Goal: Task Accomplishment & Management: Manage account settings

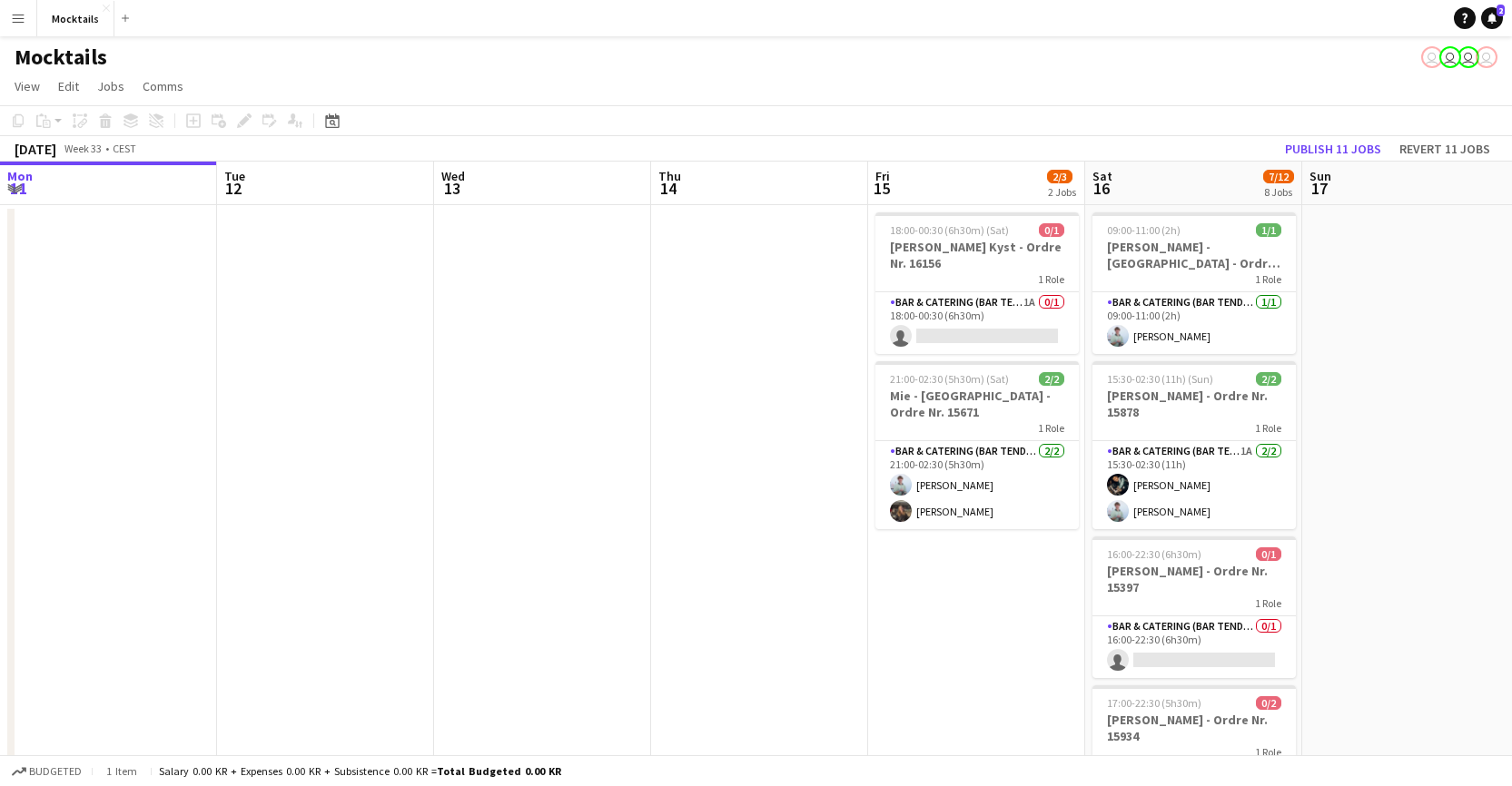
scroll to position [0, 716]
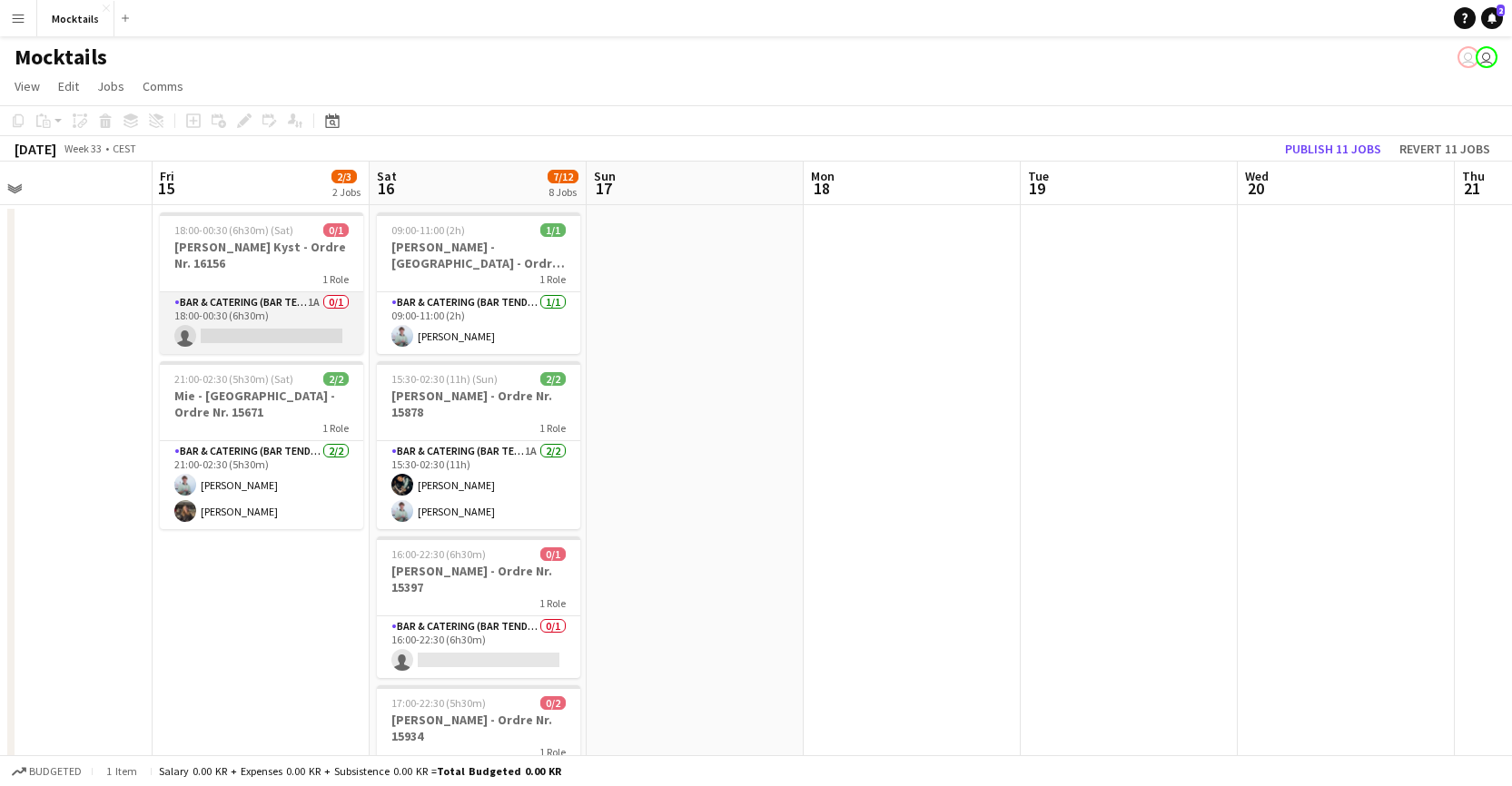
click at [288, 312] on app-card-role "Bar & Catering (Bar Tender) 1A 0/1 18:00-00:30 (6h30m) single-neutral-actions" at bounding box center [262, 324] width 203 height 62
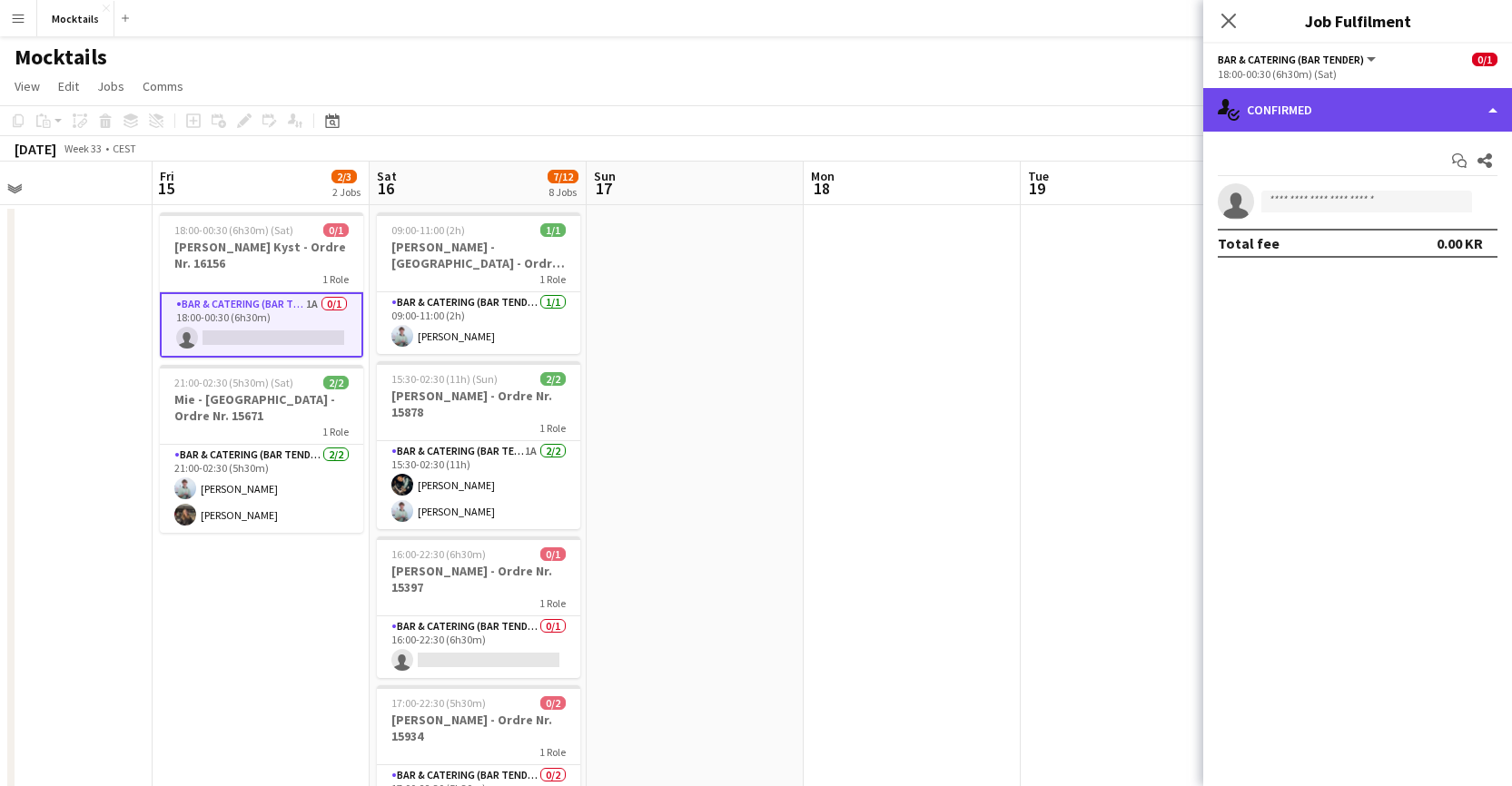
click at [1044, 106] on div "single-neutral-actions-check-2 Confirmed" at bounding box center [1358, 110] width 309 height 43
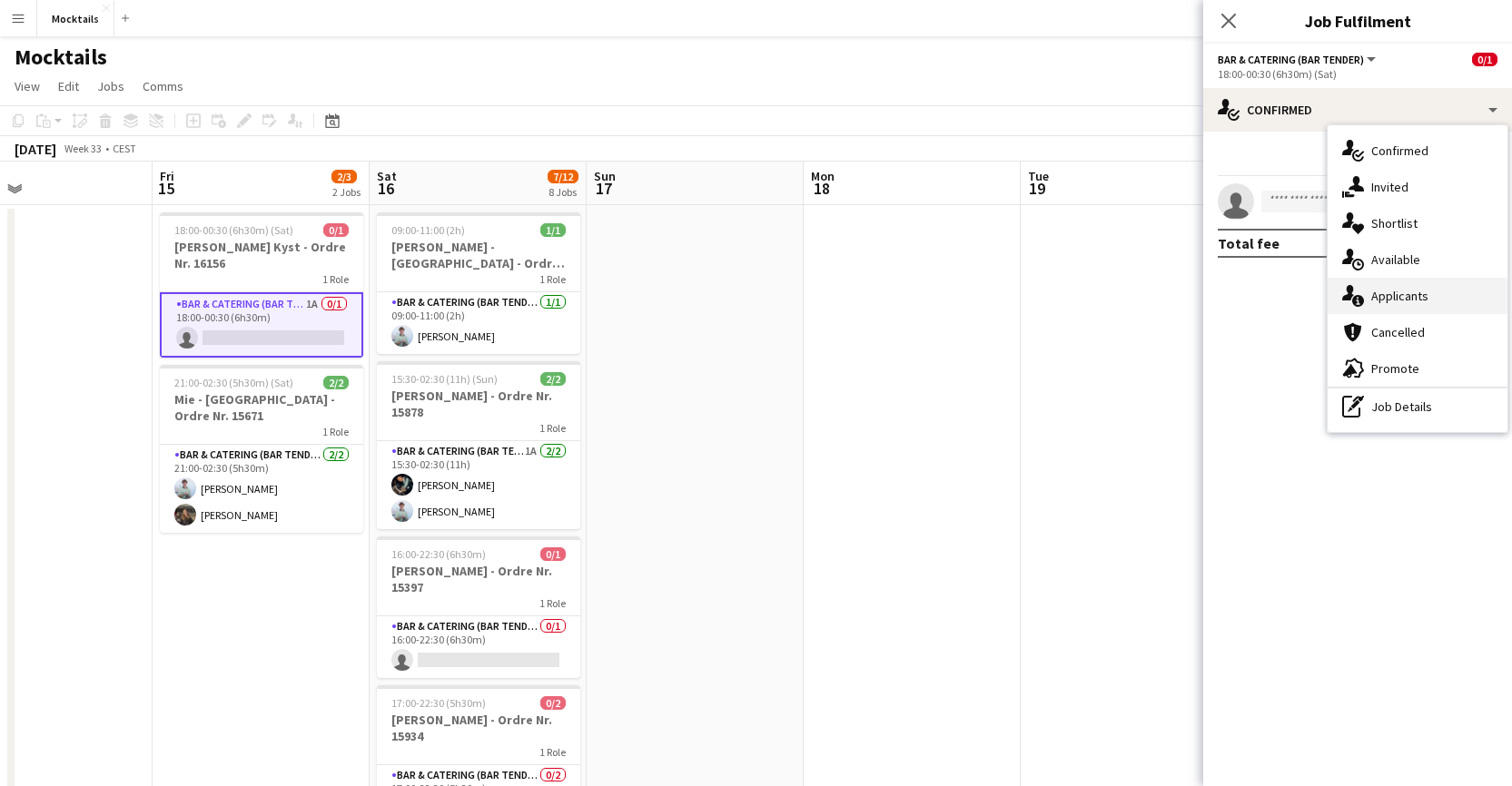
click at [1044, 284] on div "single-neutral-actions-information Applicants" at bounding box center [1417, 296] width 180 height 37
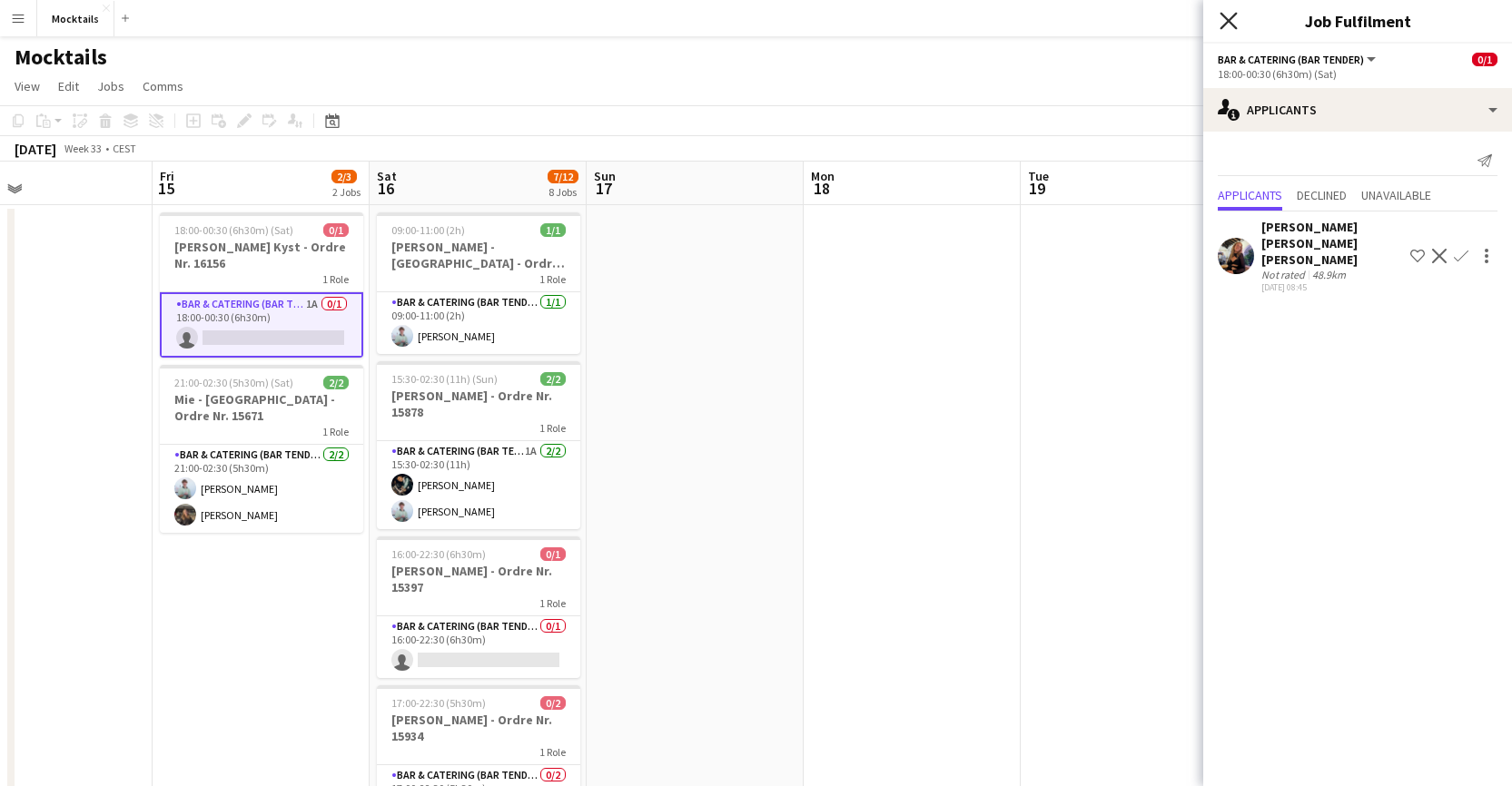
click at [1044, 26] on icon "Close pop-in" at bounding box center [1229, 21] width 17 height 17
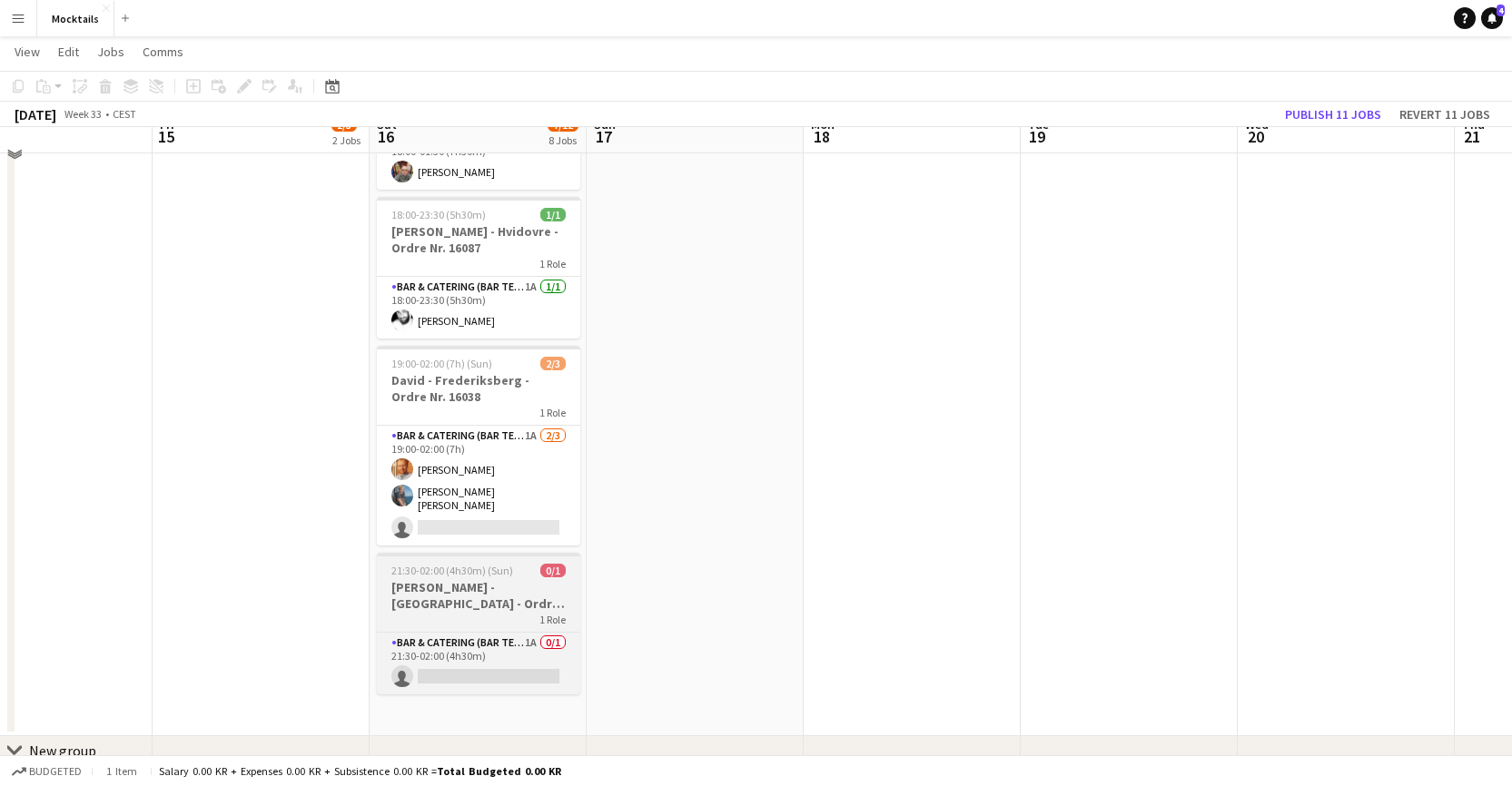
scroll to position [826, 0]
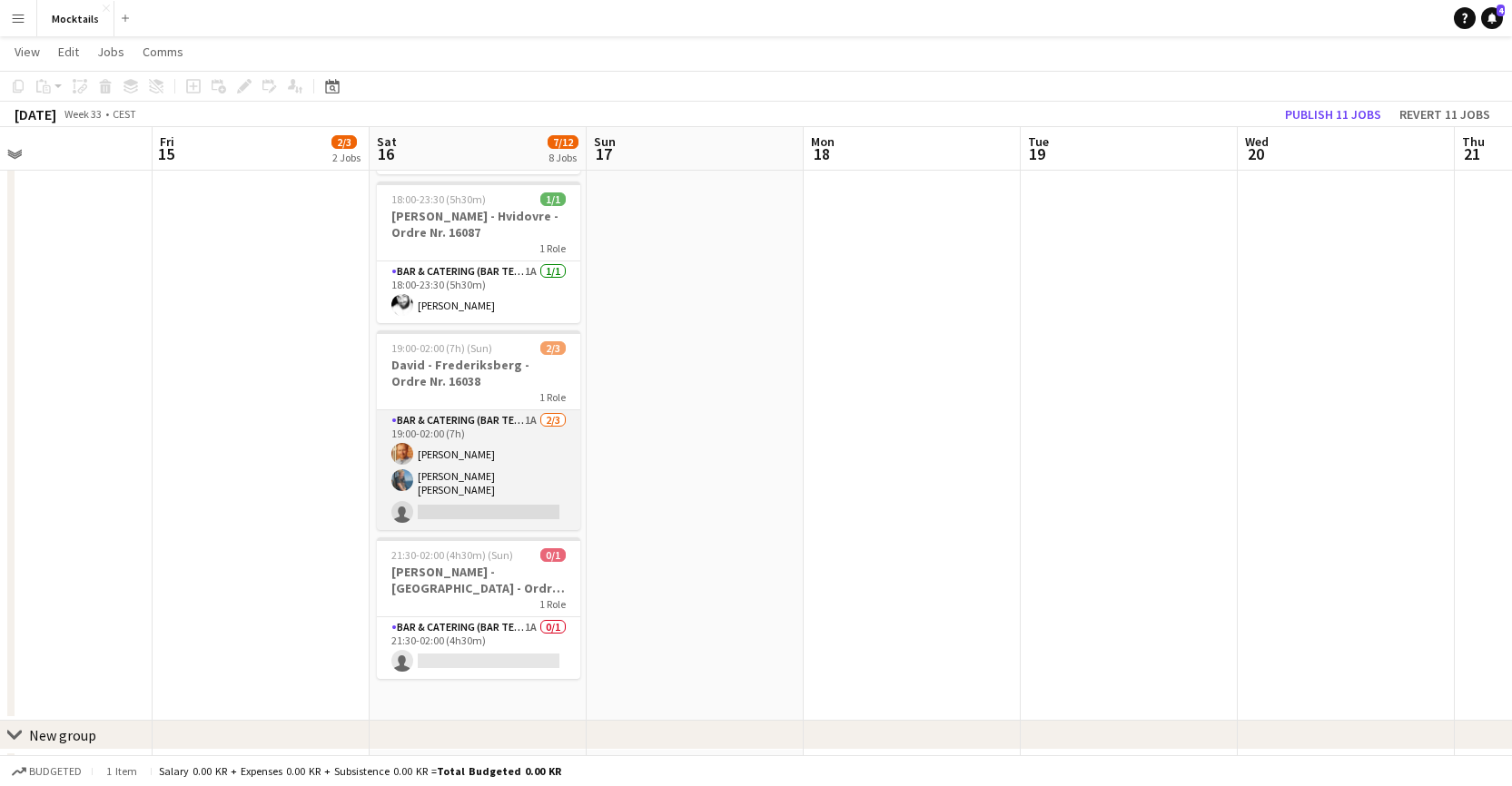
click at [510, 473] on app-card-role "Bar & Catering (Bar Tender) 1A [DATE] 19:00-02:00 (7h) [PERSON_NAME] [PERSON_NA…" at bounding box center [478, 470] width 203 height 120
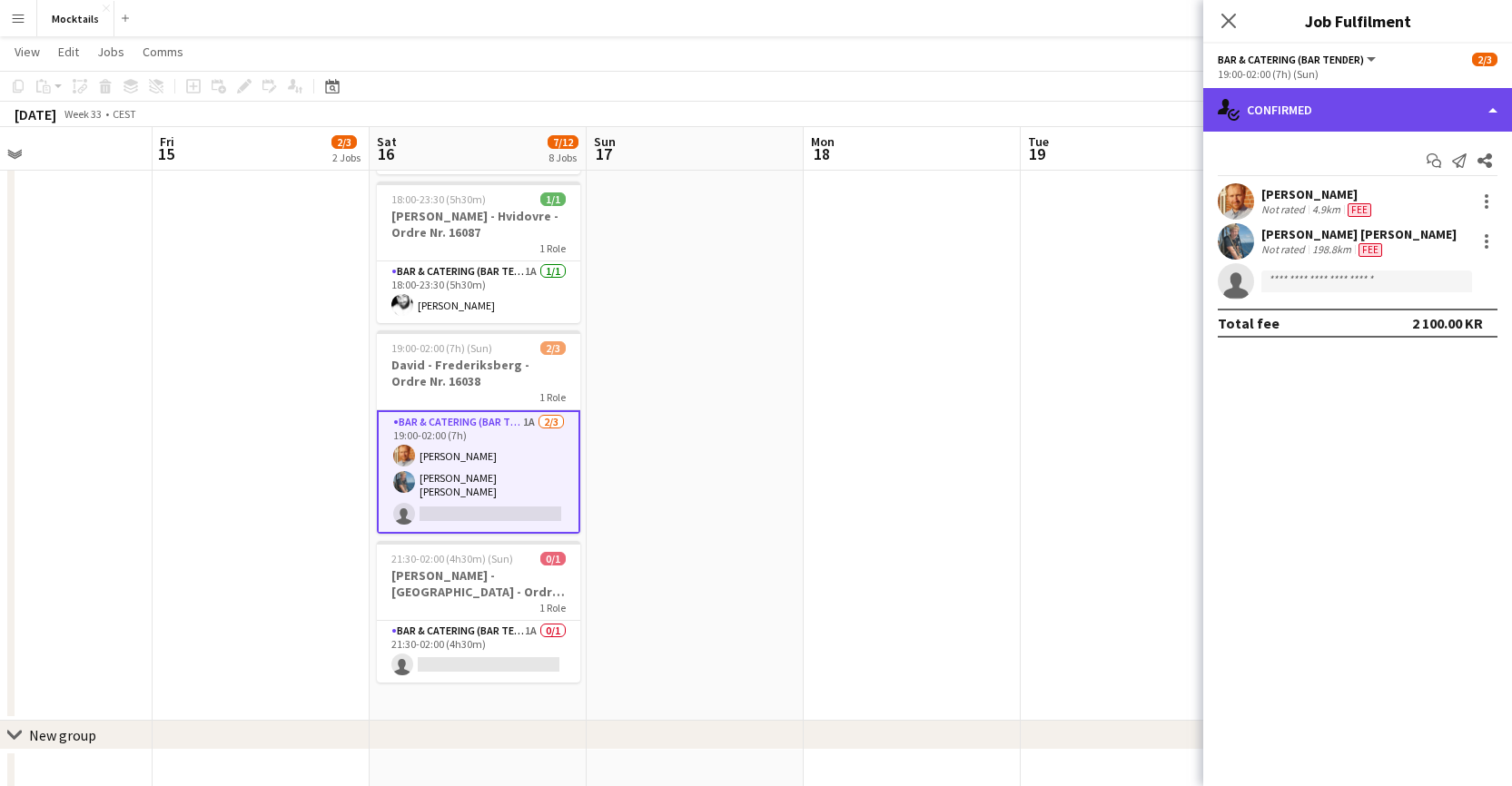
click at [1044, 119] on div "single-neutral-actions-check-2 Confirmed" at bounding box center [1358, 110] width 309 height 43
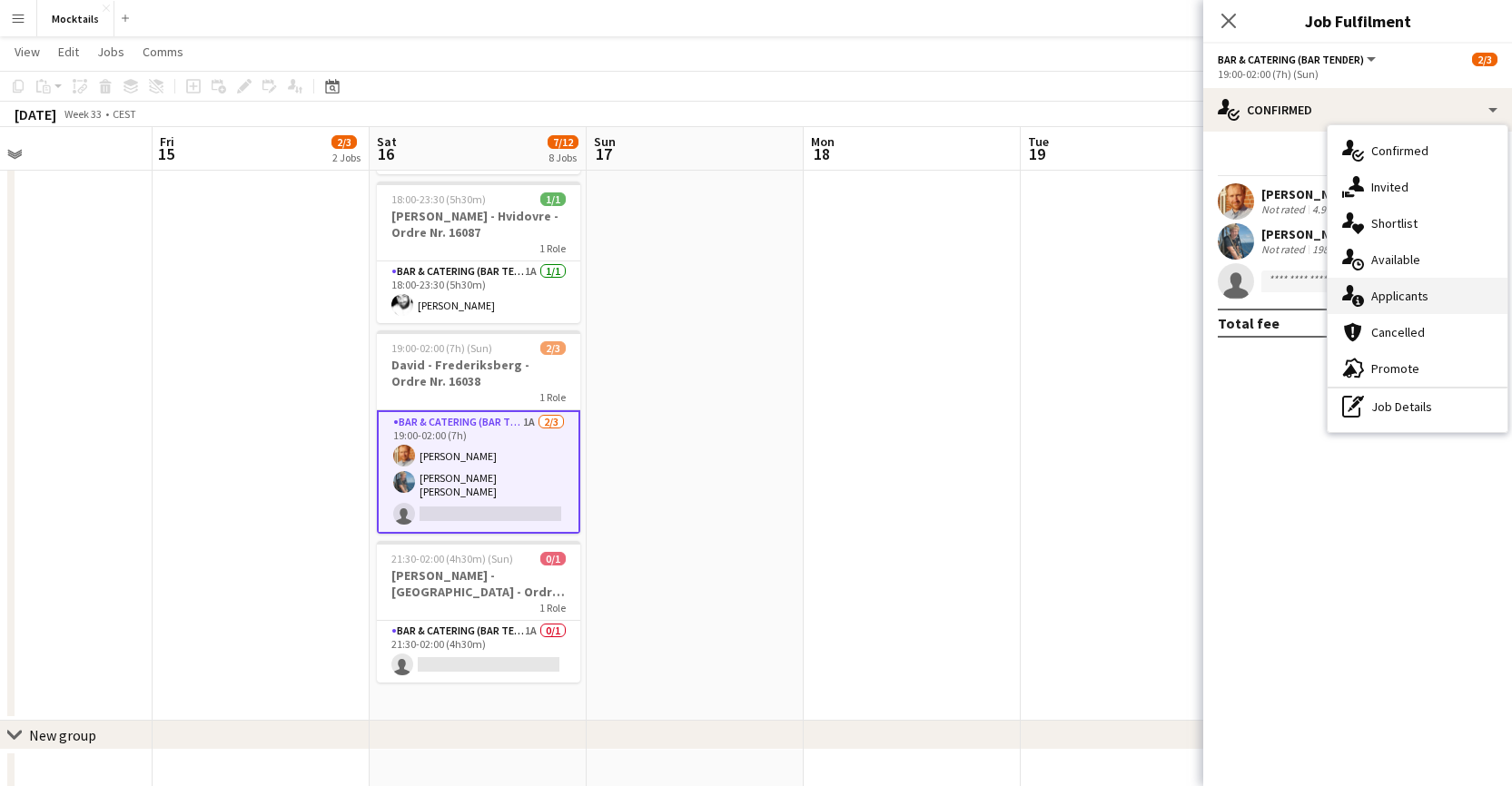
click at [1044, 306] on div "single-neutral-actions-information Applicants" at bounding box center [1417, 296] width 180 height 37
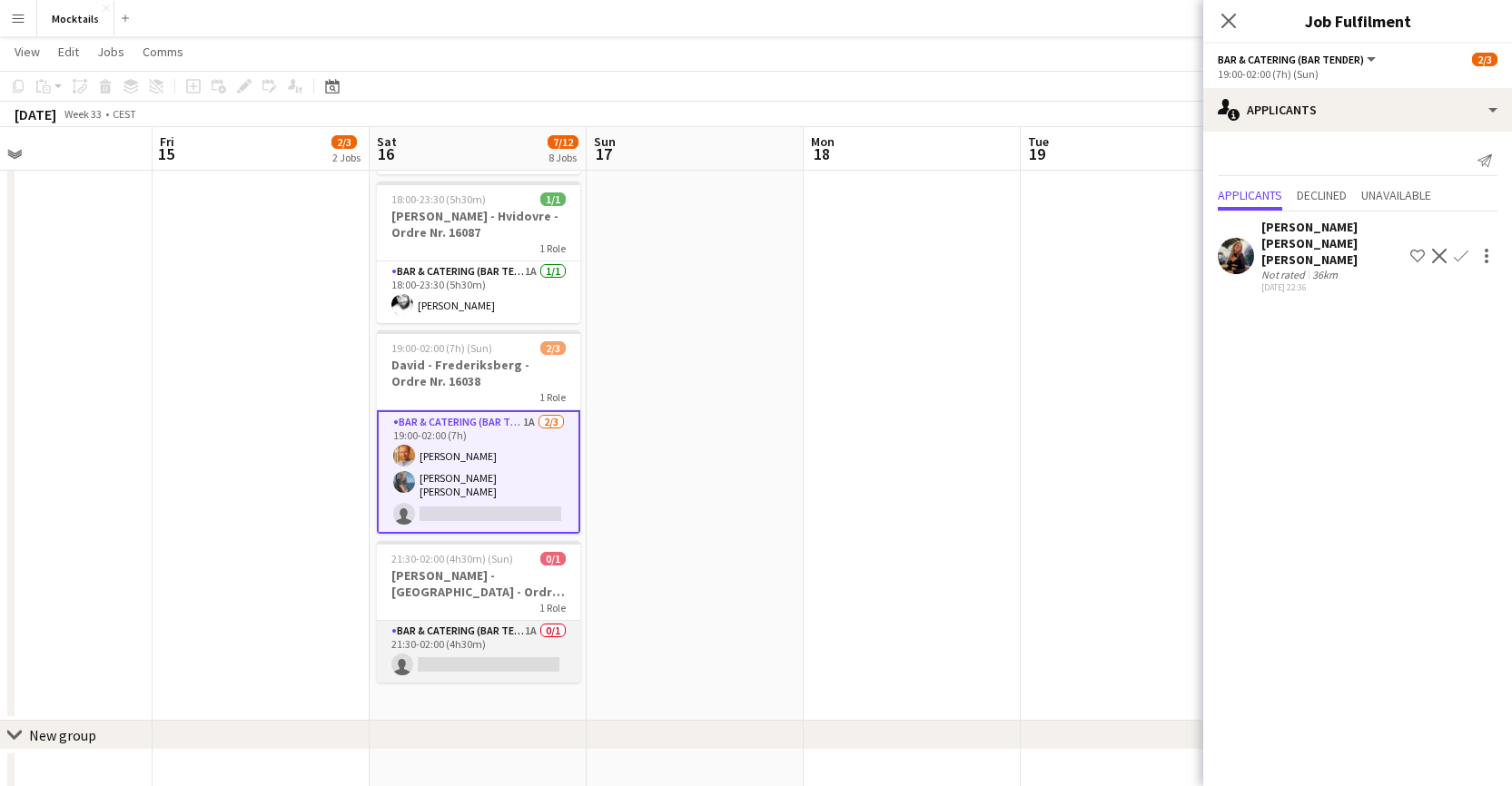
click at [481, 633] on app-card-role "Bar & Catering (Bar Tender) 1A 0/1 21:30-02:00 (4h30m) single-neutral-actions" at bounding box center [478, 652] width 203 height 62
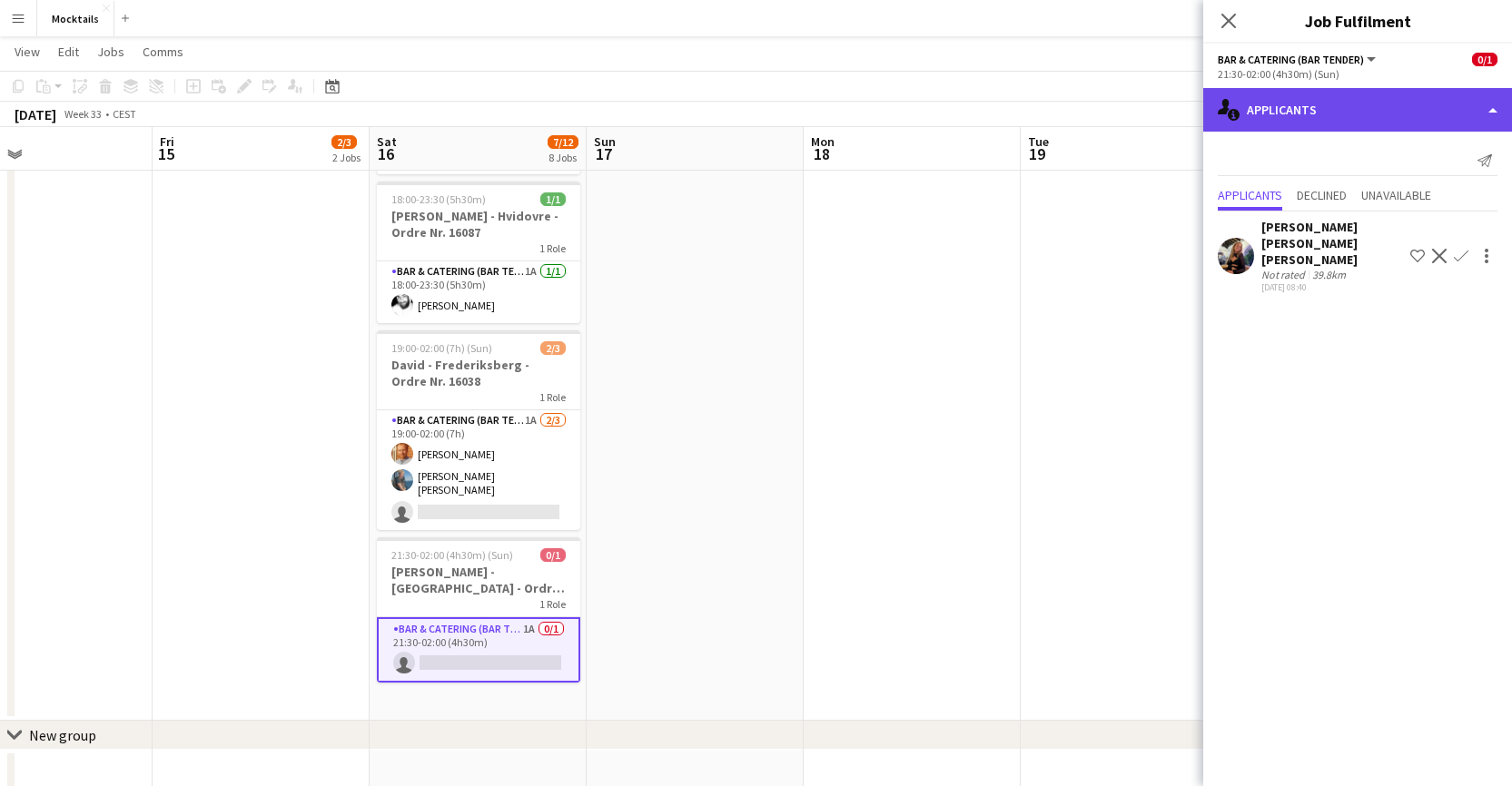
click at [1044, 104] on div "single-neutral-actions-information Applicants" at bounding box center [1358, 110] width 309 height 43
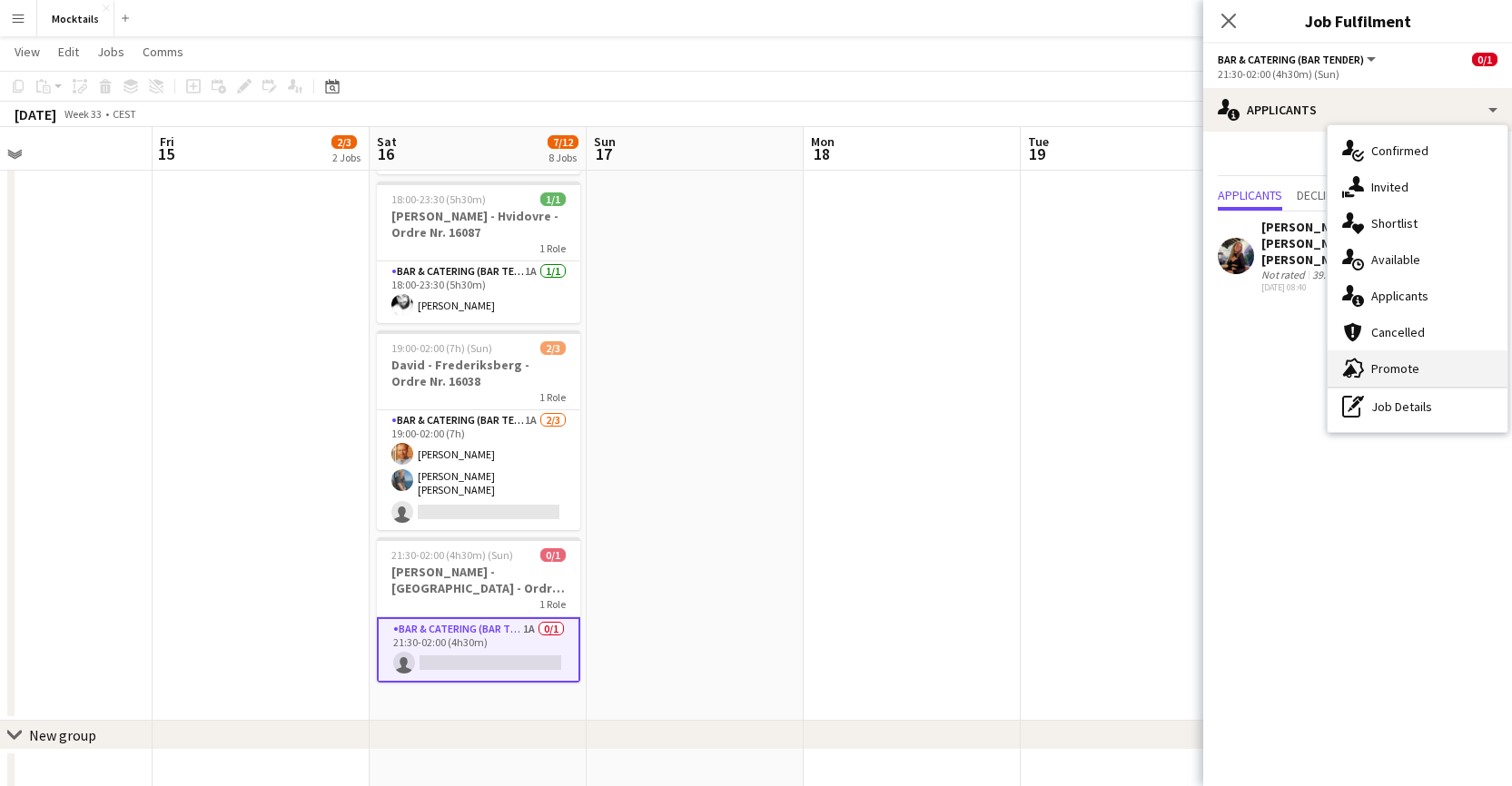
click at [1044, 360] on div "advertising-megaphone Promote" at bounding box center [1417, 368] width 180 height 37
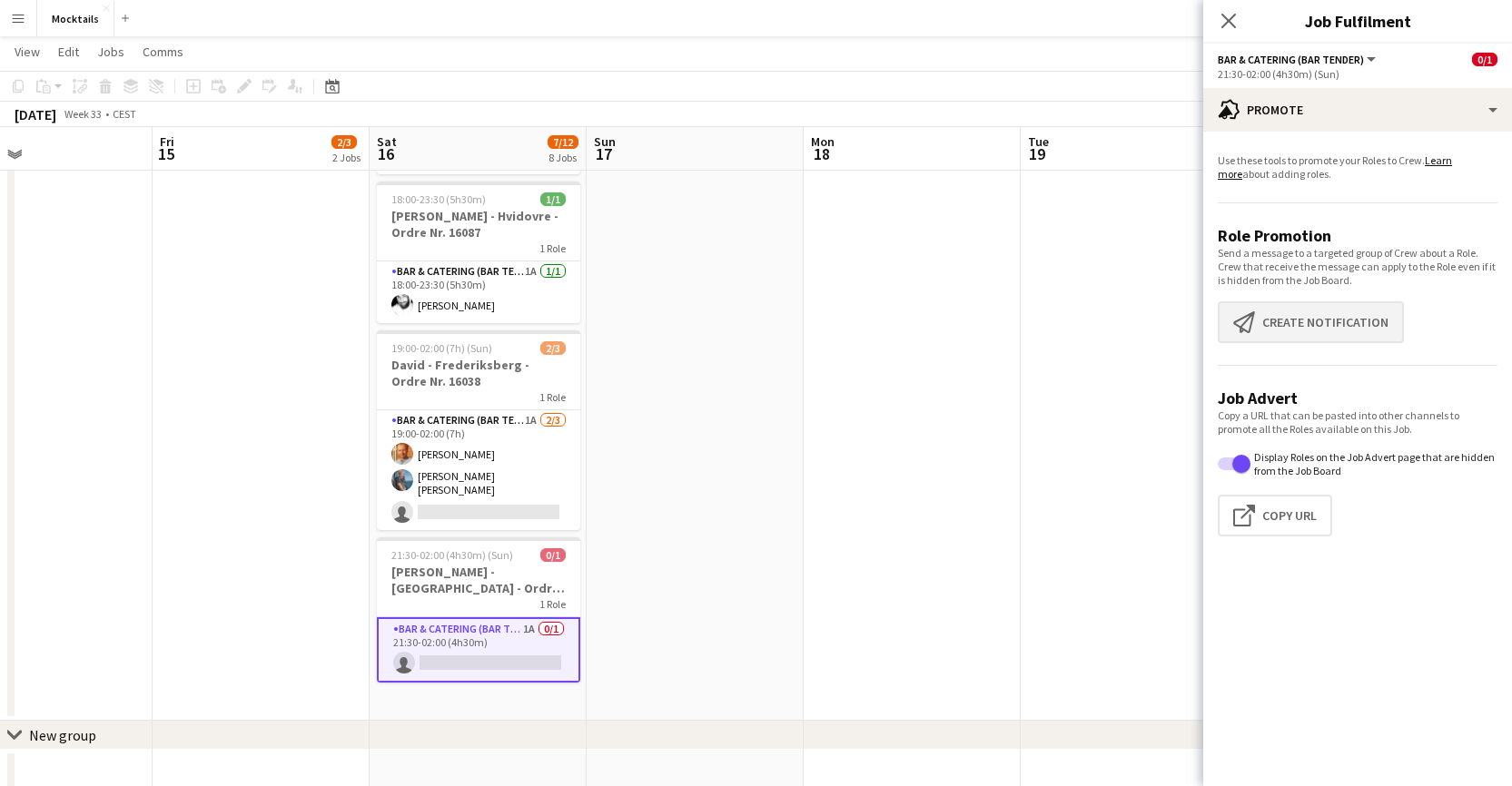
click at [1044, 323] on button "Create notification Create notification" at bounding box center [1311, 322] width 186 height 41
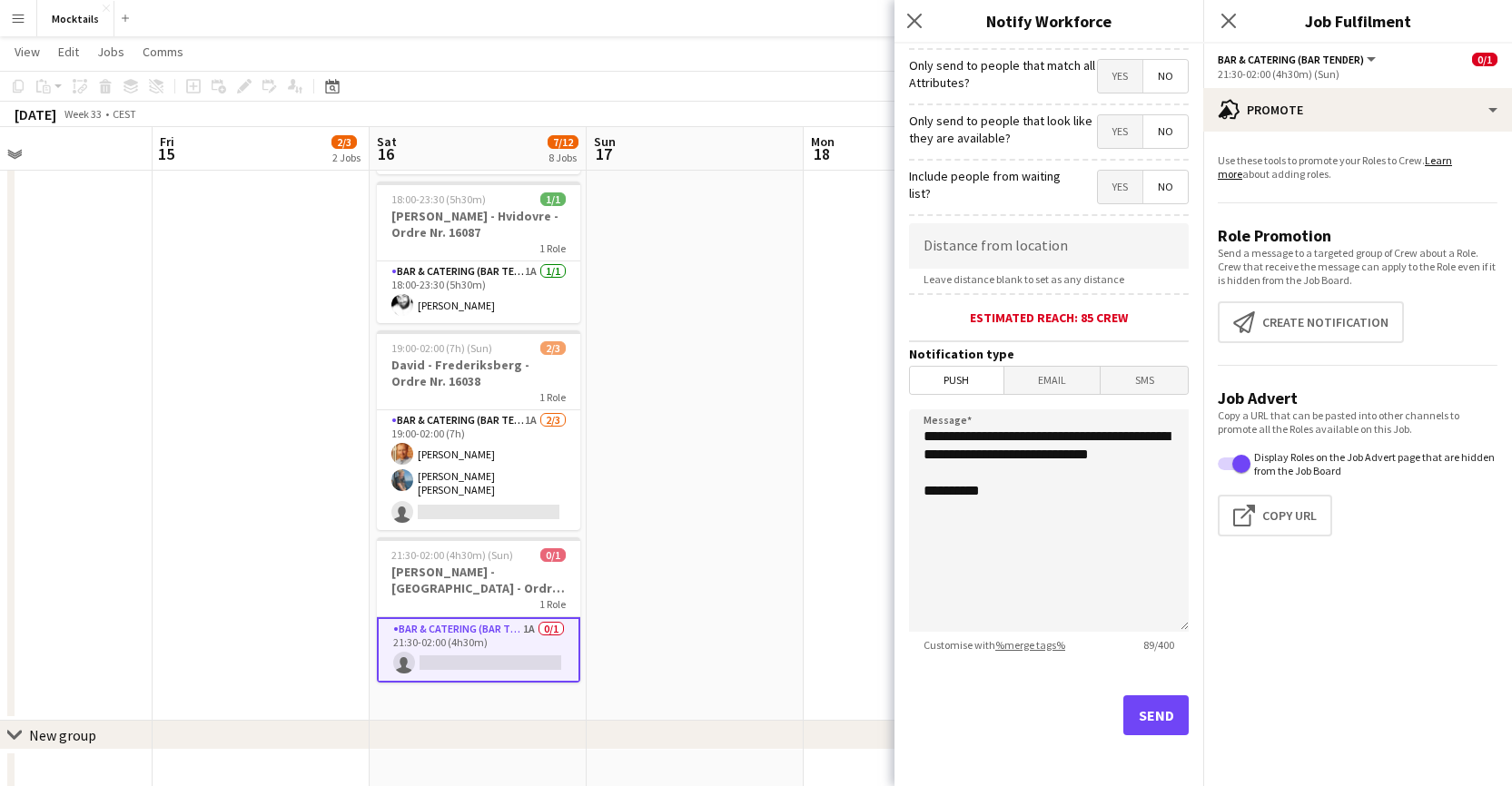
scroll to position [214, 0]
click at [1044, 710] on button "Send" at bounding box center [1155, 715] width 65 height 40
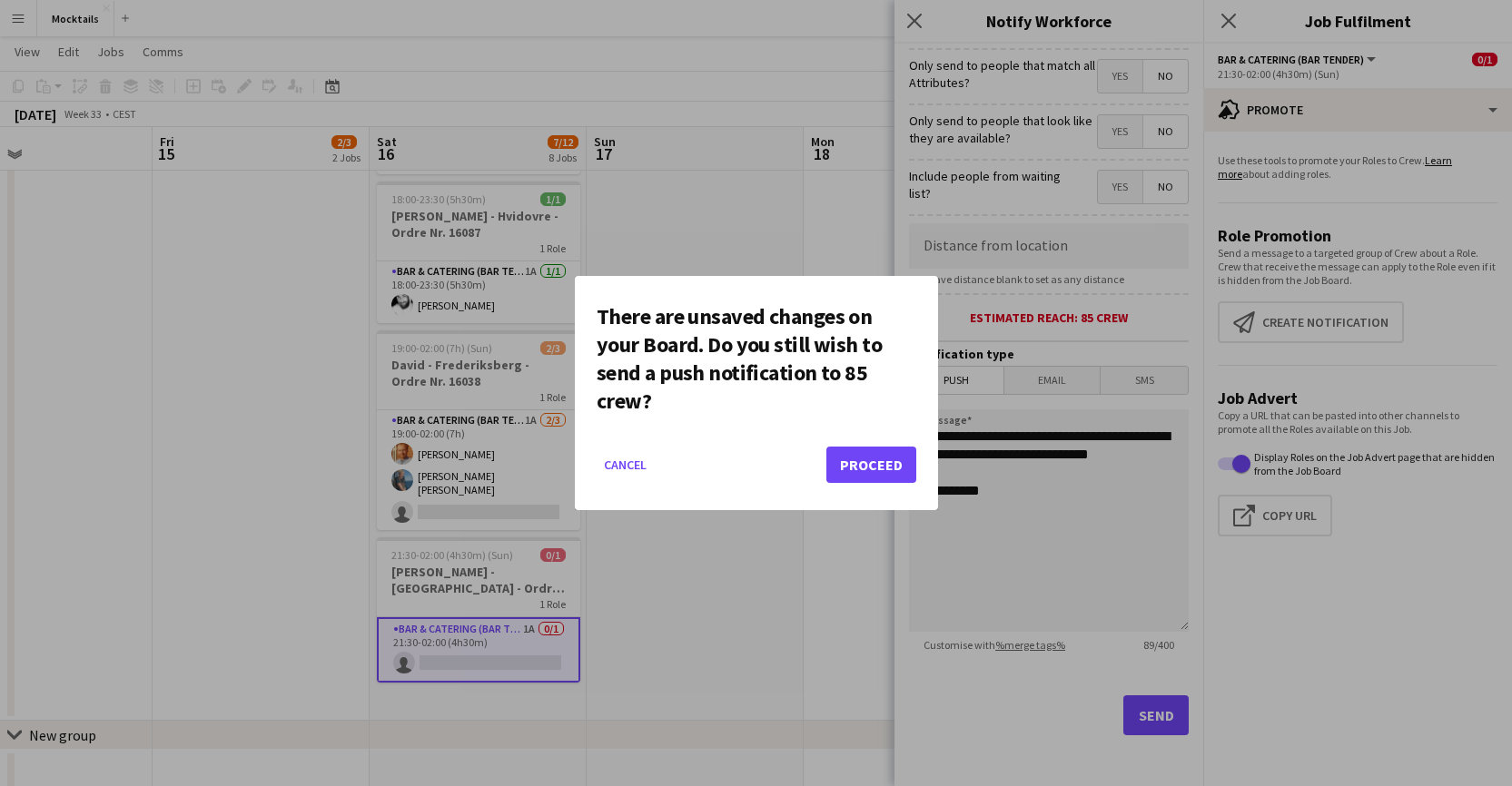
scroll to position [0, 0]
click at [635, 463] on button "Cancel" at bounding box center [625, 464] width 57 height 29
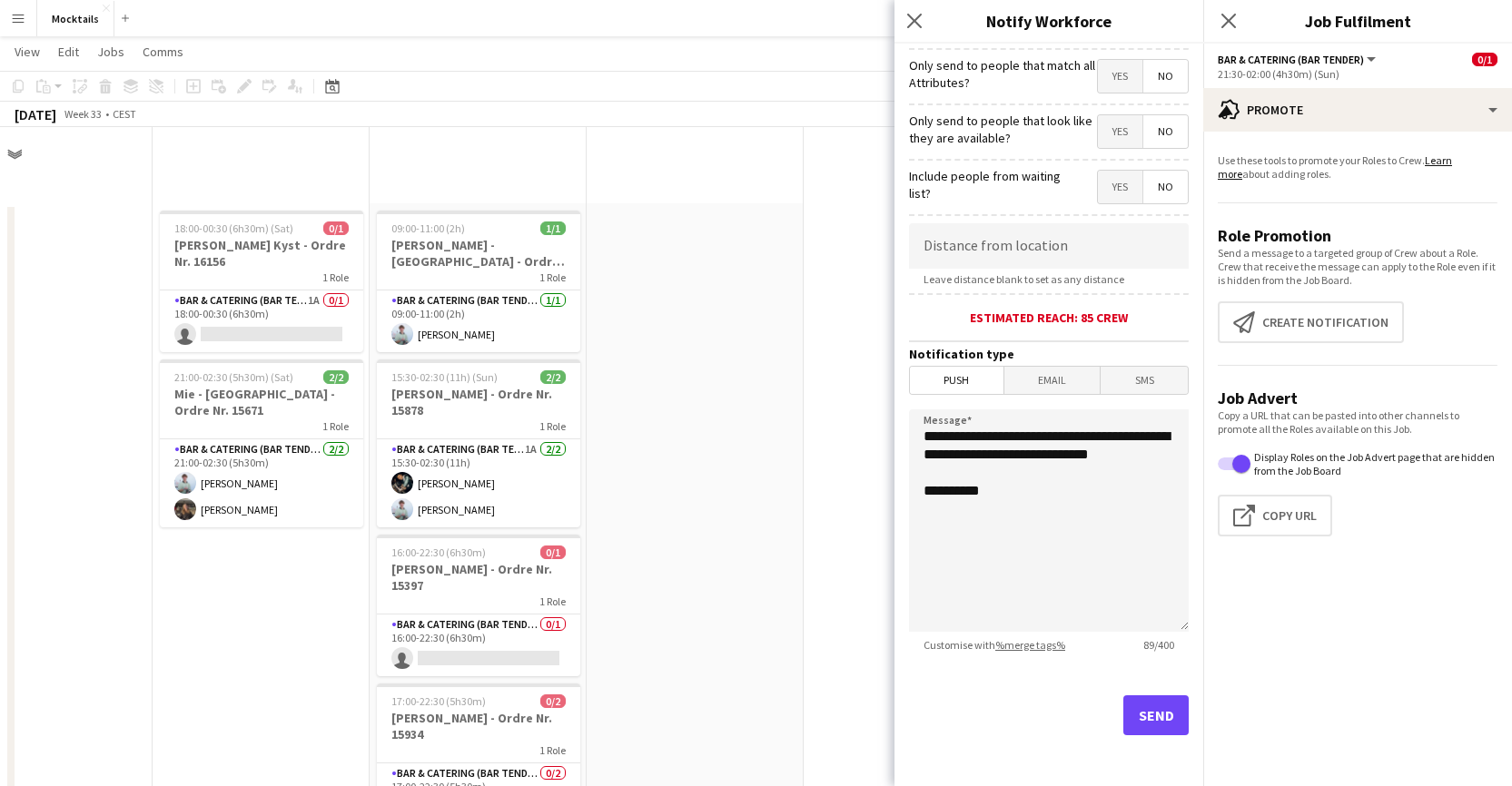
scroll to position [826, 0]
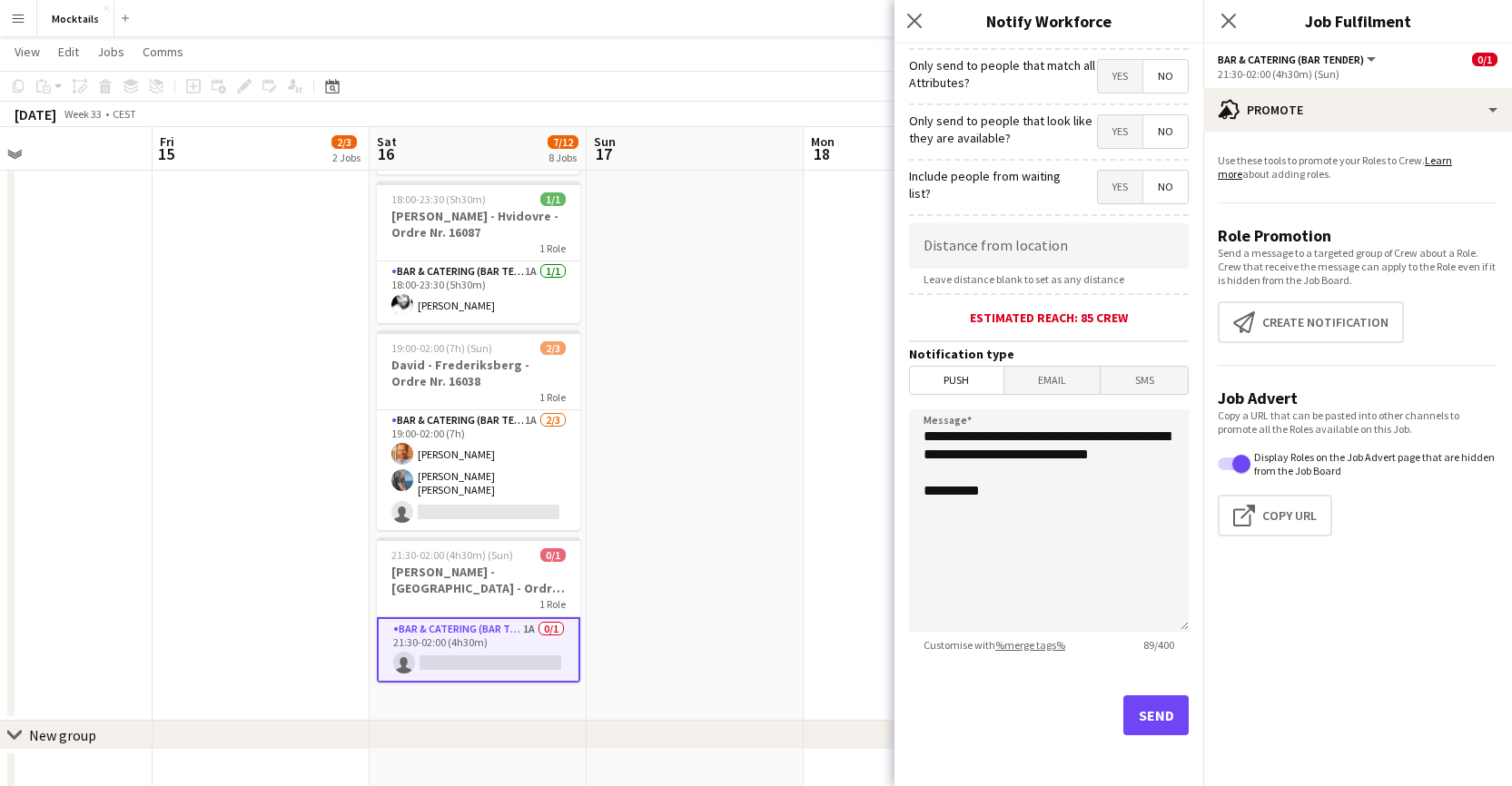
click at [630, 537] on app-date-cell at bounding box center [695, 49] width 217 height 1344
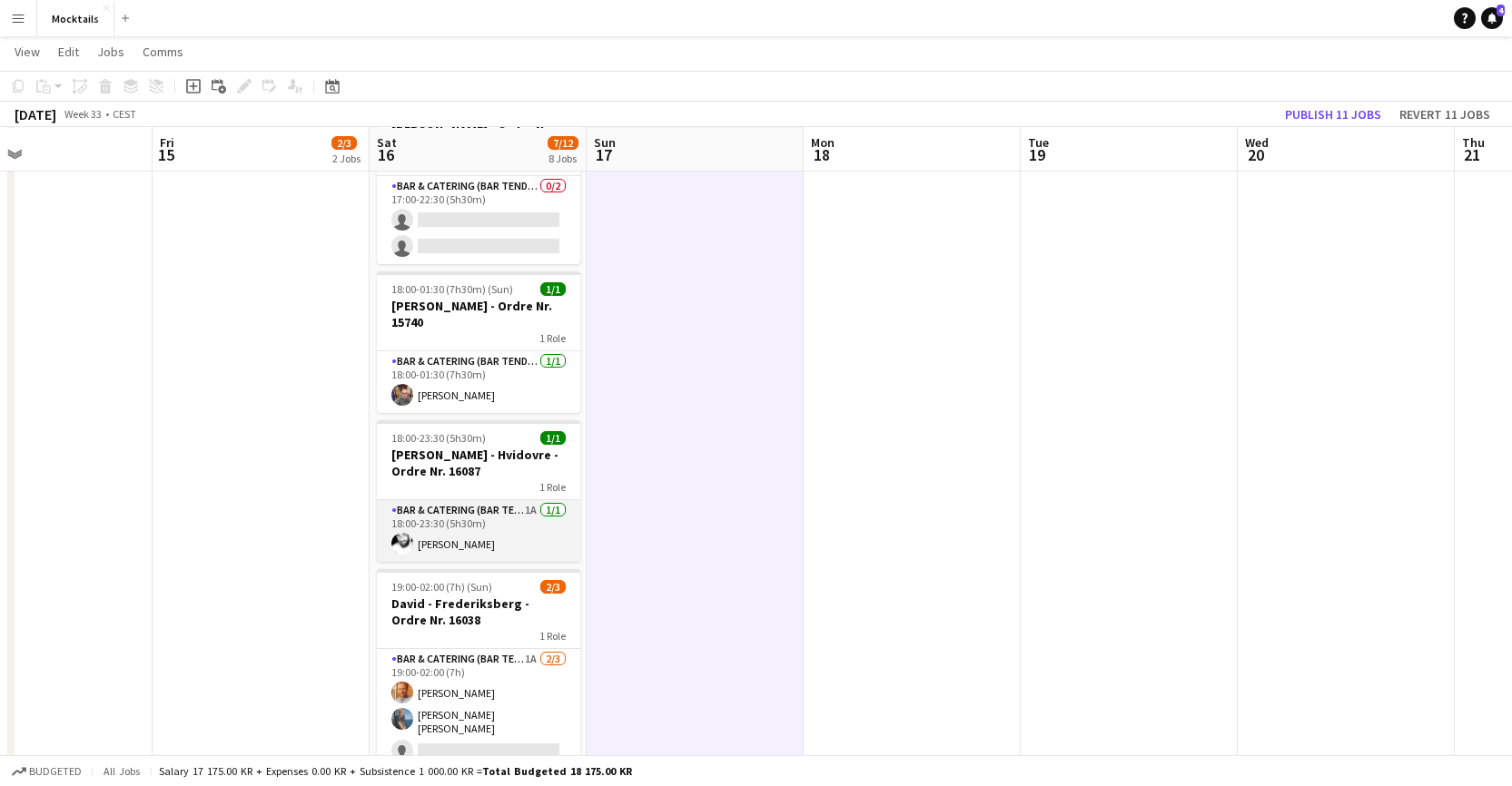
scroll to position [588, 0]
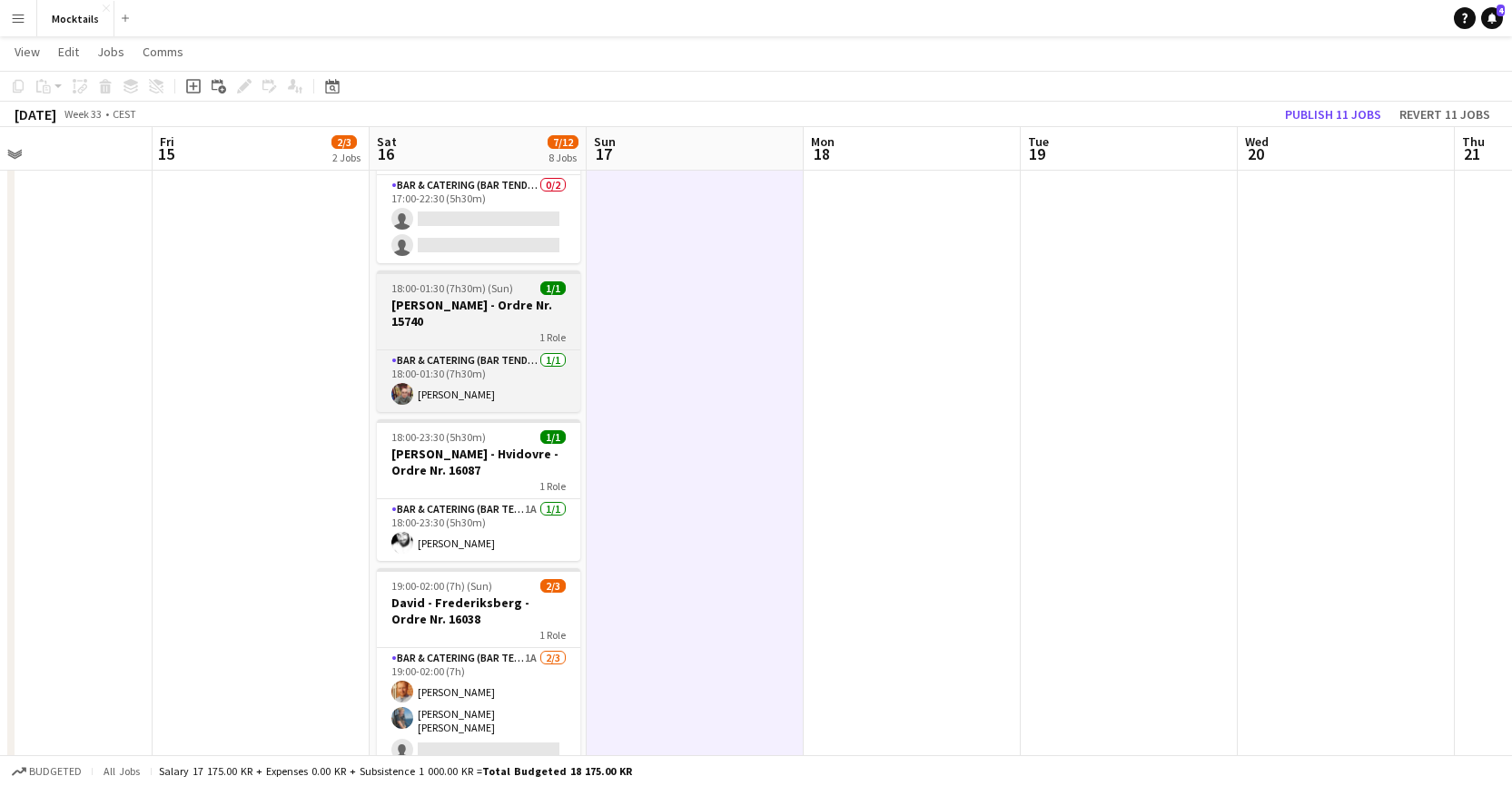
click at [491, 319] on h3 "[PERSON_NAME] - Ordre Nr. 15740" at bounding box center [478, 313] width 203 height 33
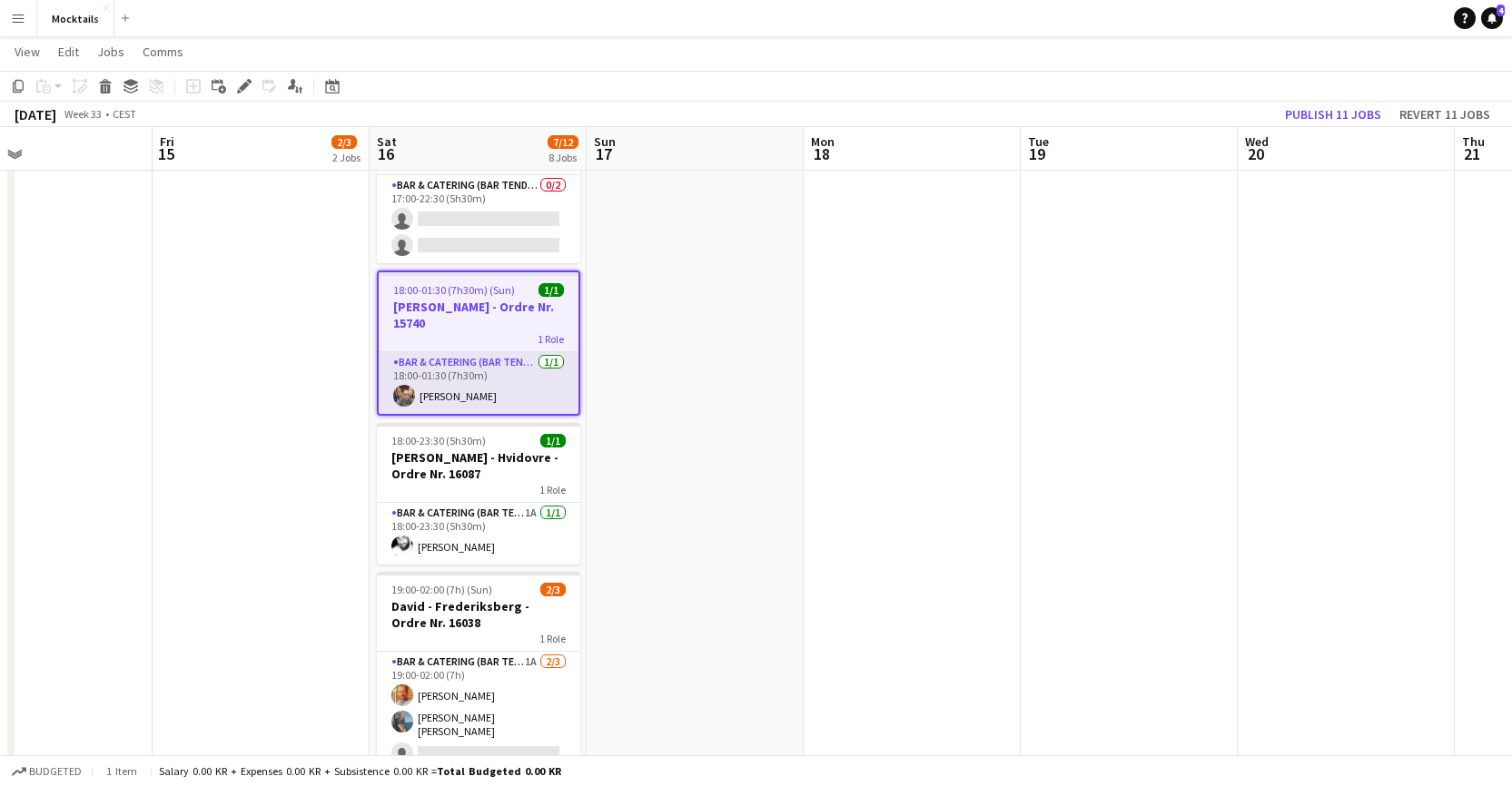
click at [480, 383] on app-card-role "Bar & Catering (Bar Tender) [DATE] 18:00-01:30 (7h30m) [PERSON_NAME]" at bounding box center [478, 383] width 200 height 62
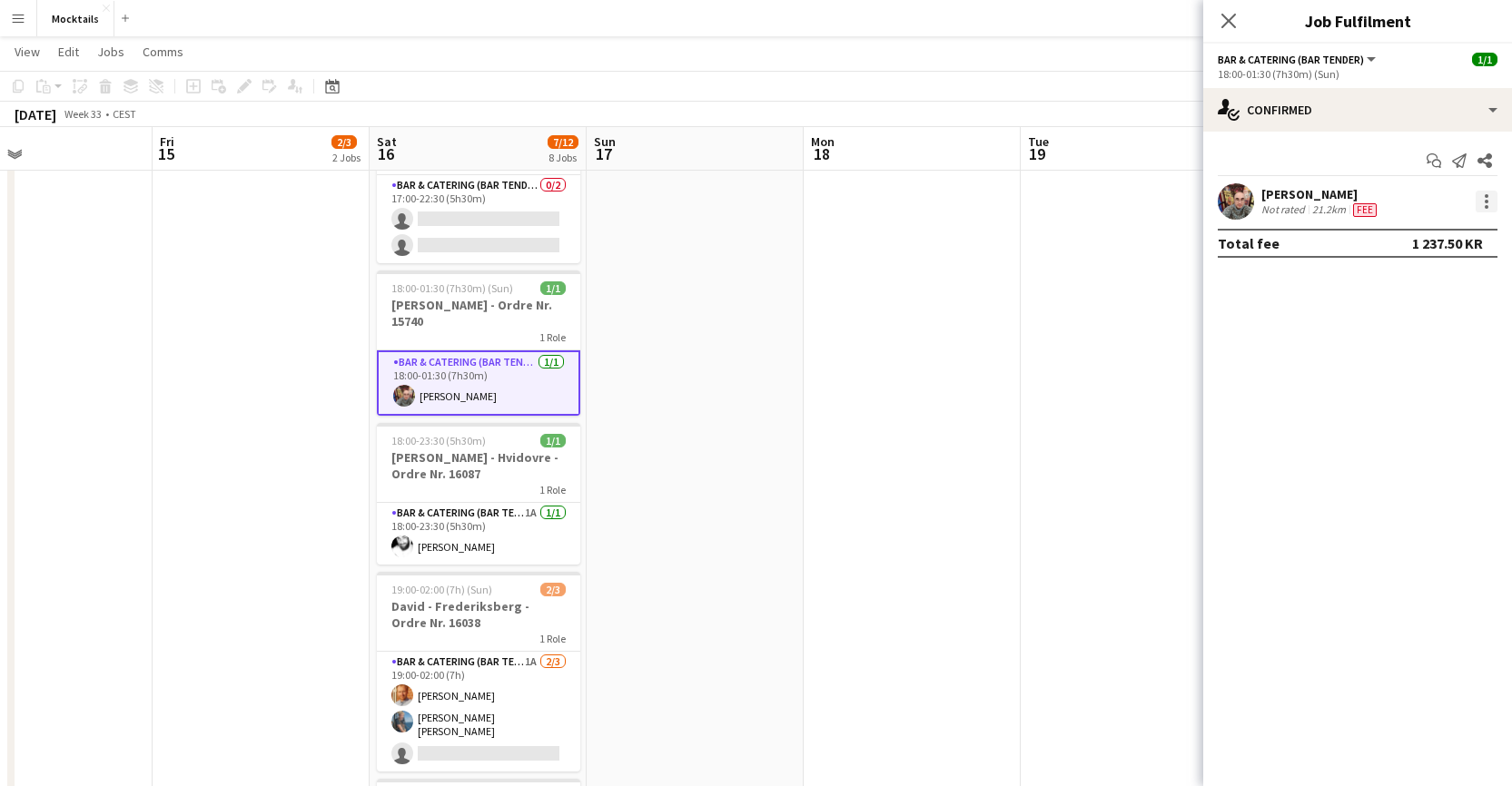
click at [1044, 200] on div at bounding box center [1487, 201] width 4 height 4
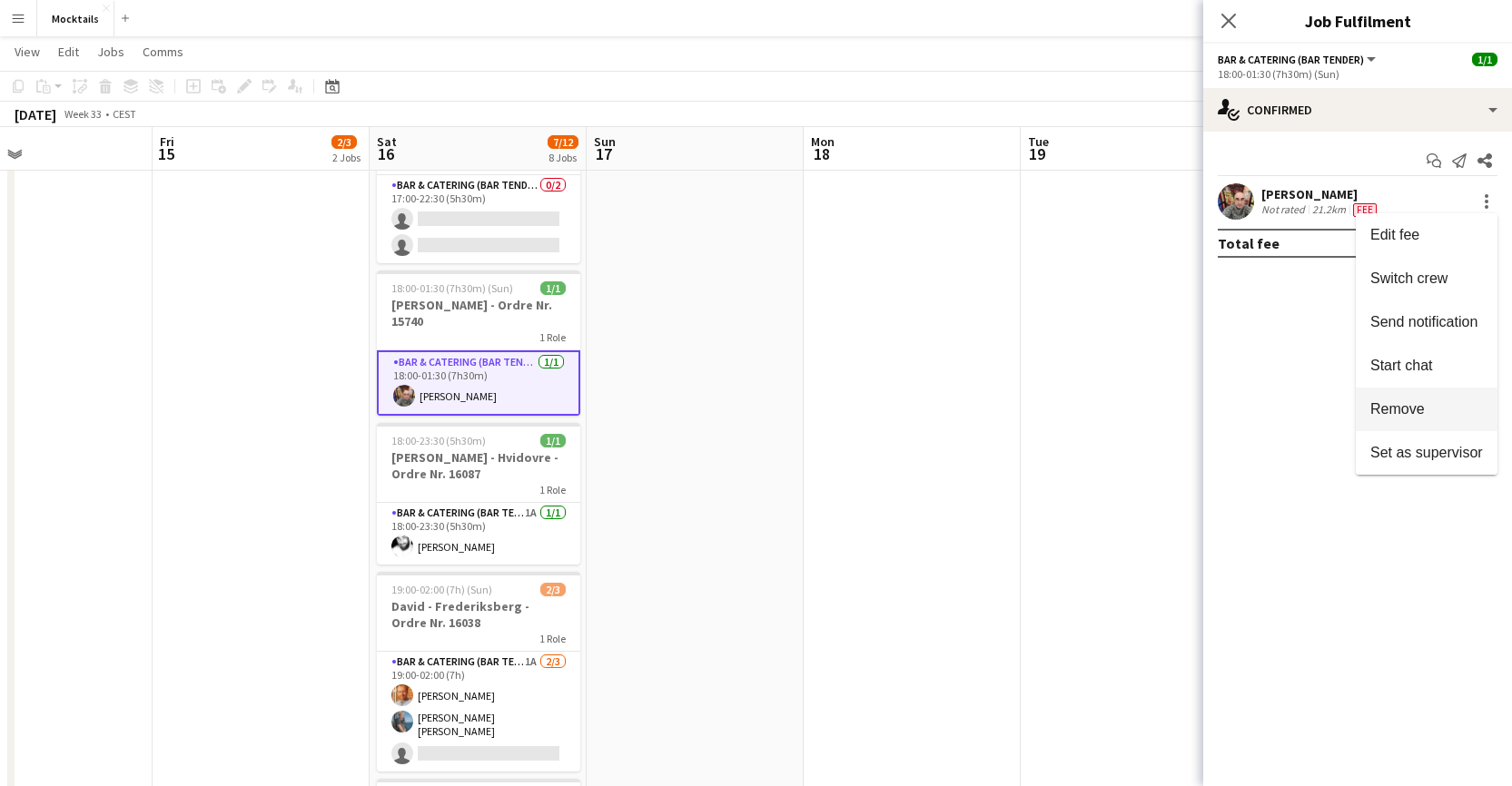
click at [1044, 404] on span "Remove" at bounding box center [1398, 409] width 55 height 15
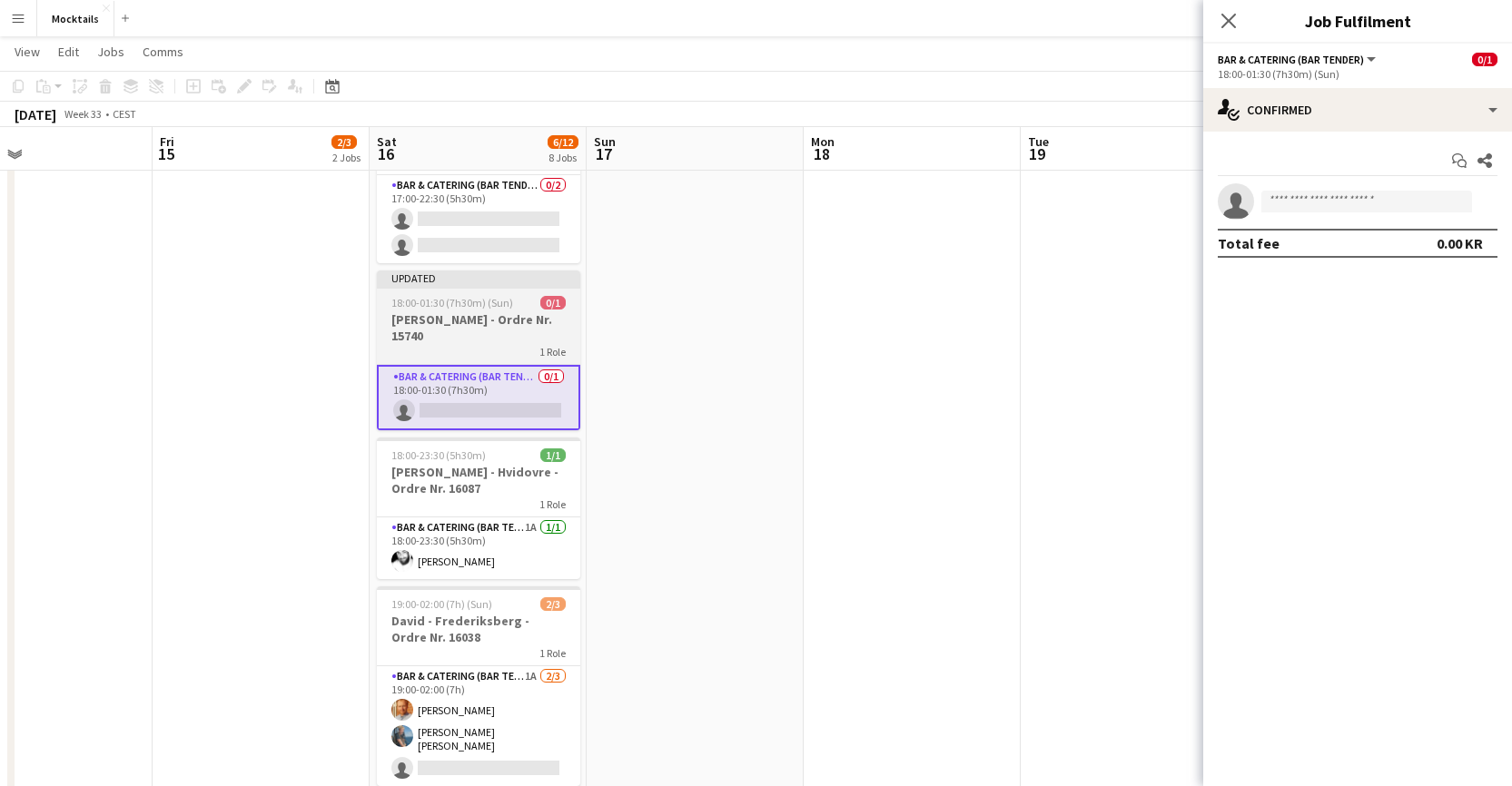
click at [475, 331] on h3 "[PERSON_NAME] - Ordre Nr. 15740" at bounding box center [478, 328] width 203 height 33
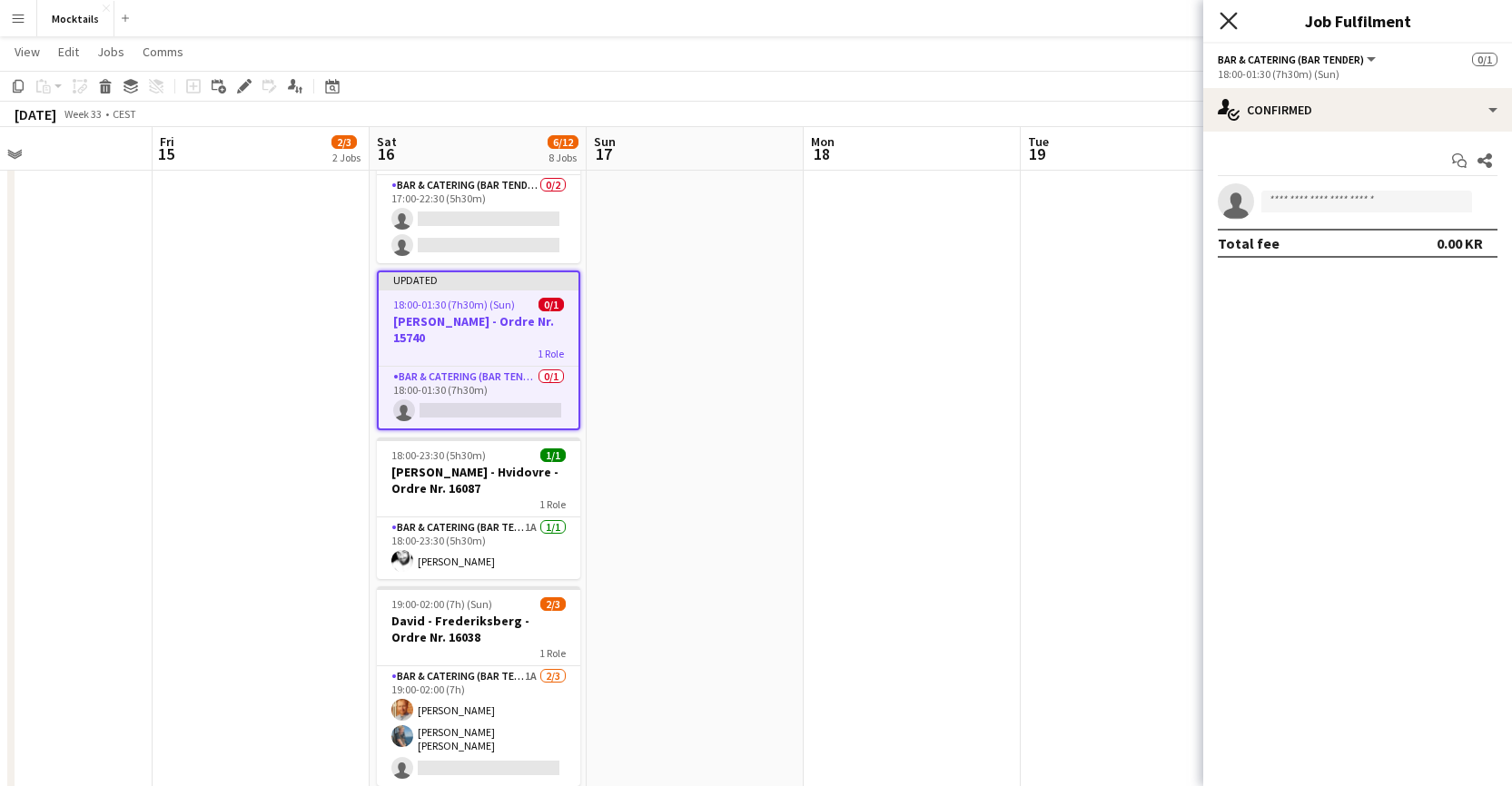
click at [1044, 19] on icon "Close pop-in" at bounding box center [1229, 21] width 17 height 17
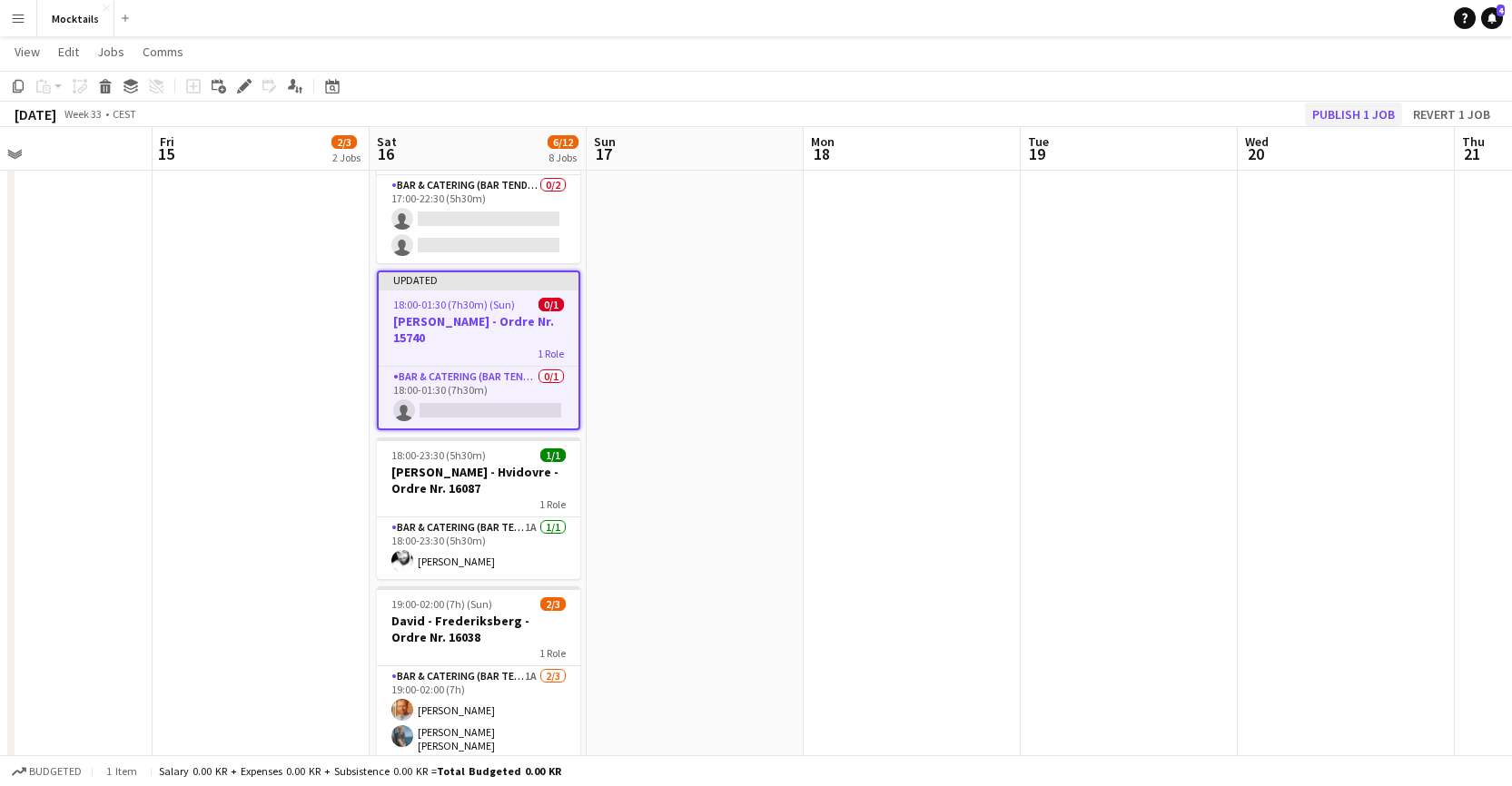
click at [1044, 111] on button "Publish 1 job" at bounding box center [1353, 114] width 97 height 24
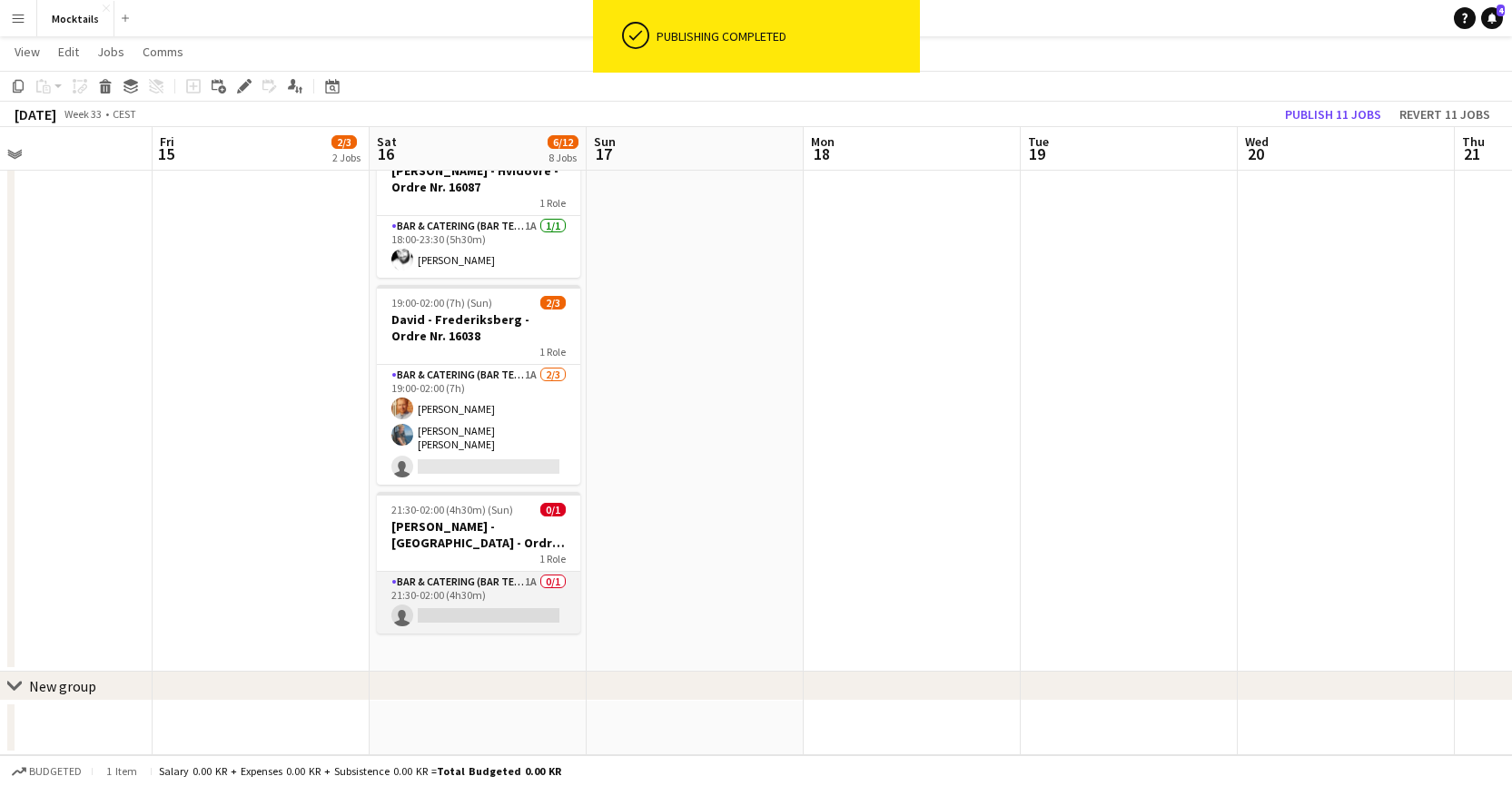
scroll to position [875, 0]
click at [462, 589] on app-card-role "Bar & Catering (Bar Tender) 1A 0/1 21:30-02:00 (4h30m) single-neutral-actions" at bounding box center [478, 603] width 203 height 62
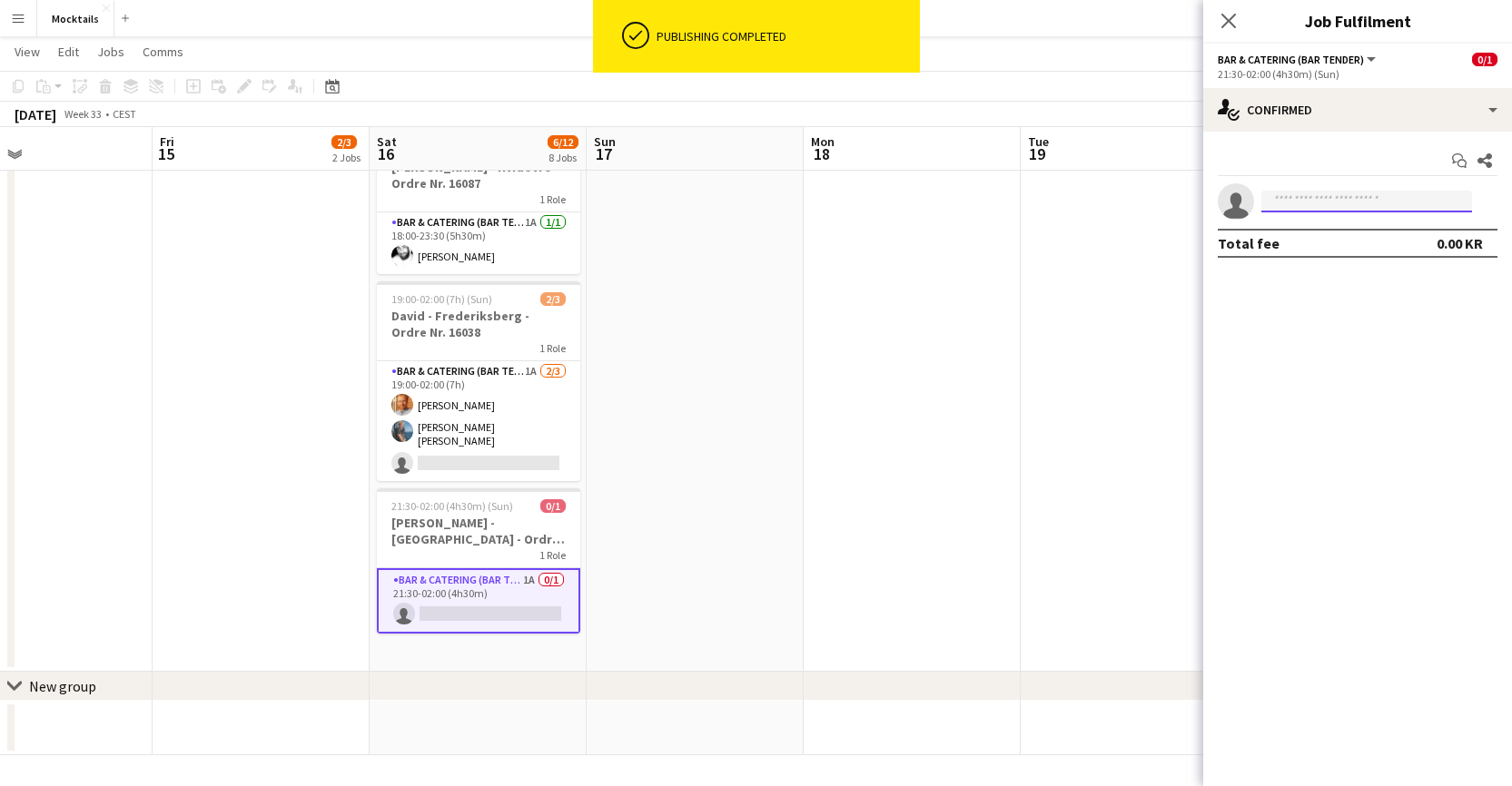
click at [1044, 195] on input at bounding box center [1367, 201] width 211 height 22
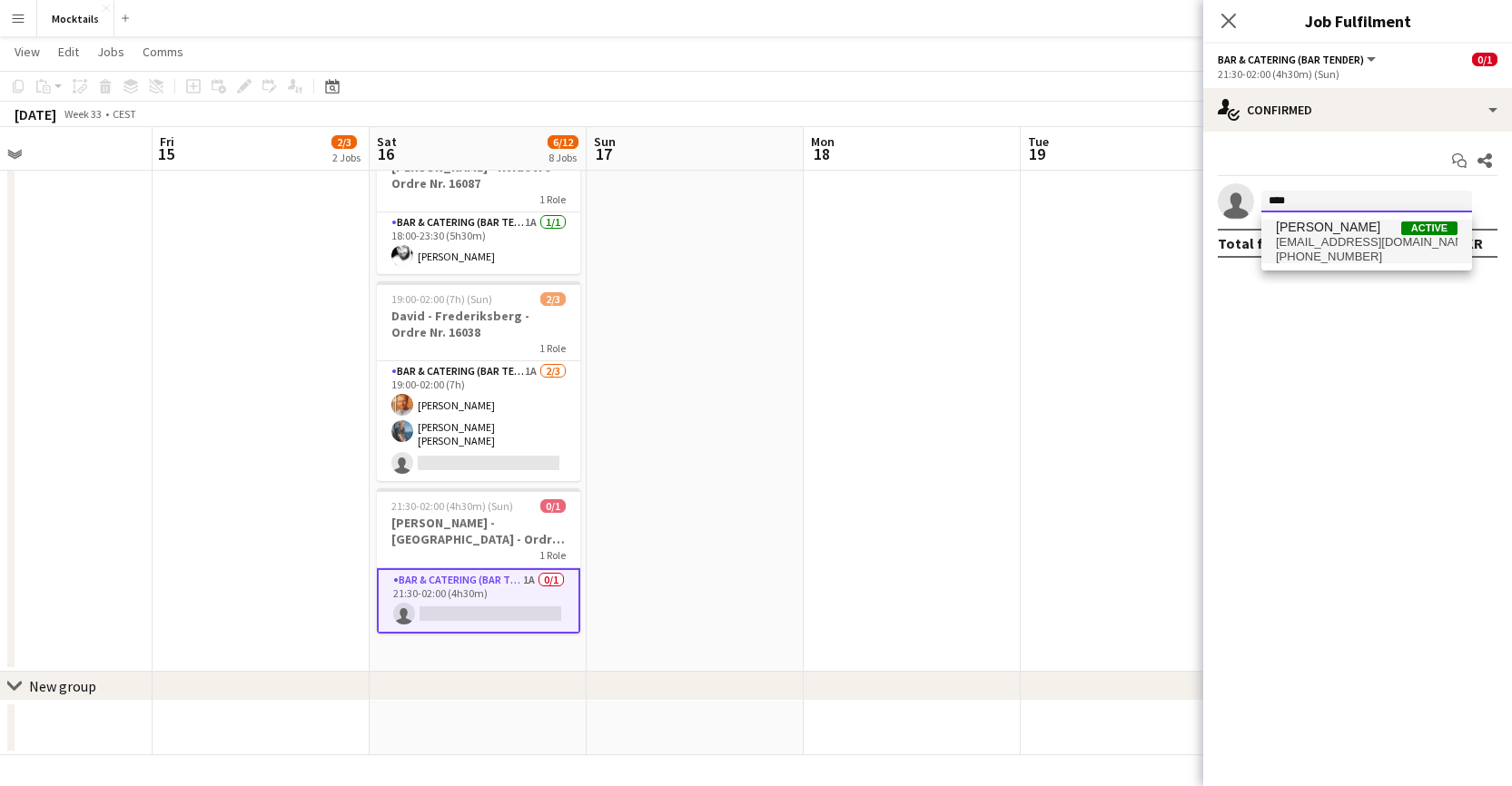
type input "****"
click at [1044, 229] on span "[PERSON_NAME]" at bounding box center [1327, 227] width 105 height 15
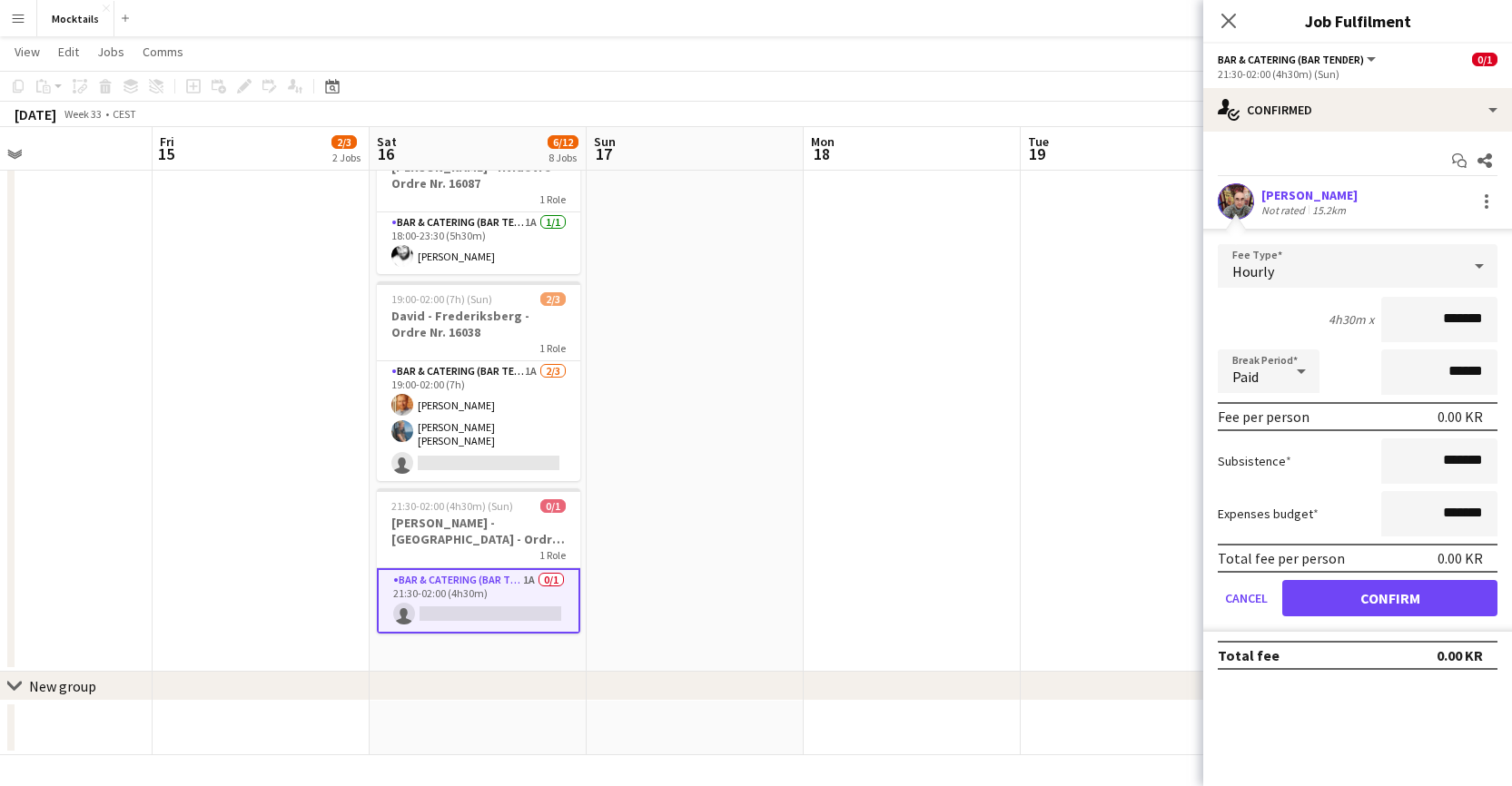
click at [1044, 322] on input "*******" at bounding box center [1439, 319] width 116 height 45
type input "******"
click at [1044, 603] on button "Confirm" at bounding box center [1390, 598] width 216 height 37
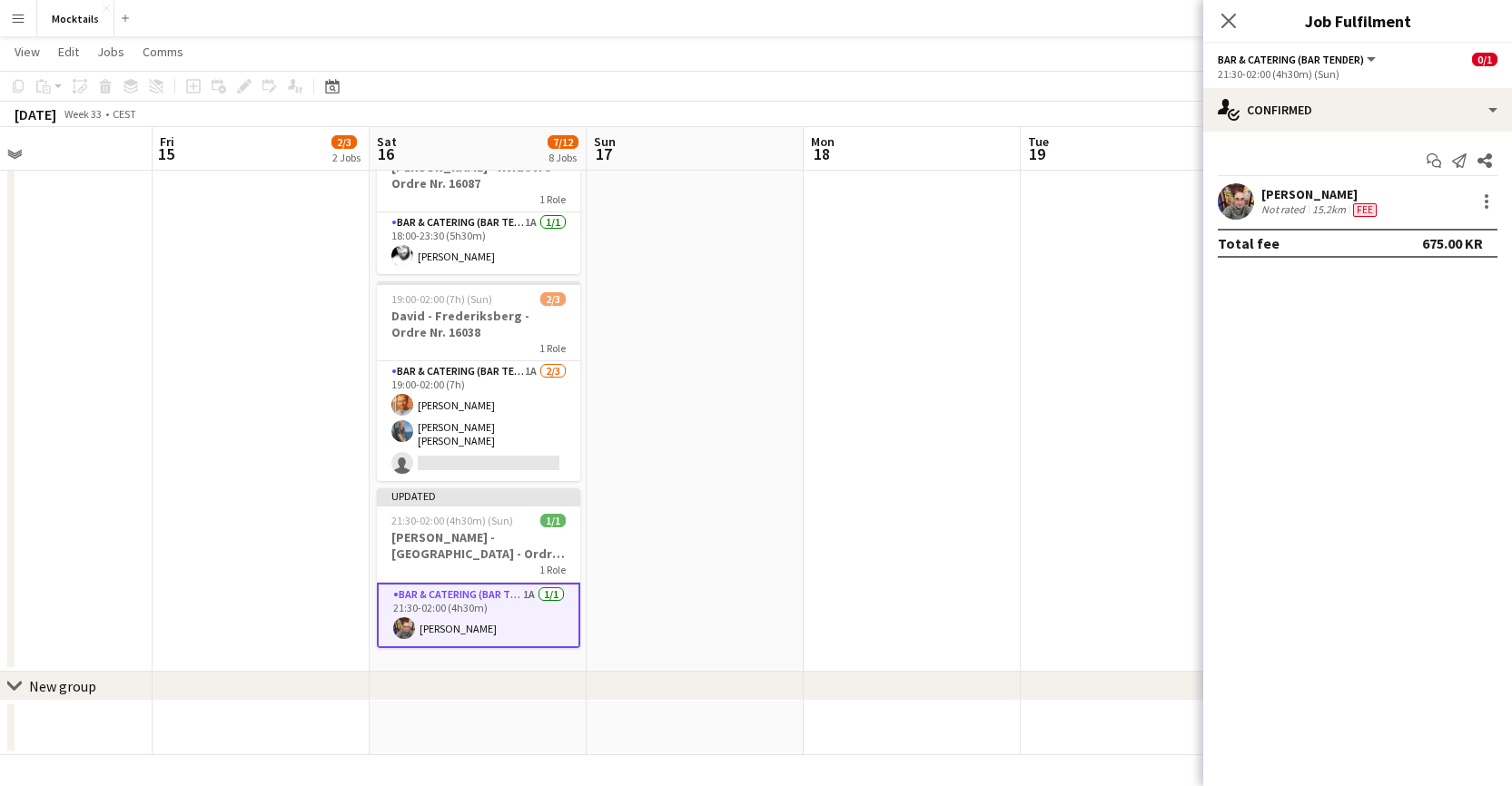
click at [1044, 2] on div "Close pop-in" at bounding box center [1229, 21] width 51 height 41
click at [1044, 18] on icon "Close pop-in" at bounding box center [1228, 20] width 14 height 14
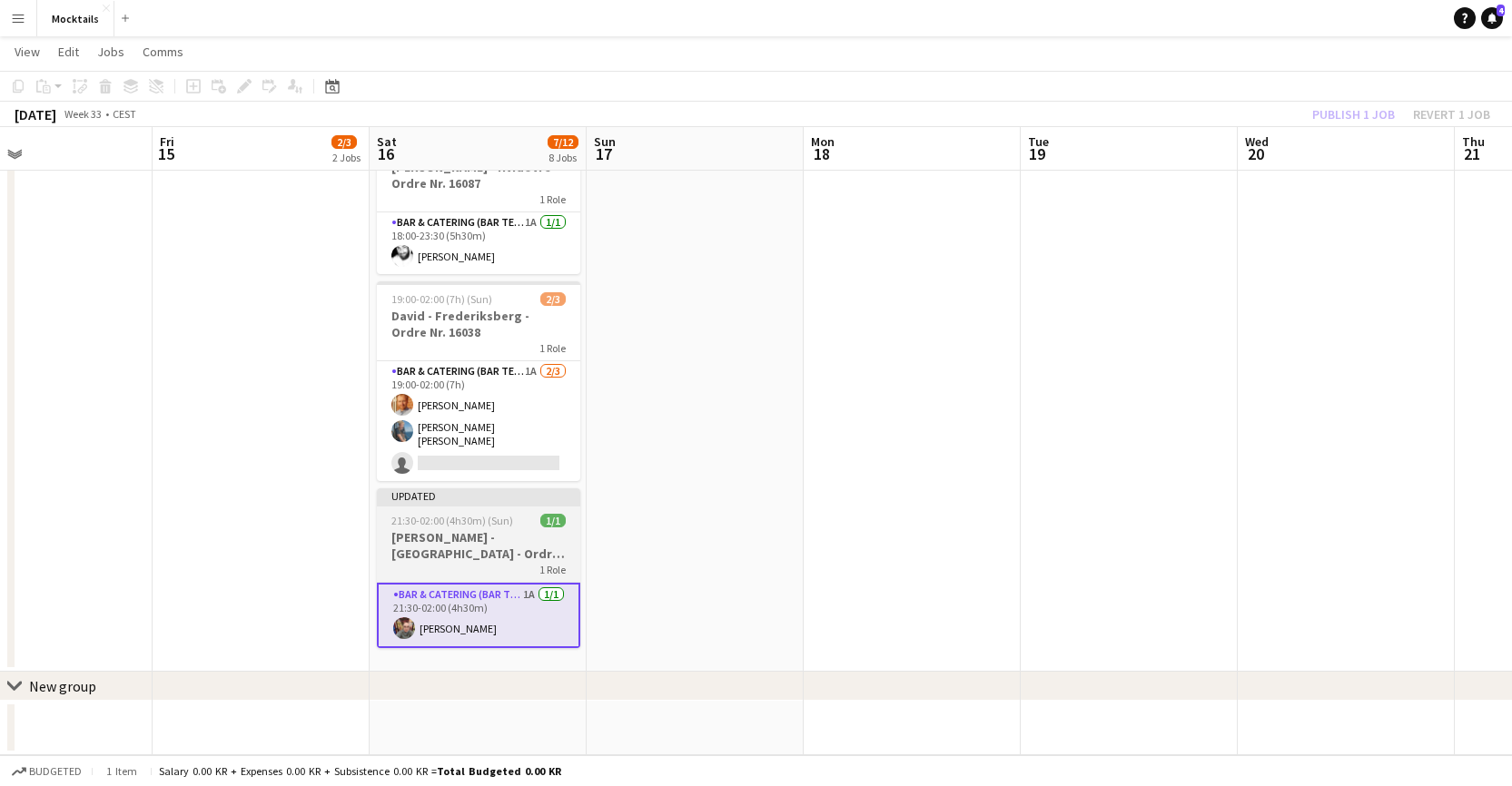
click at [481, 549] on h3 "[PERSON_NAME] - [GEOGRAPHIC_DATA] - Ordre Nr. 16155" at bounding box center [478, 545] width 203 height 33
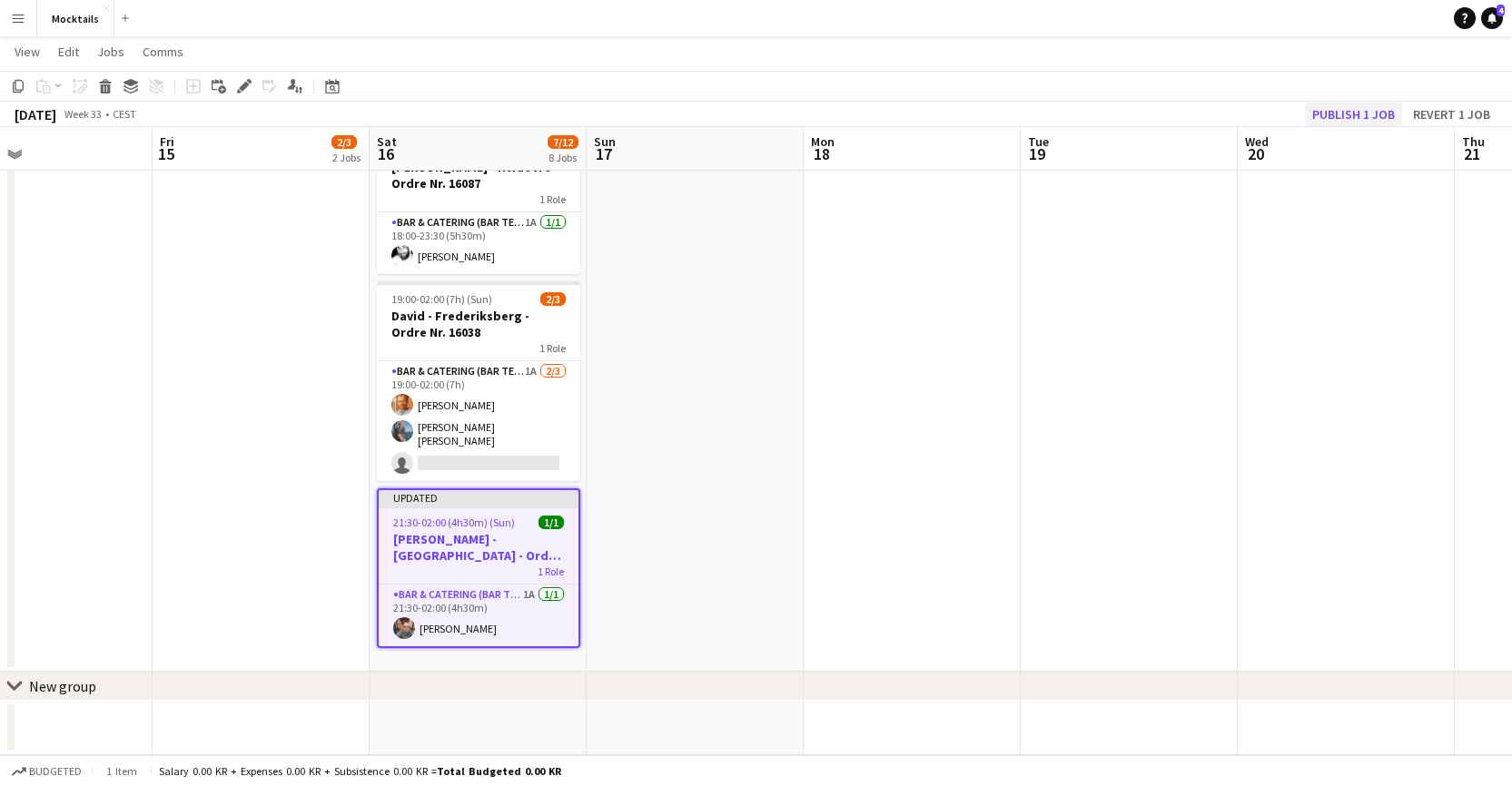
click at [1044, 116] on button "Publish 1 job" at bounding box center [1353, 114] width 97 height 24
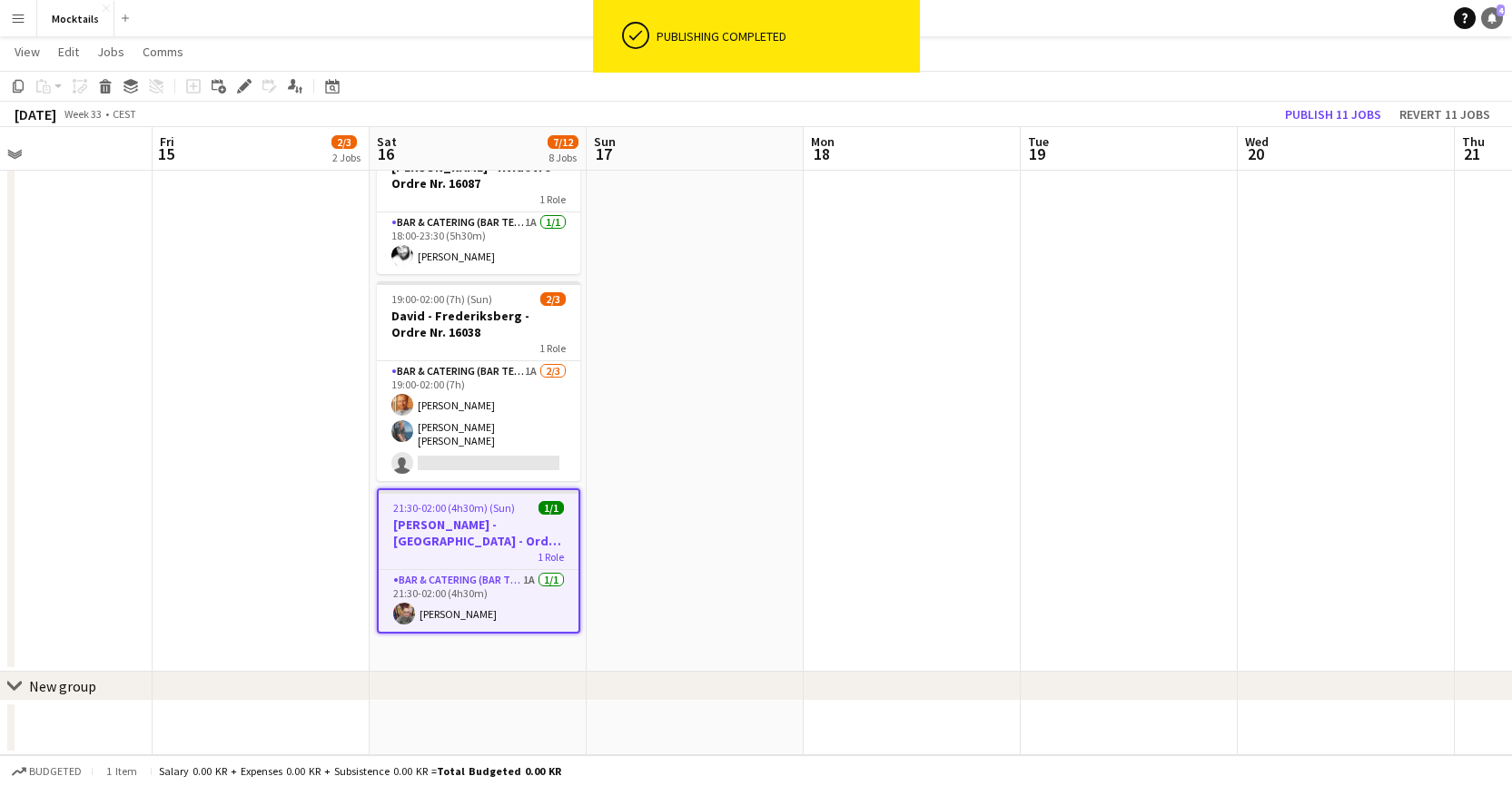
click at [1044, 20] on icon at bounding box center [1492, 18] width 9 height 9
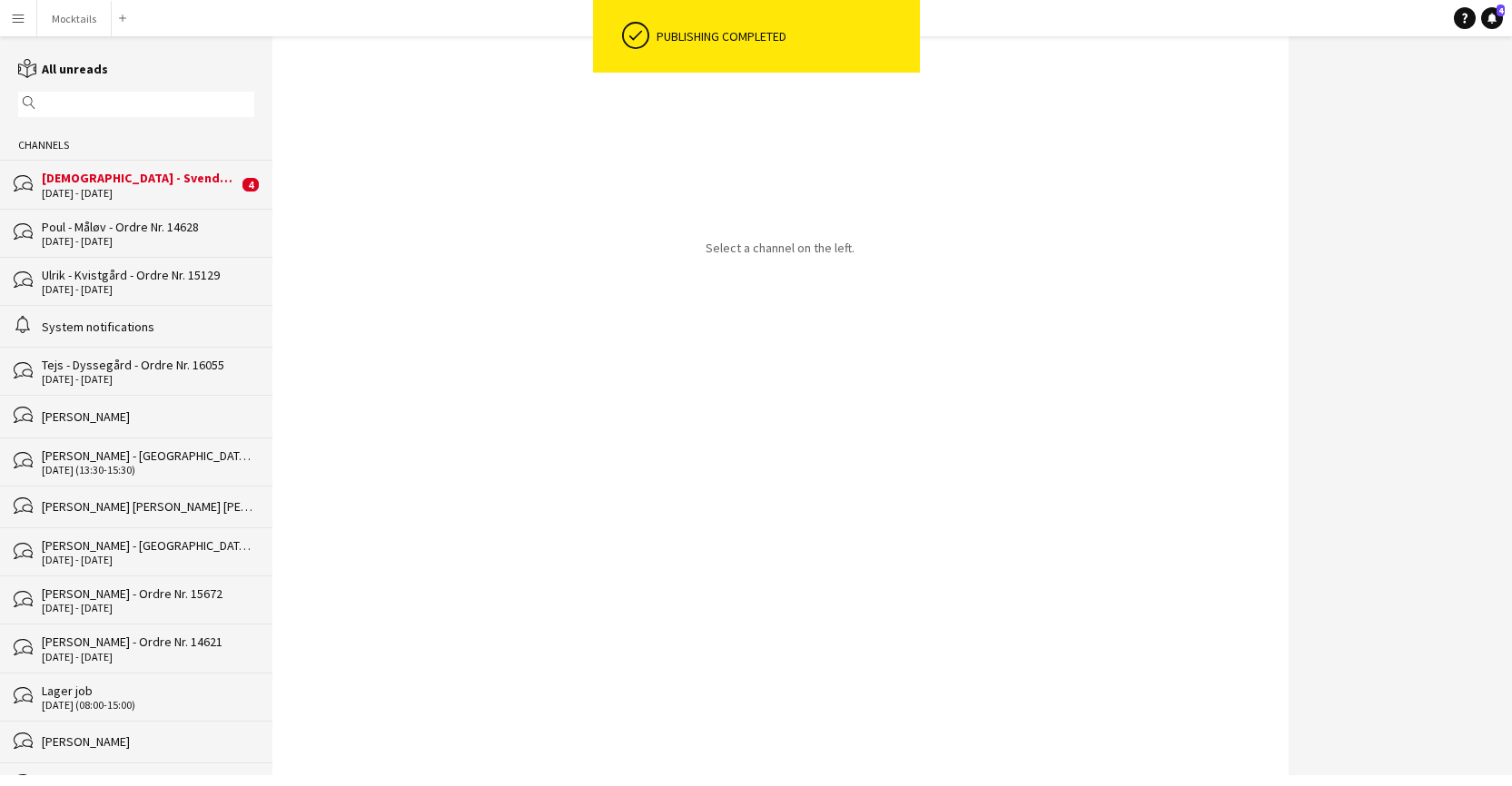
click at [161, 178] on div "[DEMOGRAPHIC_DATA] - Svendborg - Ordre Nr. 12836" at bounding box center [139, 177] width 196 height 16
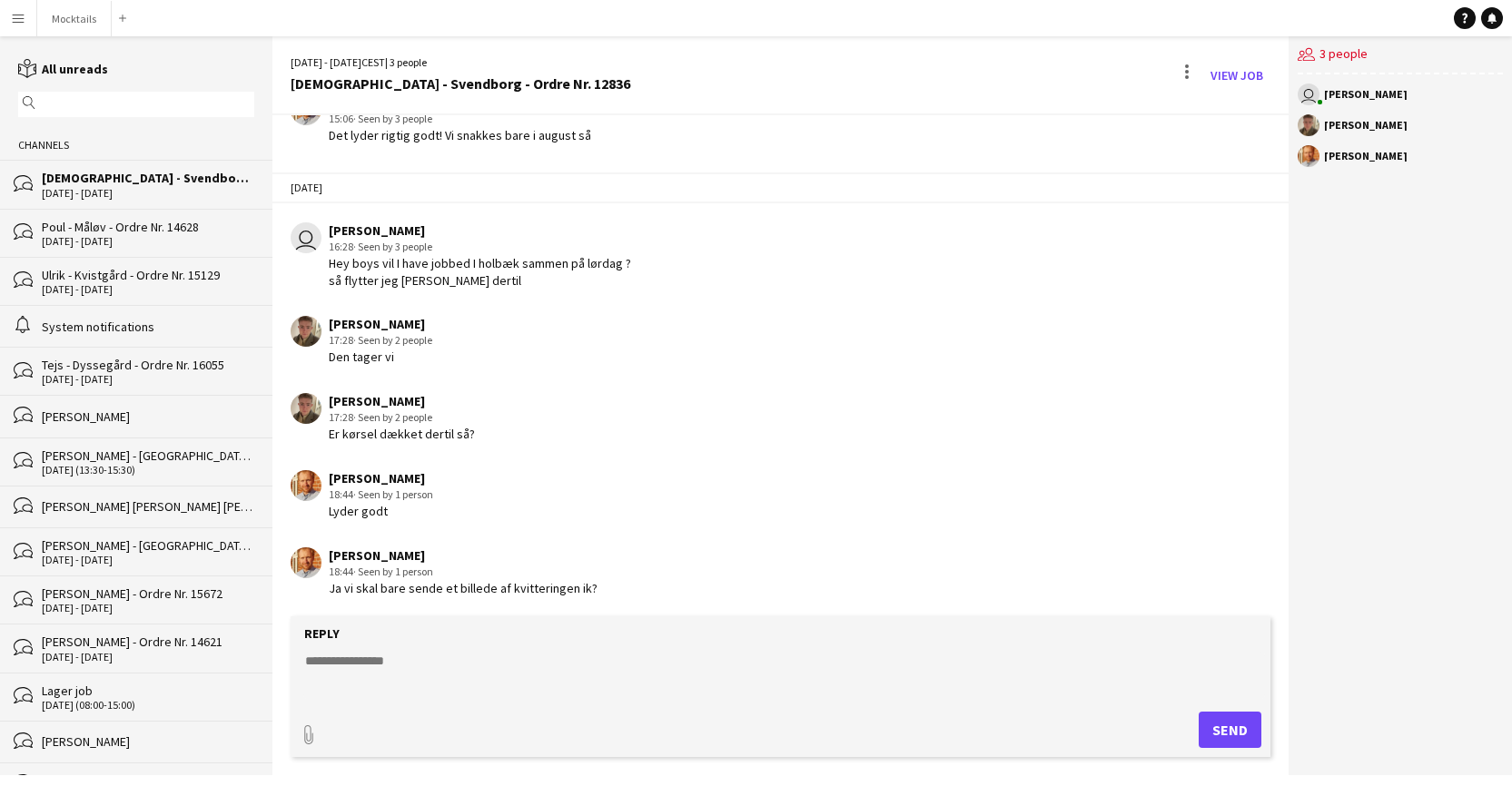
drag, startPoint x: 433, startPoint y: 588, endPoint x: 655, endPoint y: 590, distance: 222.0
click at [655, 590] on div "[PERSON_NAME] 18:44 · Seen by 1 person Ja vi skal bare sende et billede af kvit…" at bounding box center [698, 572] width 813 height 50
drag, startPoint x: 326, startPoint y: 433, endPoint x: 510, endPoint y: 428, distance: 184.1
click at [510, 428] on div "[PERSON_NAME] 17:28 · Seen by 2 people Er kørsel dækket dertil så?" at bounding box center [698, 418] width 813 height 50
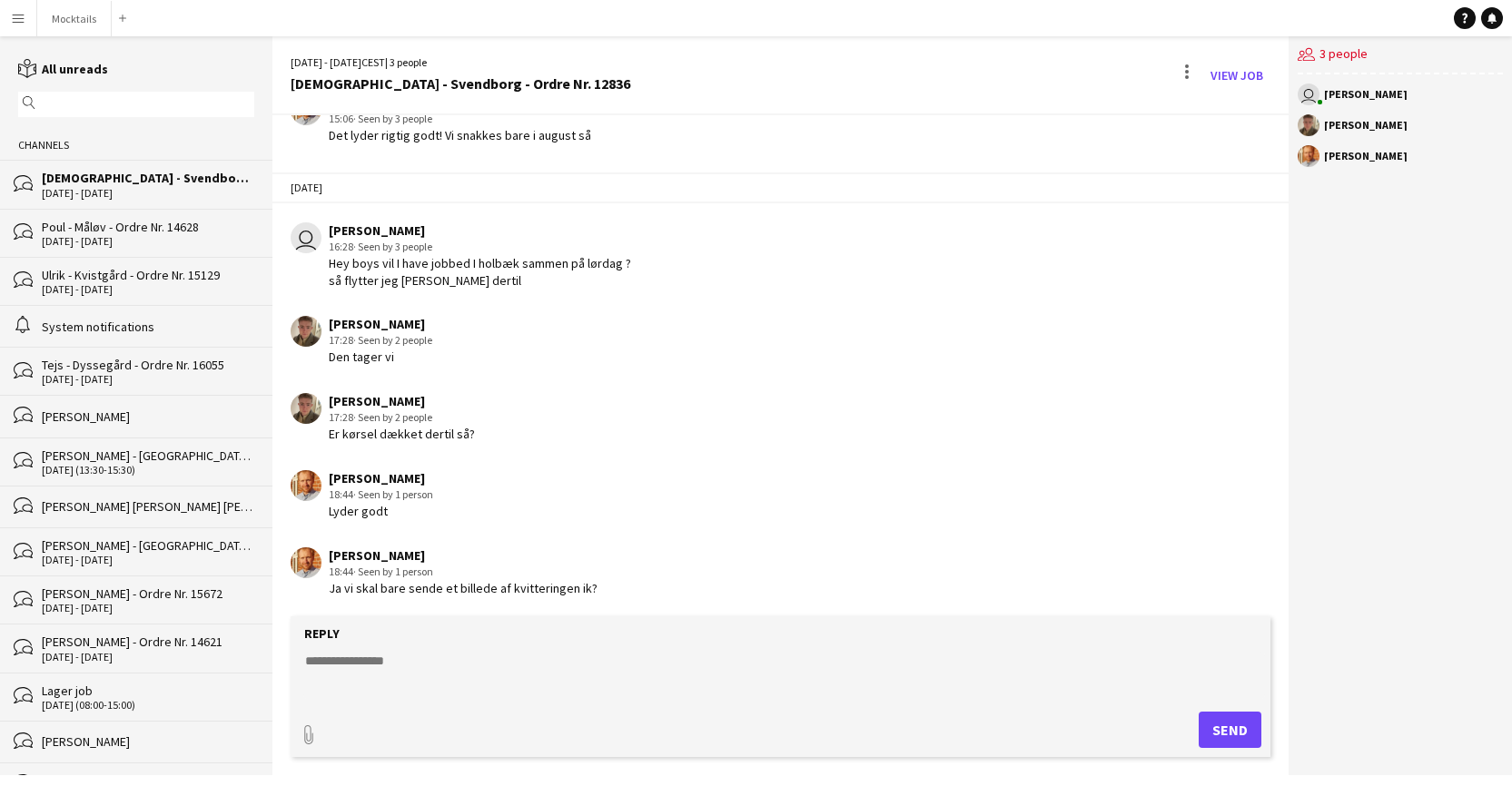
click at [510, 428] on div "[PERSON_NAME] 17:28 · Seen by 2 people Er kørsel dækket dertil så?" at bounding box center [698, 418] width 813 height 50
click at [582, 674] on textarea at bounding box center [784, 676] width 963 height 47
click at [574, 664] on textarea "**********" at bounding box center [784, 676] width 963 height 47
type textarea "**********"
click at [1044, 736] on button "Send" at bounding box center [1230, 730] width 63 height 37
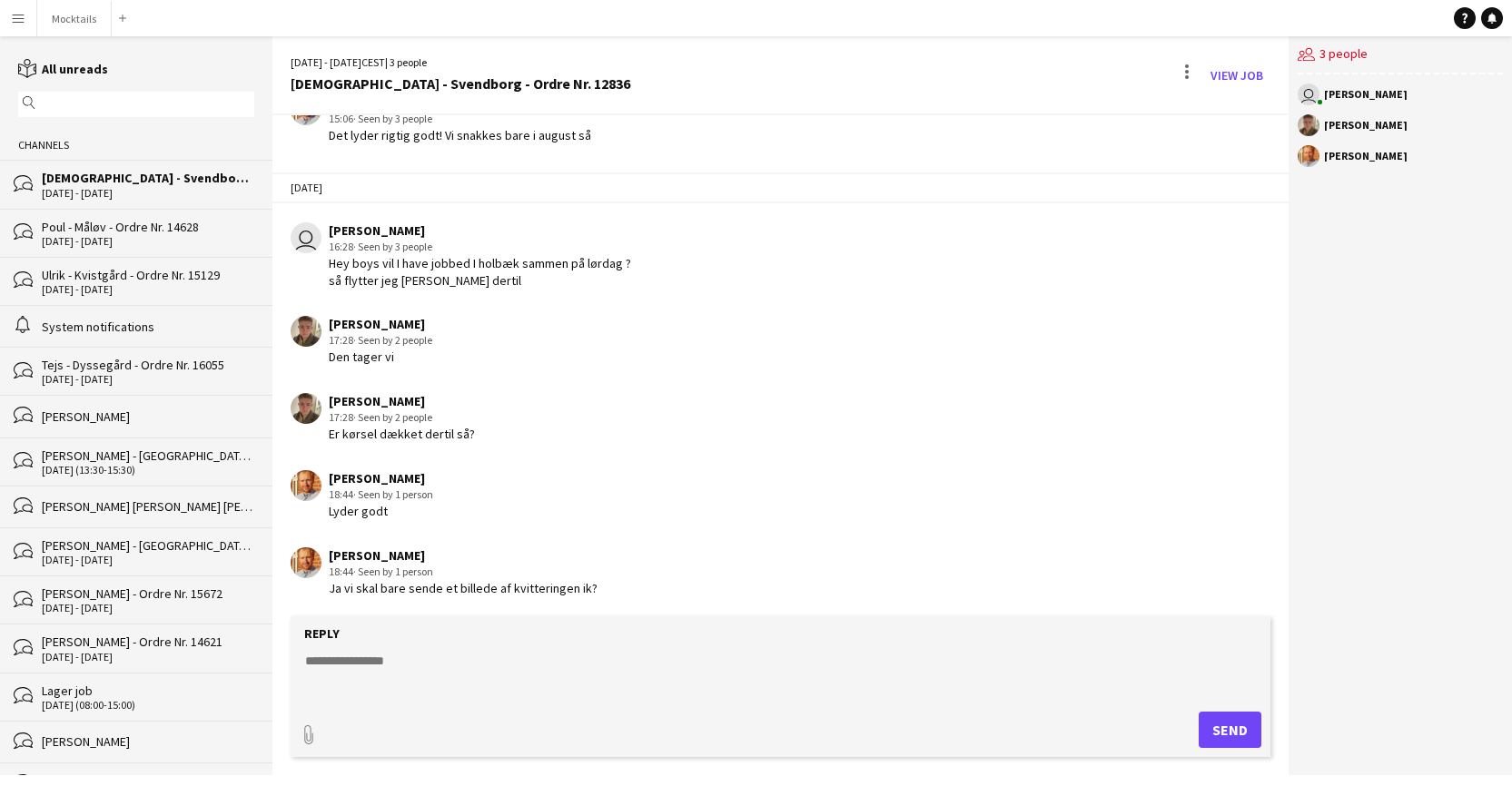
scroll to position [367, 0]
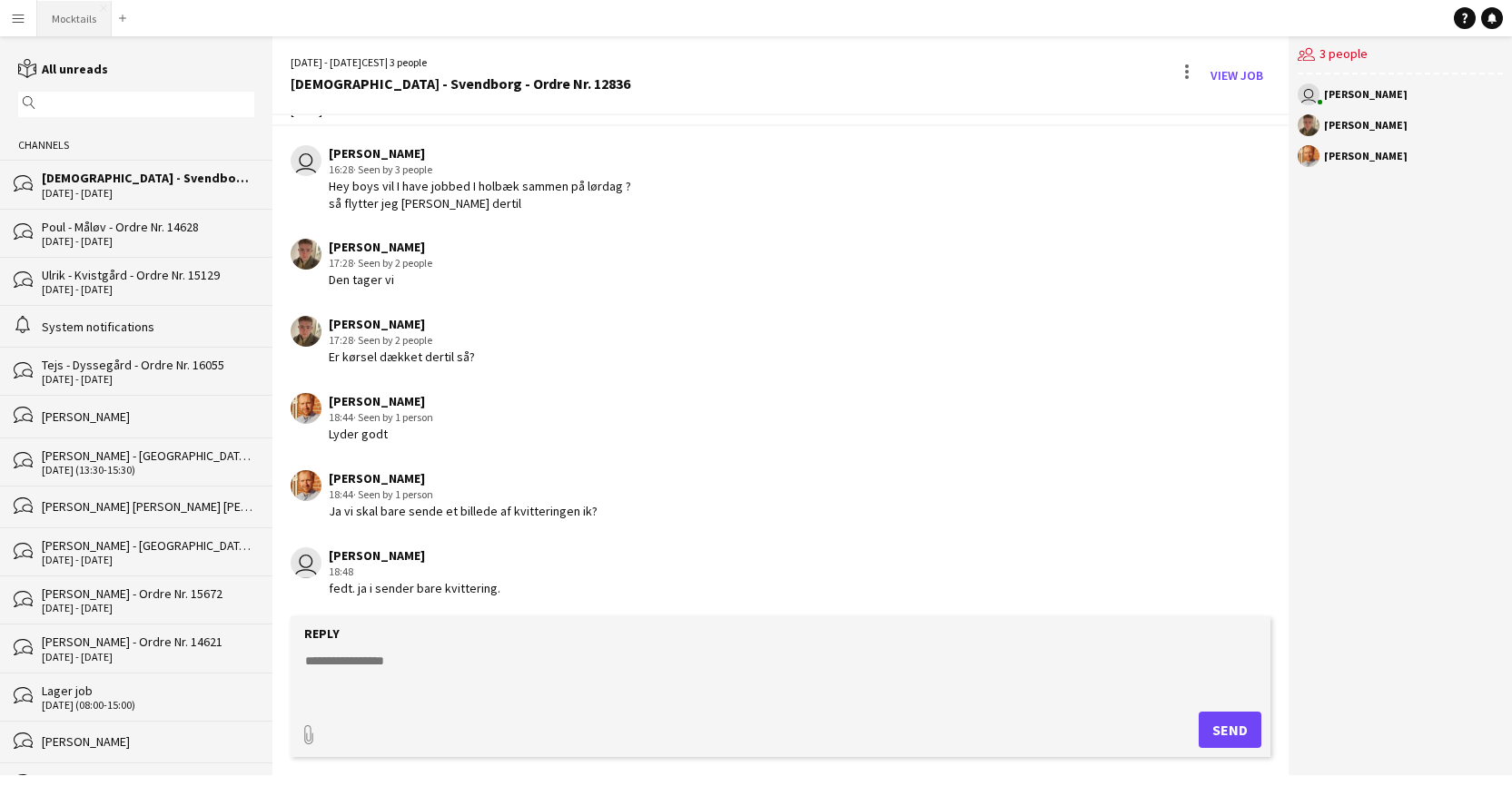
click at [70, 18] on button "Mocktails Close" at bounding box center [74, 19] width 74 height 36
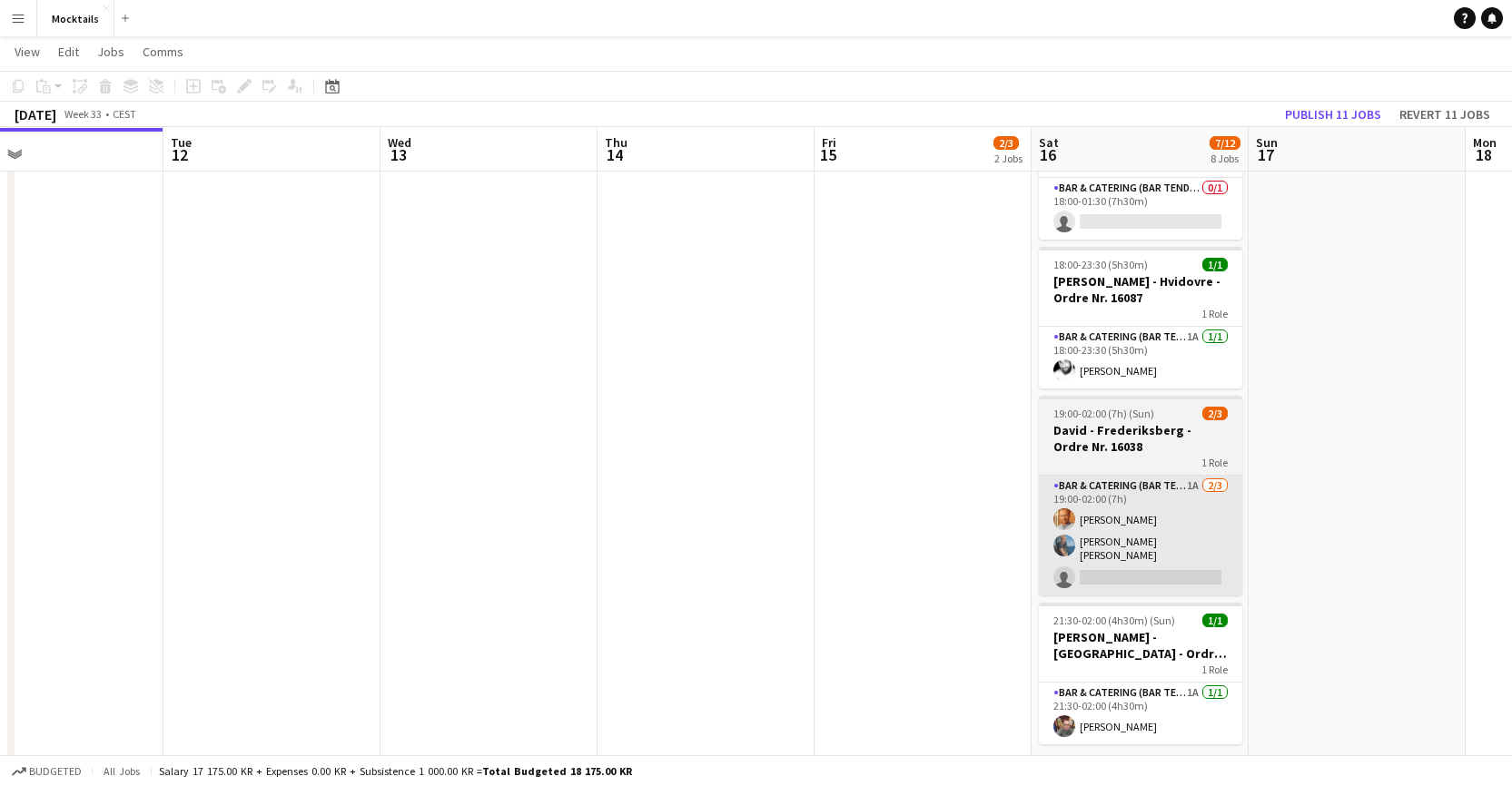
scroll to position [763, 0]
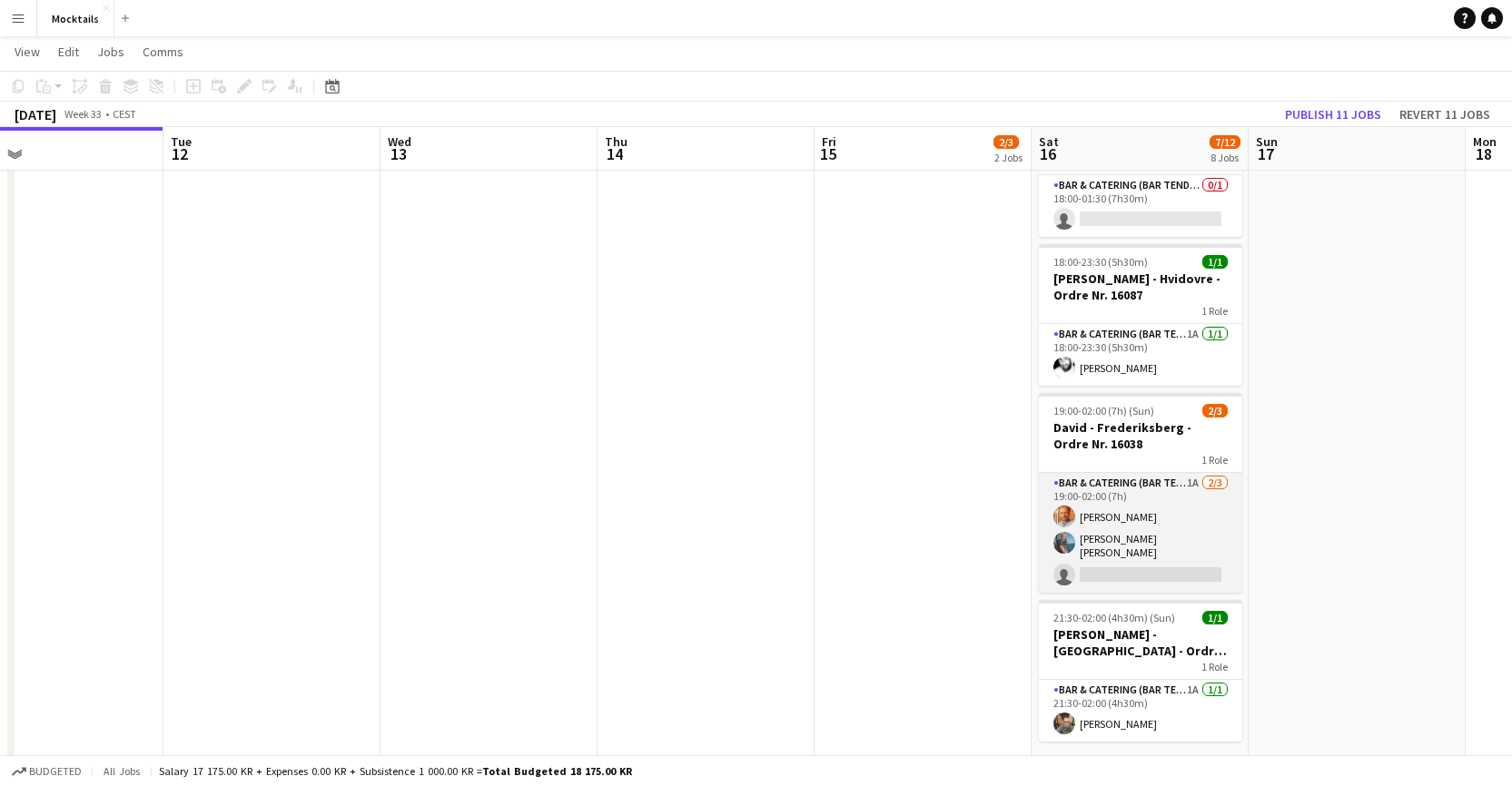
click at [1044, 536] on app-card-role "Bar & Catering (Bar Tender) 1A [DATE] 19:00-02:00 (7h) [PERSON_NAME] [PERSON_NA…" at bounding box center [1141, 533] width 203 height 120
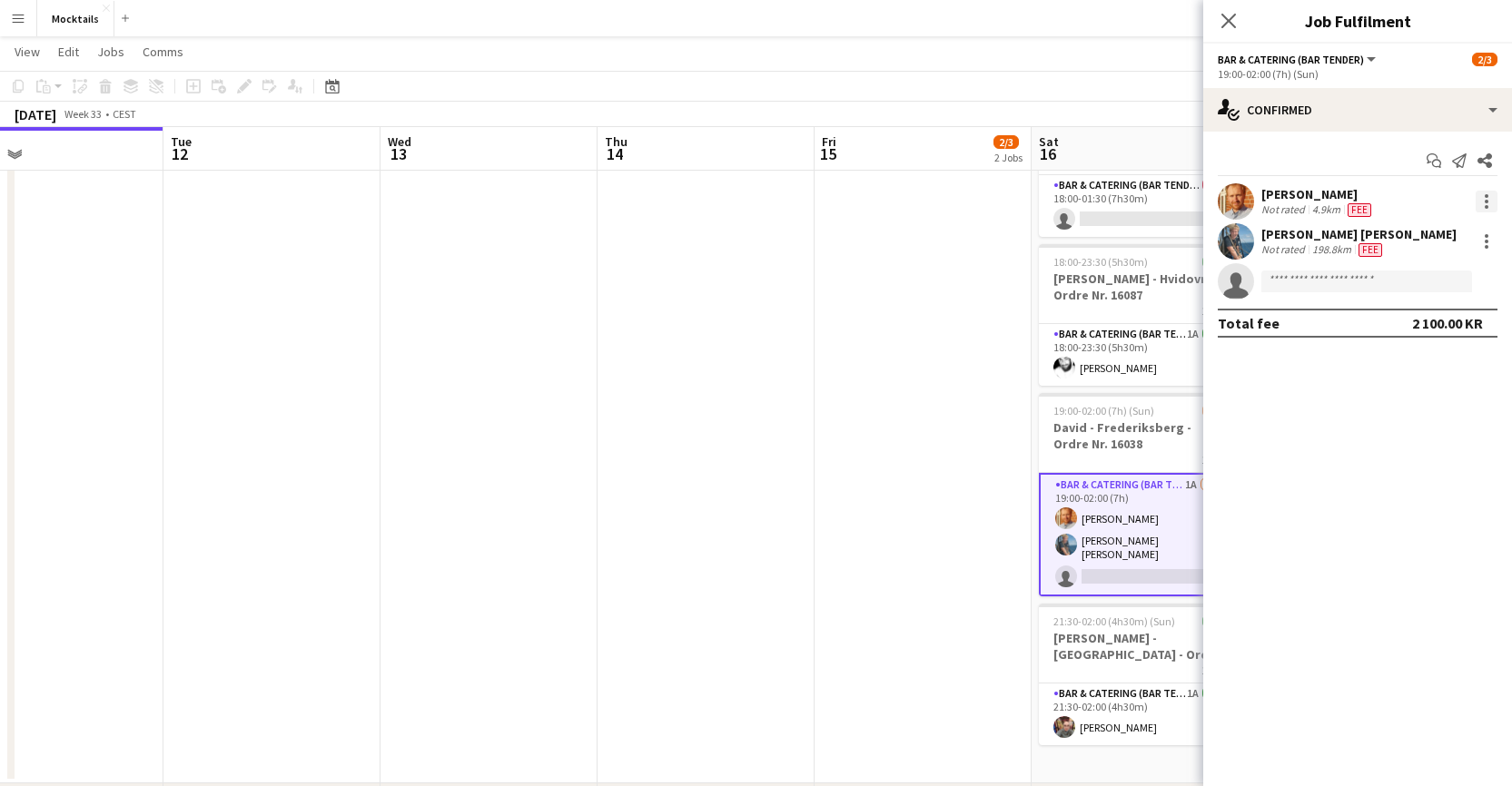
click at [1044, 200] on div at bounding box center [1487, 201] width 22 height 22
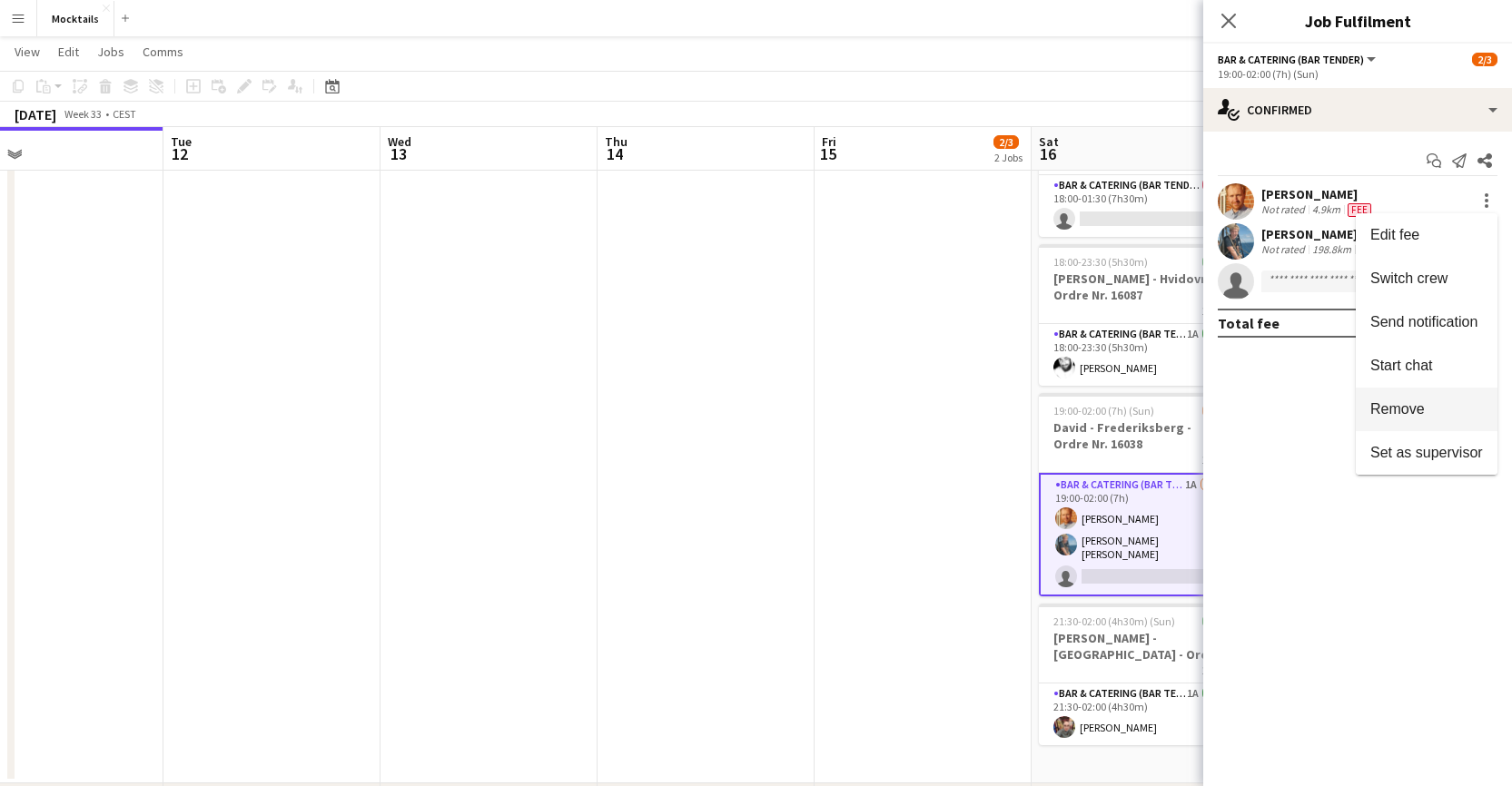
click at [1044, 407] on span "Remove" at bounding box center [1427, 409] width 113 height 16
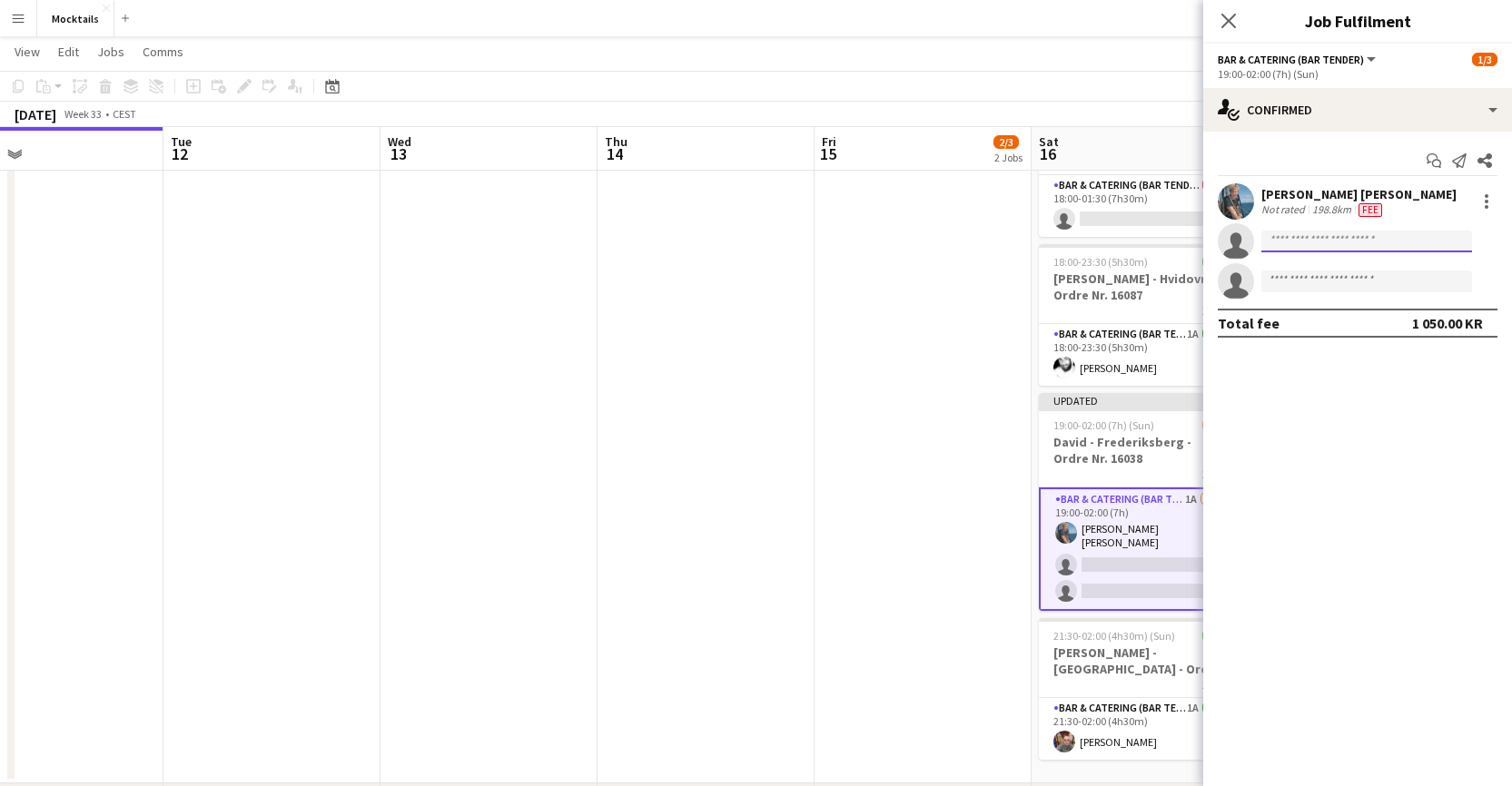
click at [1044, 244] on input at bounding box center [1367, 241] width 211 height 22
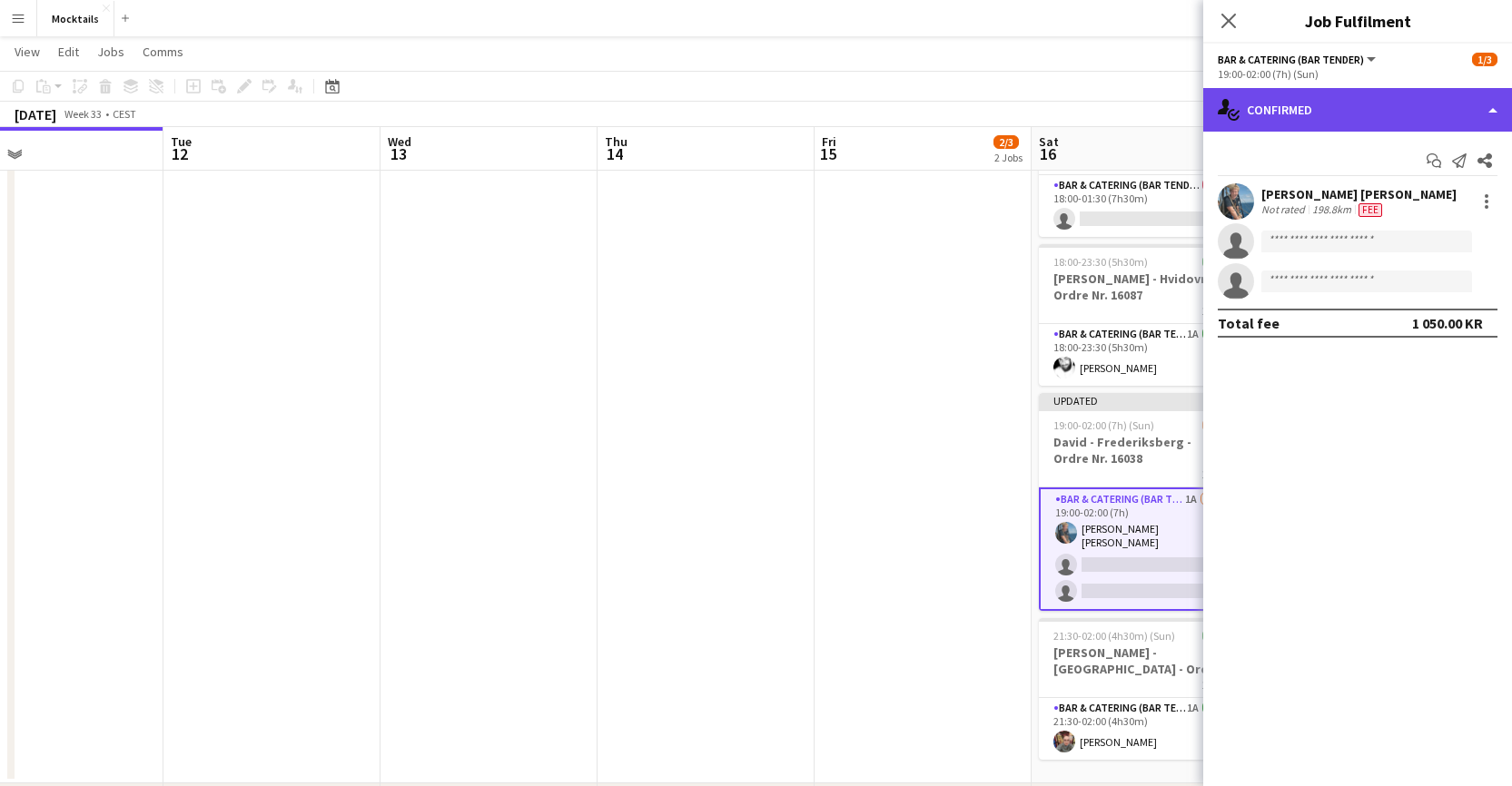
click at [1044, 109] on div "single-neutral-actions-check-2 Confirmed" at bounding box center [1358, 110] width 309 height 43
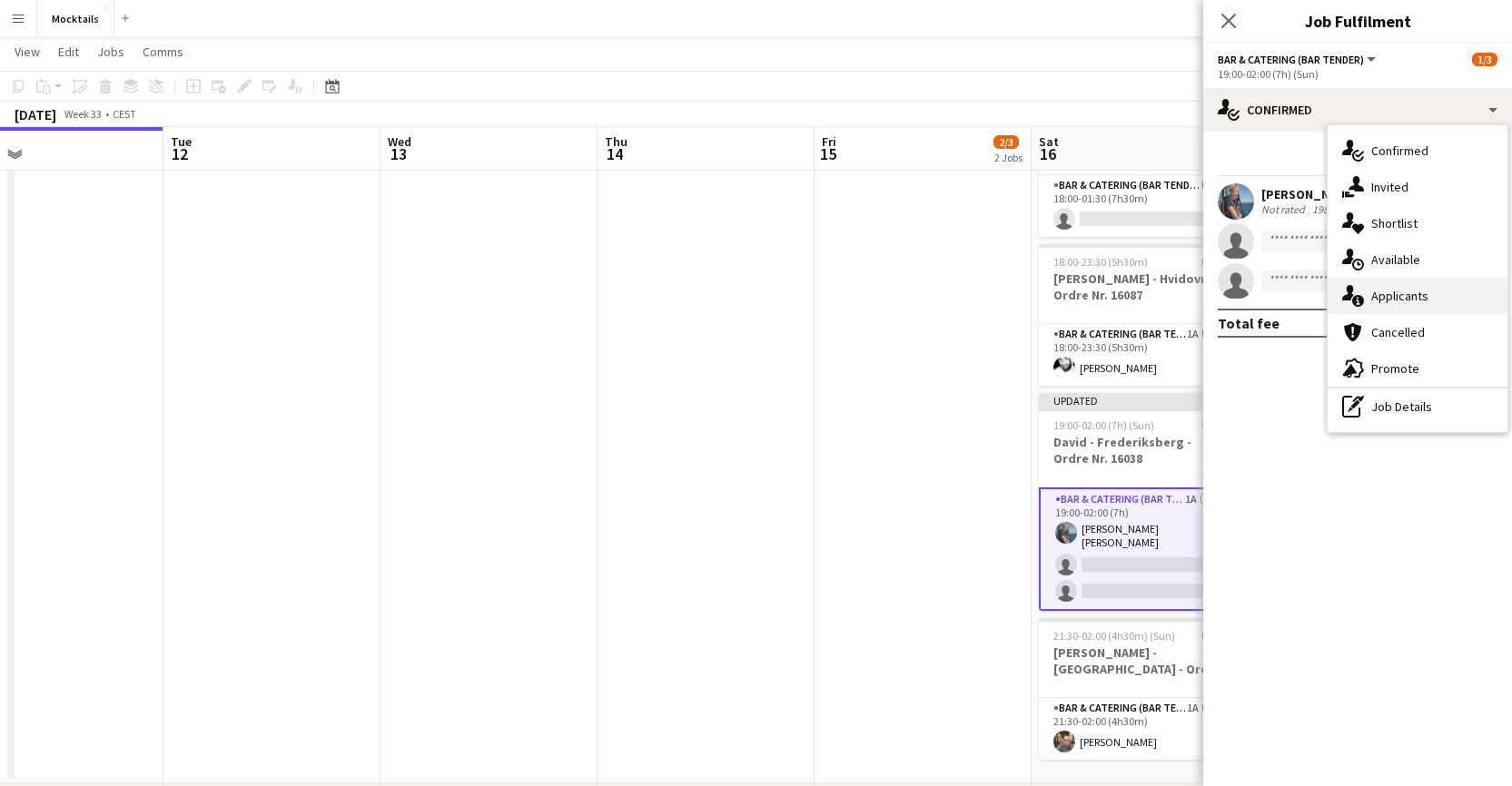
click at [1044, 294] on div "single-neutral-actions-information Applicants" at bounding box center [1417, 296] width 180 height 37
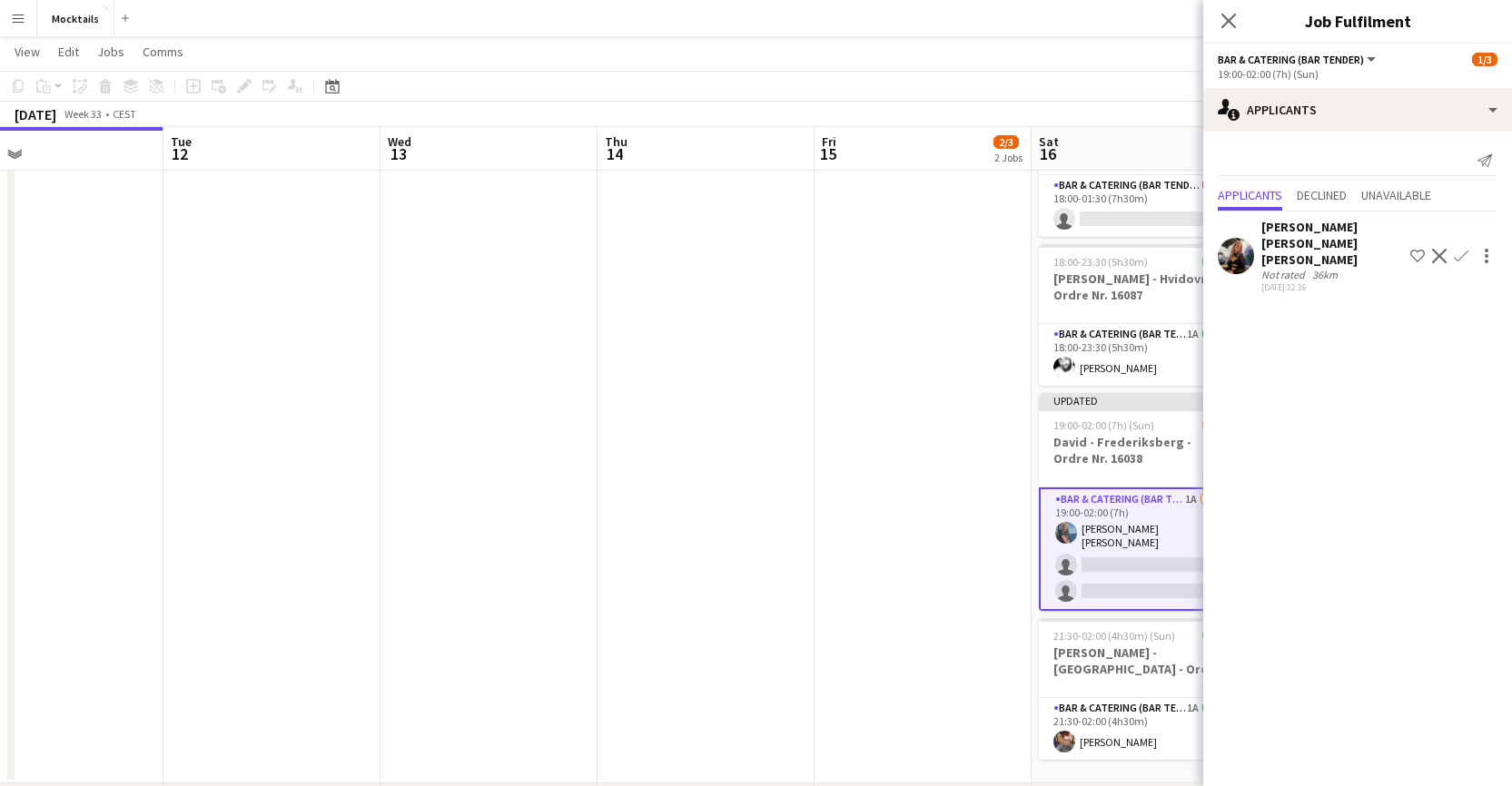
click at [1044, 249] on app-icon "Confirm" at bounding box center [1460, 255] width 14 height 14
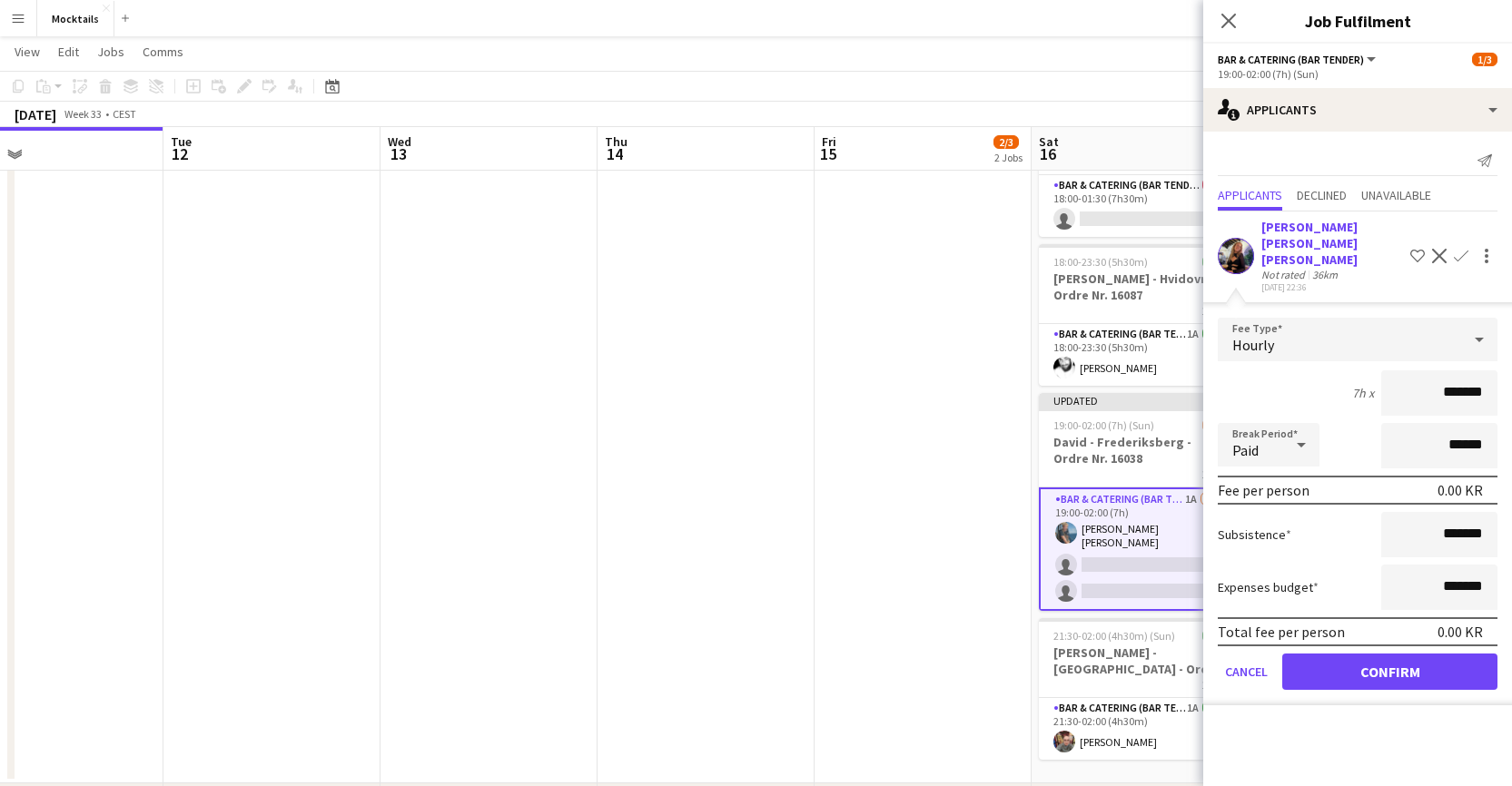
click at [1044, 374] on input "*******" at bounding box center [1439, 393] width 116 height 45
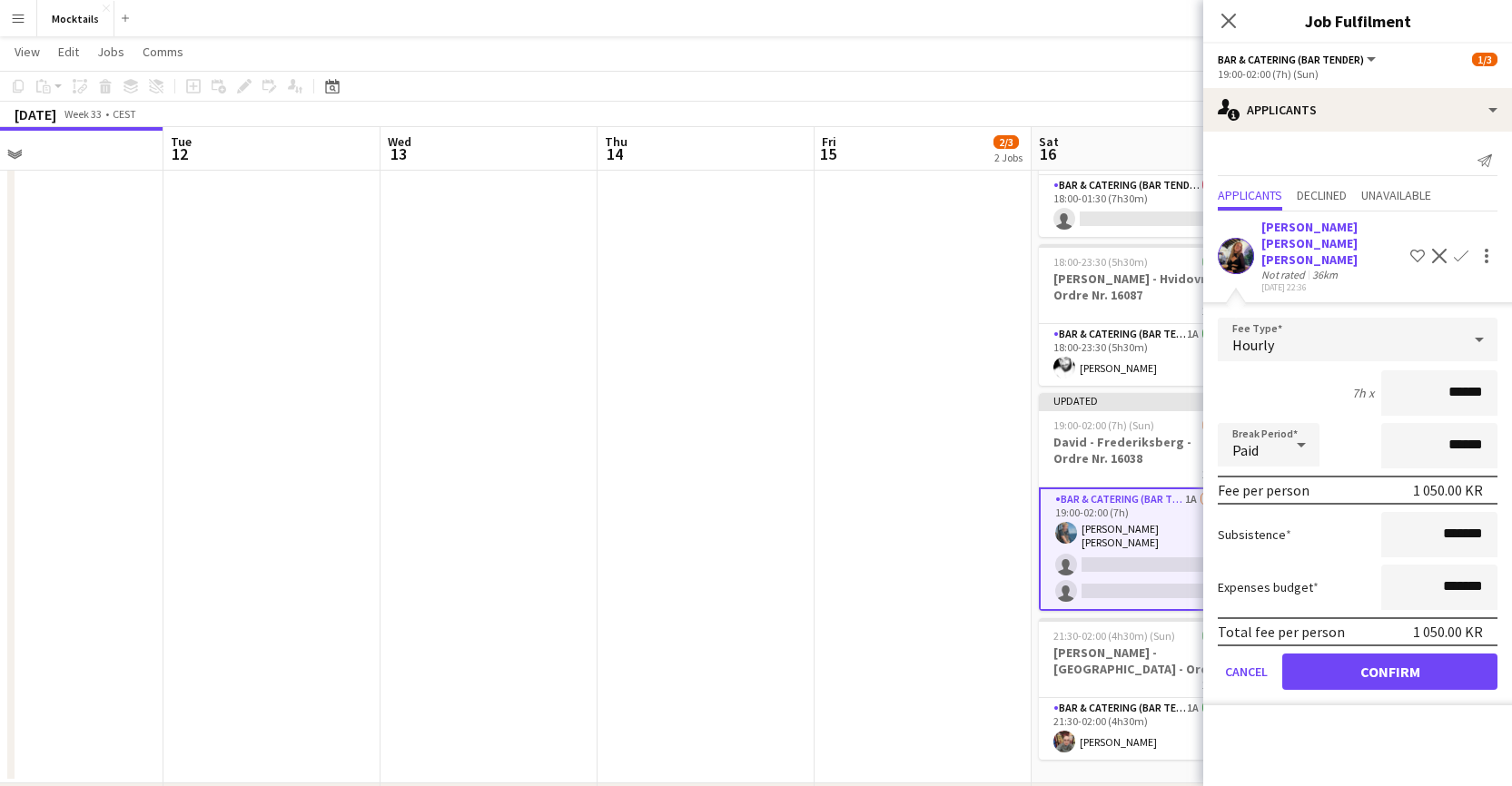
type input "******"
click at [1044, 660] on button "Confirm" at bounding box center [1390, 672] width 216 height 37
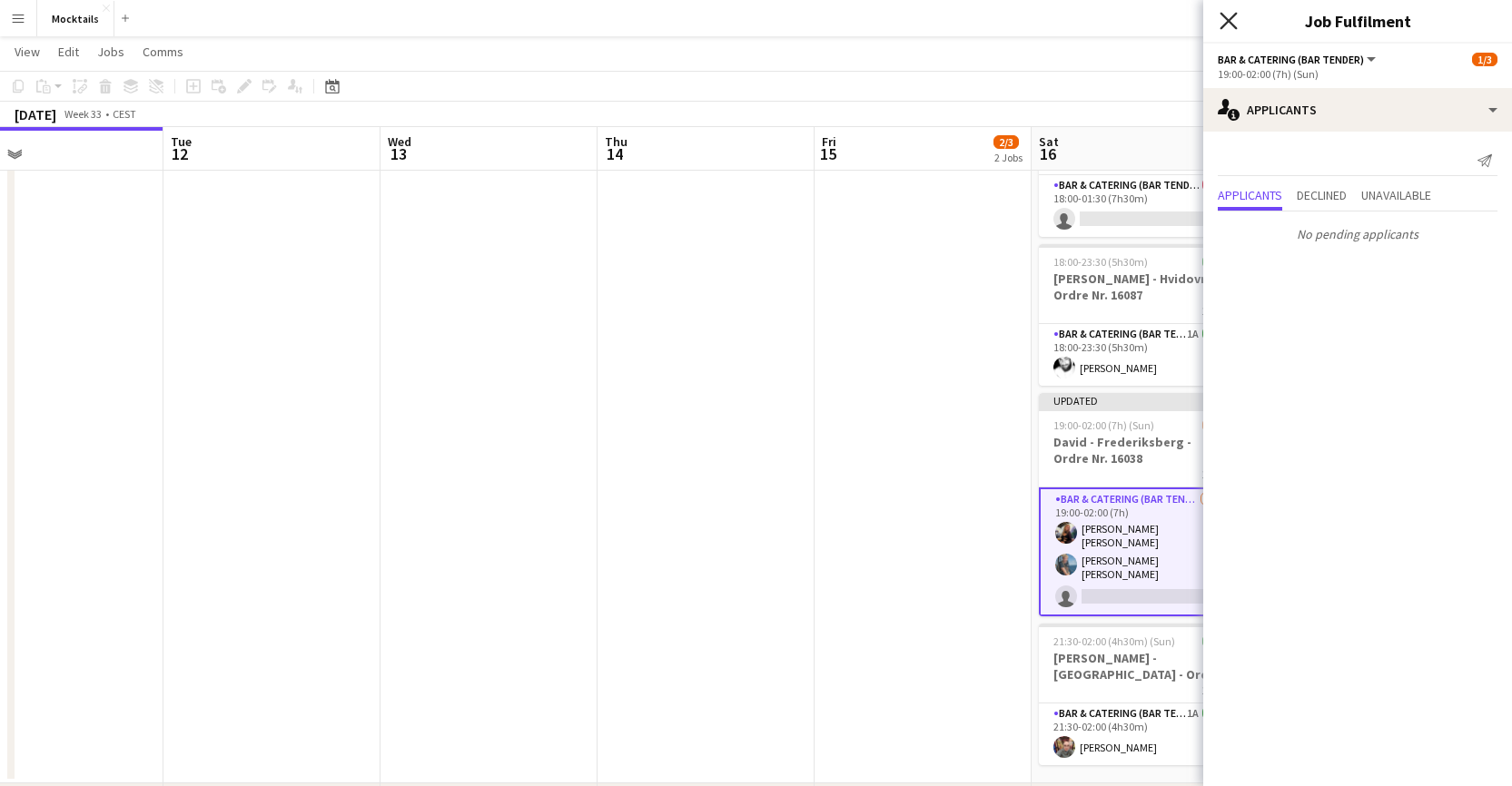
click at [1044, 15] on icon "Close pop-in" at bounding box center [1229, 21] width 17 height 17
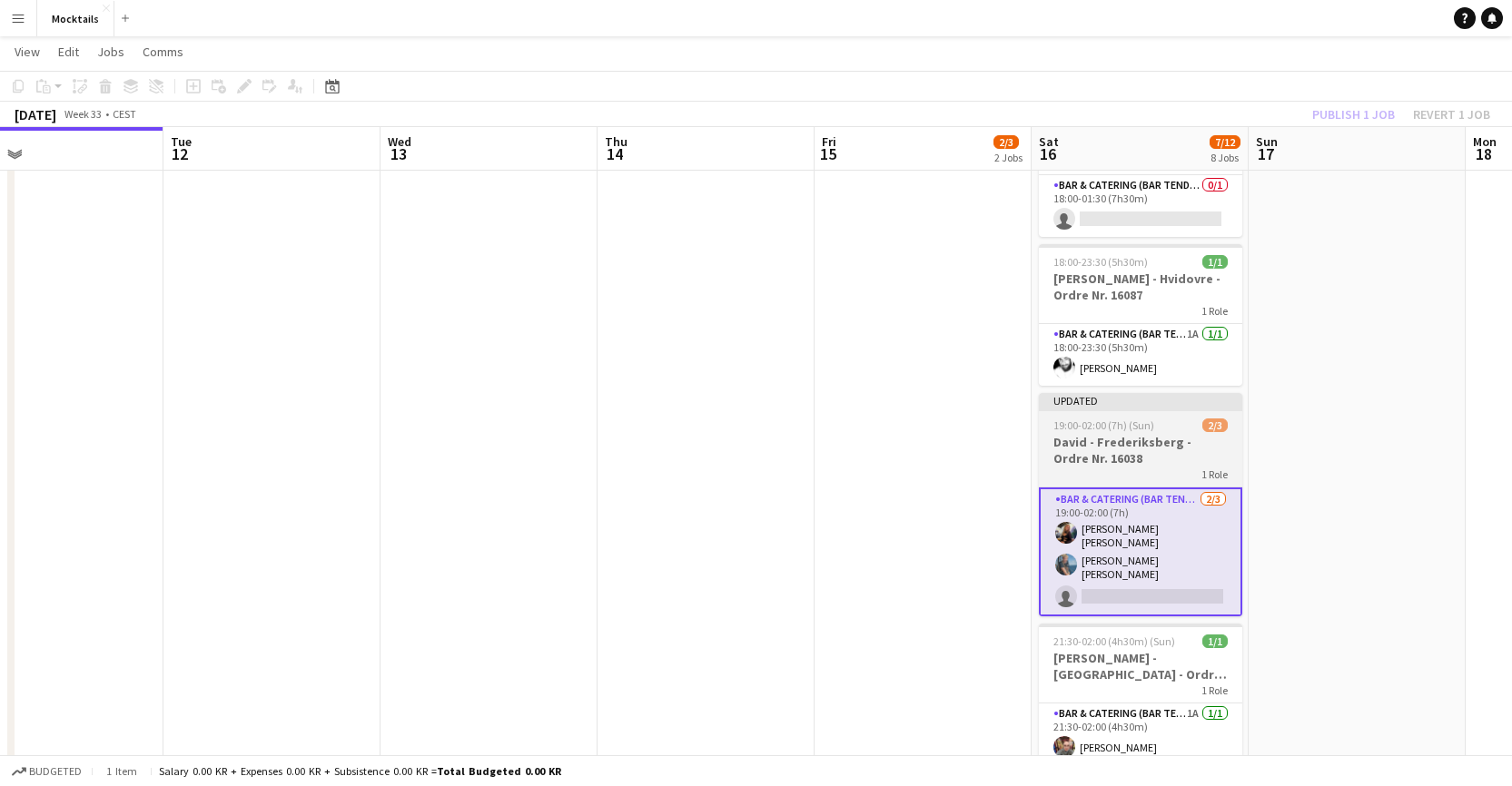
click at [1044, 457] on h3 "David - Frederiksberg - Ordre Nr. 16038" at bounding box center [1141, 450] width 203 height 33
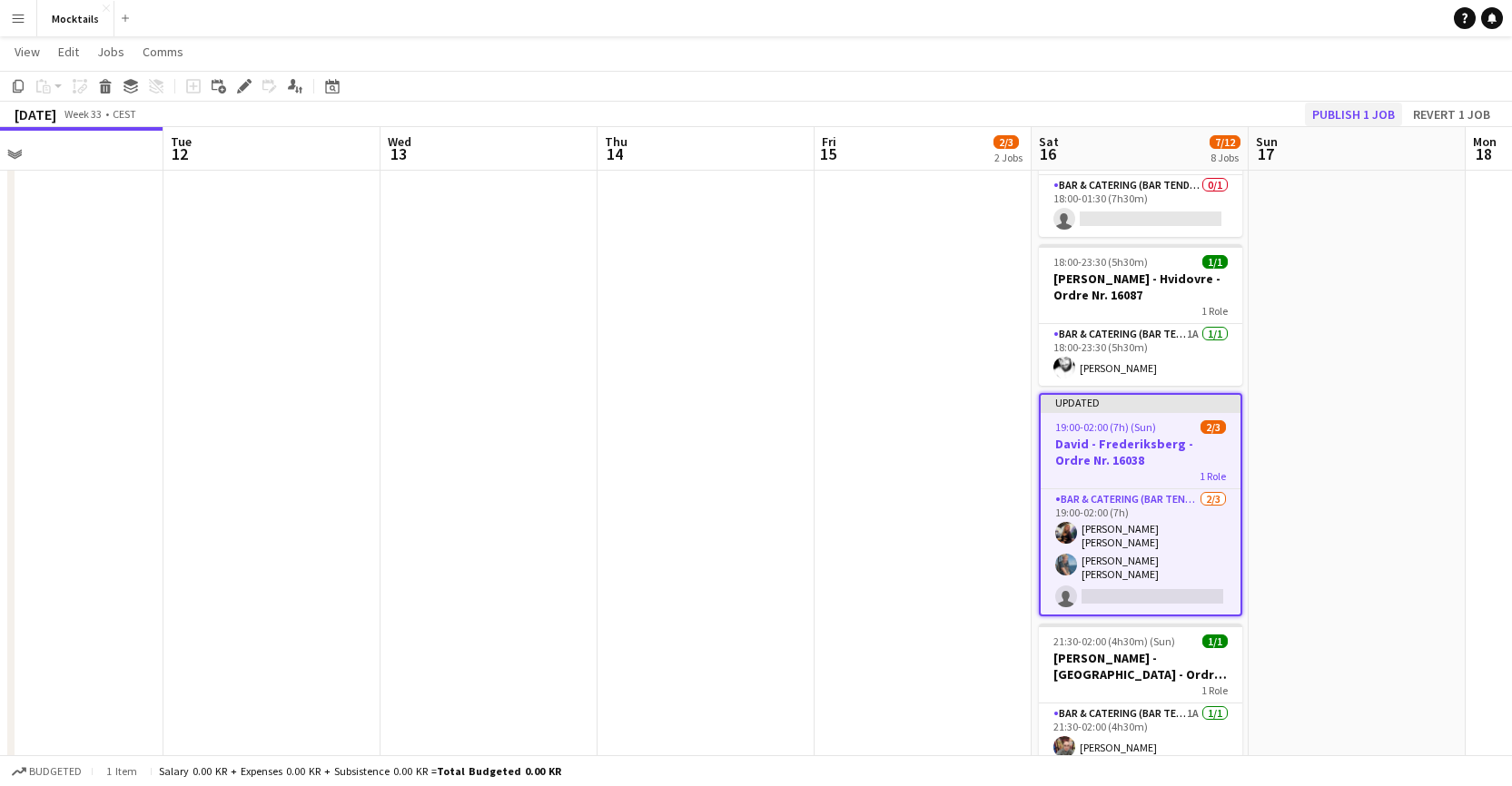
click at [1044, 114] on button "Publish 1 job" at bounding box center [1353, 114] width 97 height 24
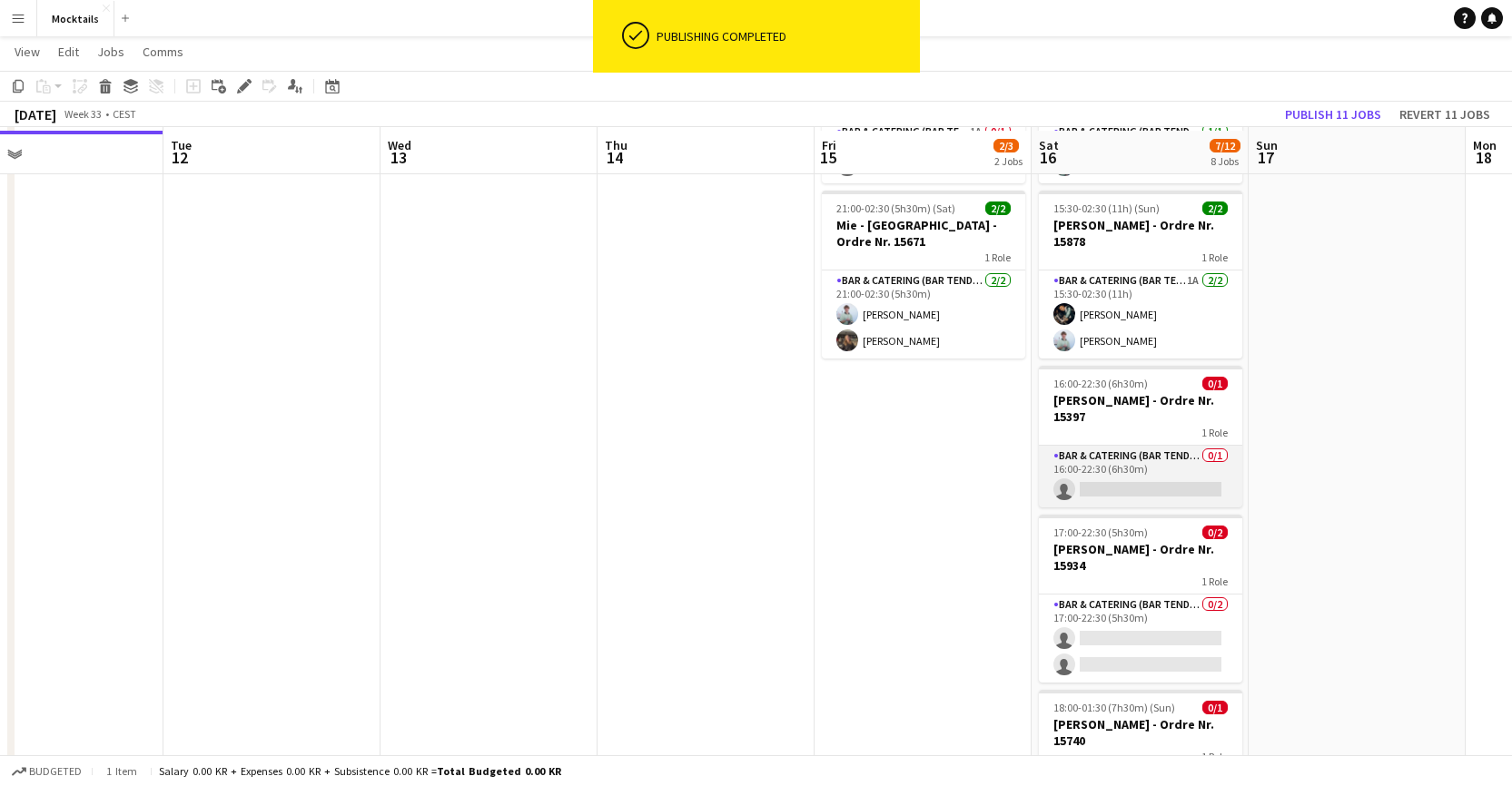
scroll to position [172, 0]
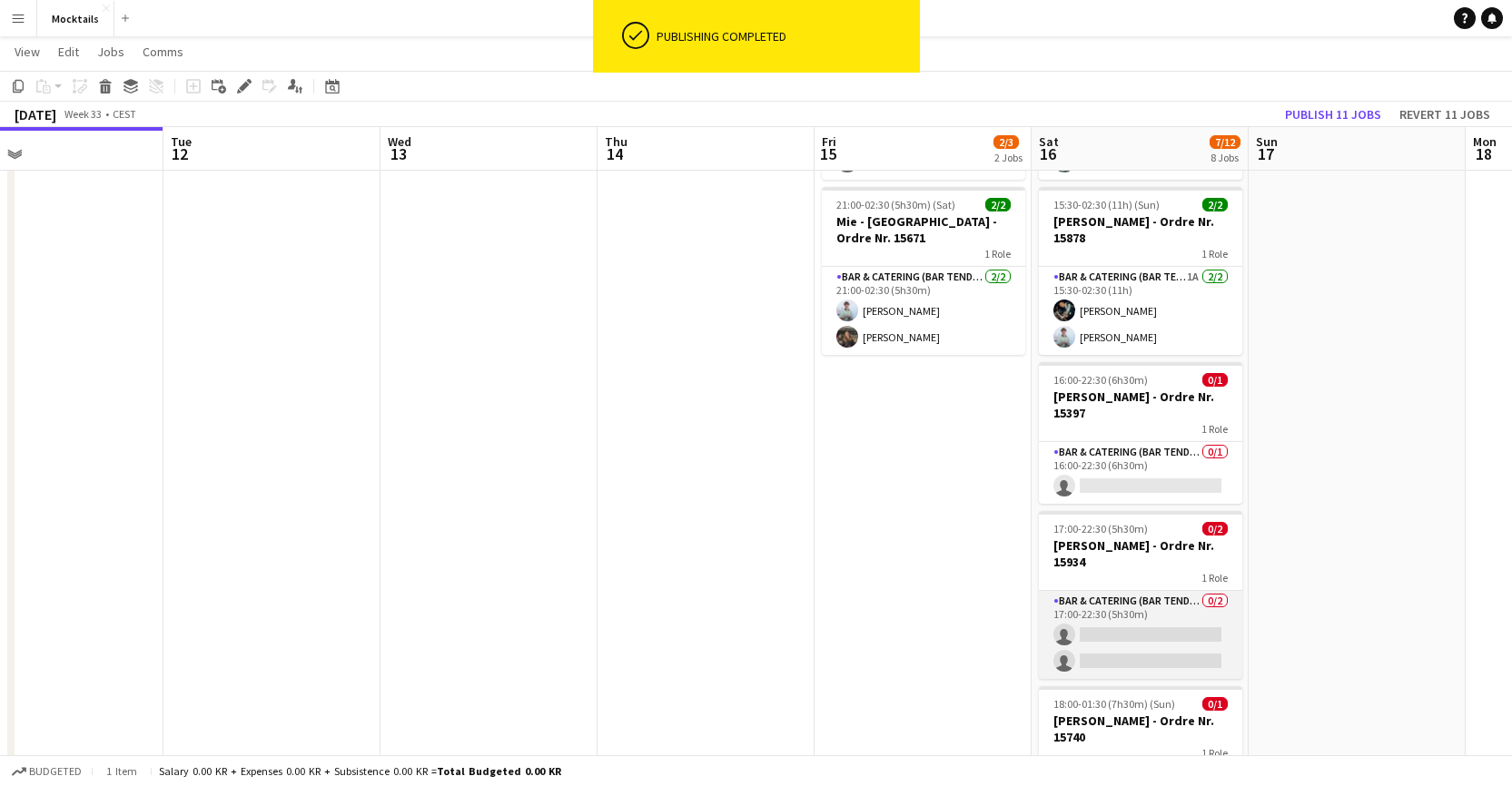
click at [1044, 634] on app-card-role "Bar & Catering (Bar Tender) 0/2 17:00-22:30 (5h30m) single-neutral-actions sing…" at bounding box center [1141, 635] width 203 height 88
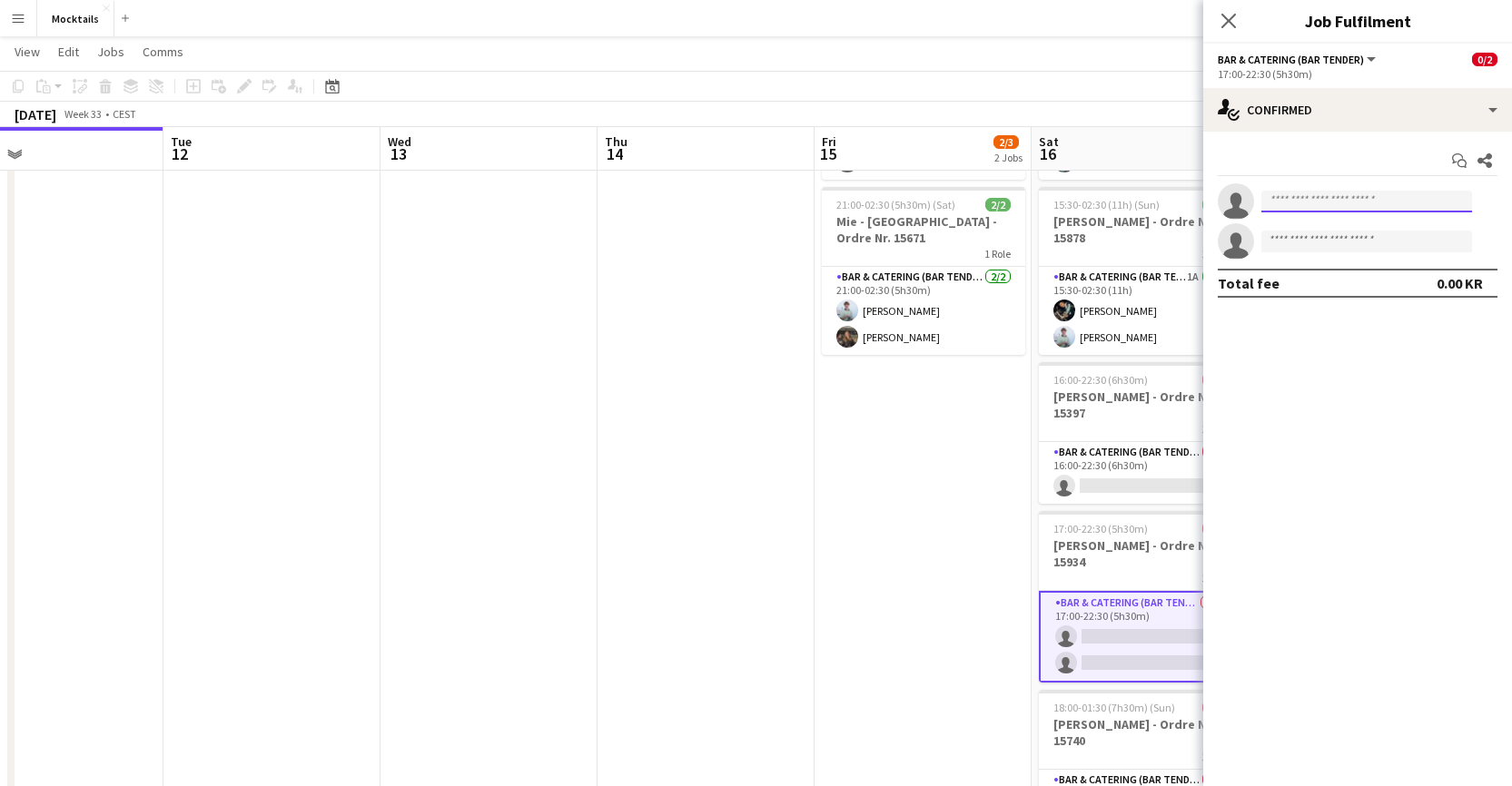
click at [1044, 206] on input at bounding box center [1367, 201] width 211 height 22
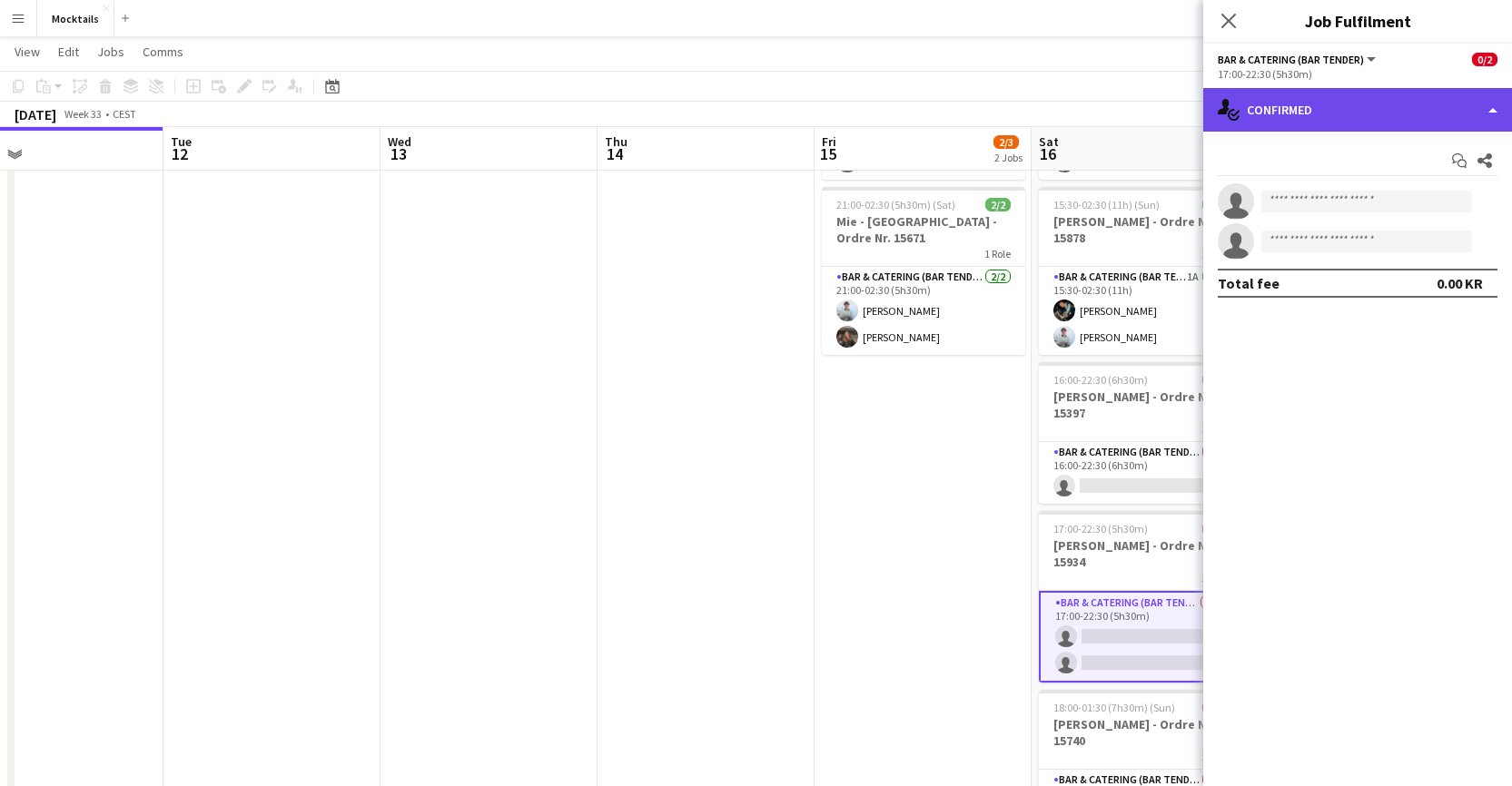
click at [1044, 102] on div "single-neutral-actions-check-2 Confirmed" at bounding box center [1358, 110] width 309 height 43
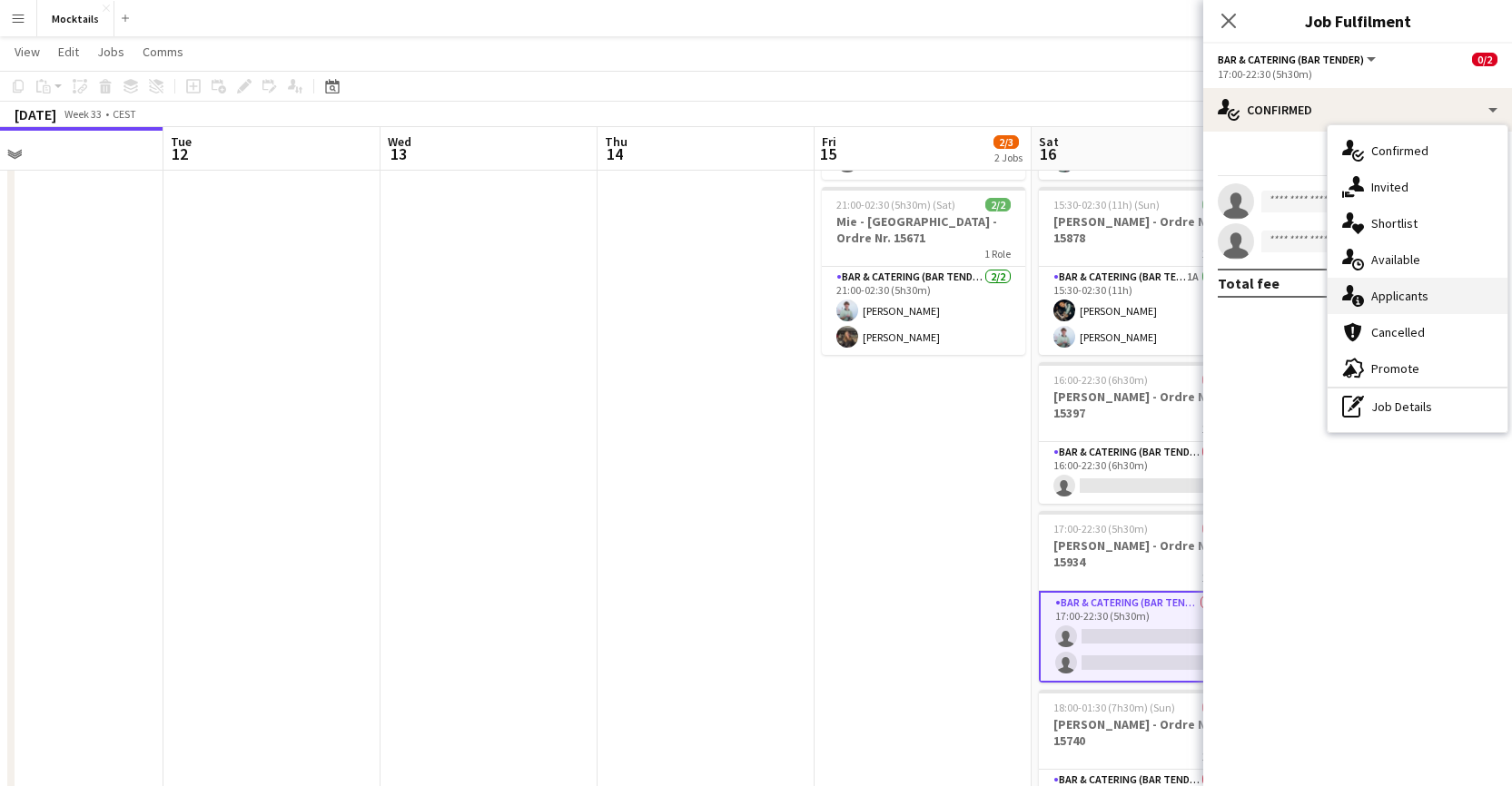
click at [1044, 290] on div "single-neutral-actions-information Applicants" at bounding box center [1417, 296] width 180 height 37
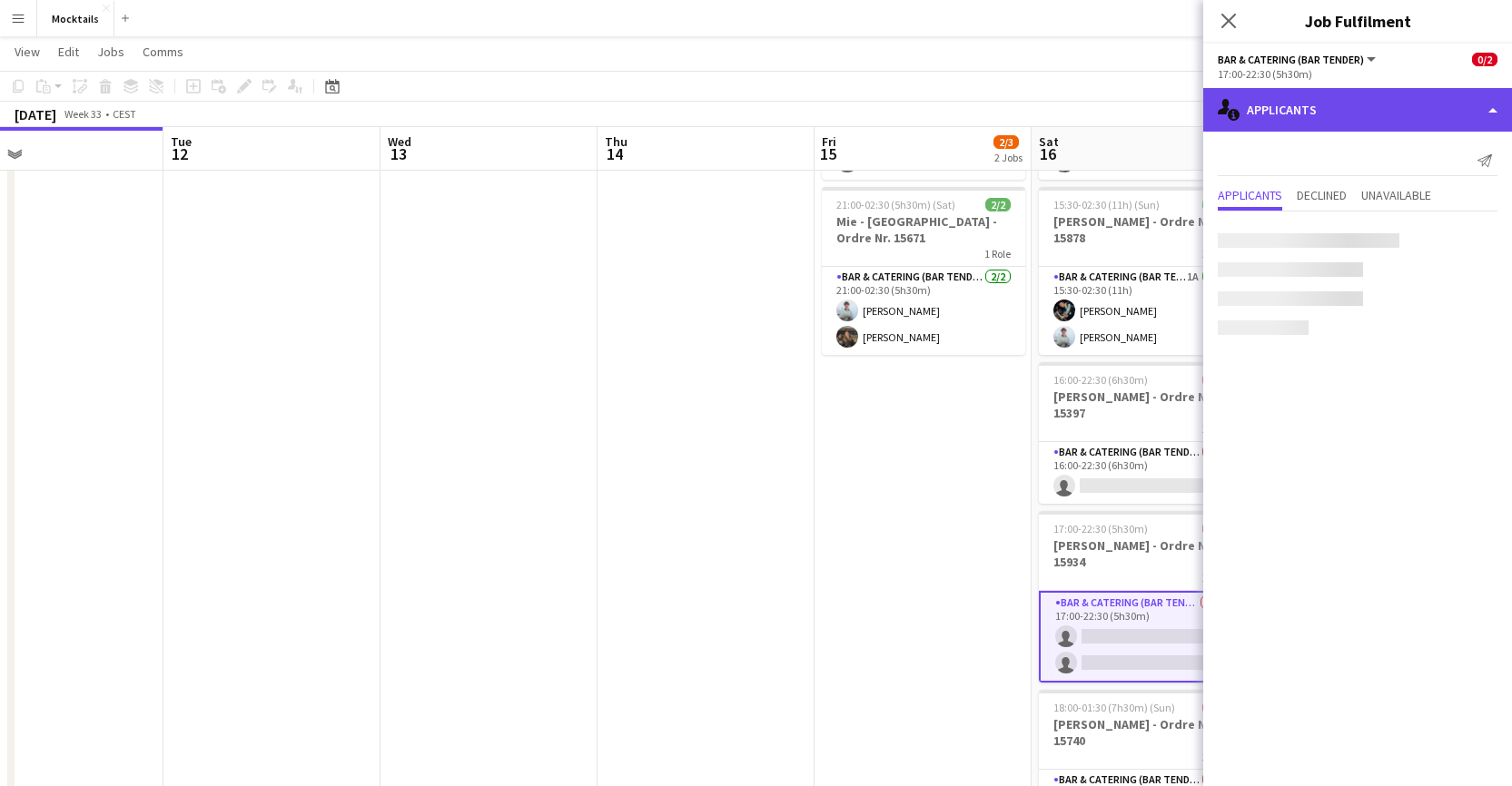
click at [1044, 119] on div "single-neutral-actions-information Applicants" at bounding box center [1358, 110] width 309 height 43
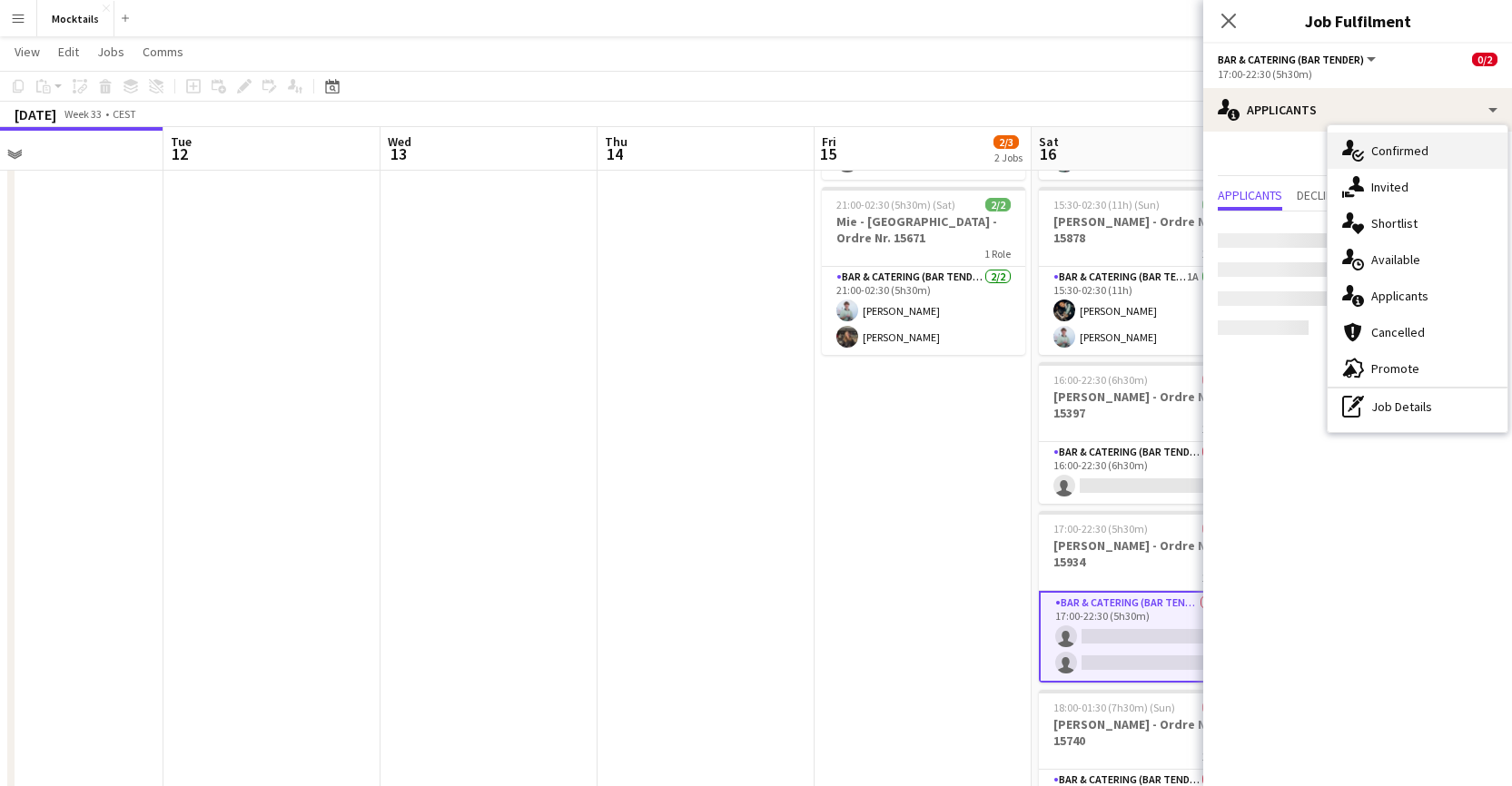
click at [1044, 157] on div "single-neutral-actions-check-2 Confirmed" at bounding box center [1417, 151] width 180 height 37
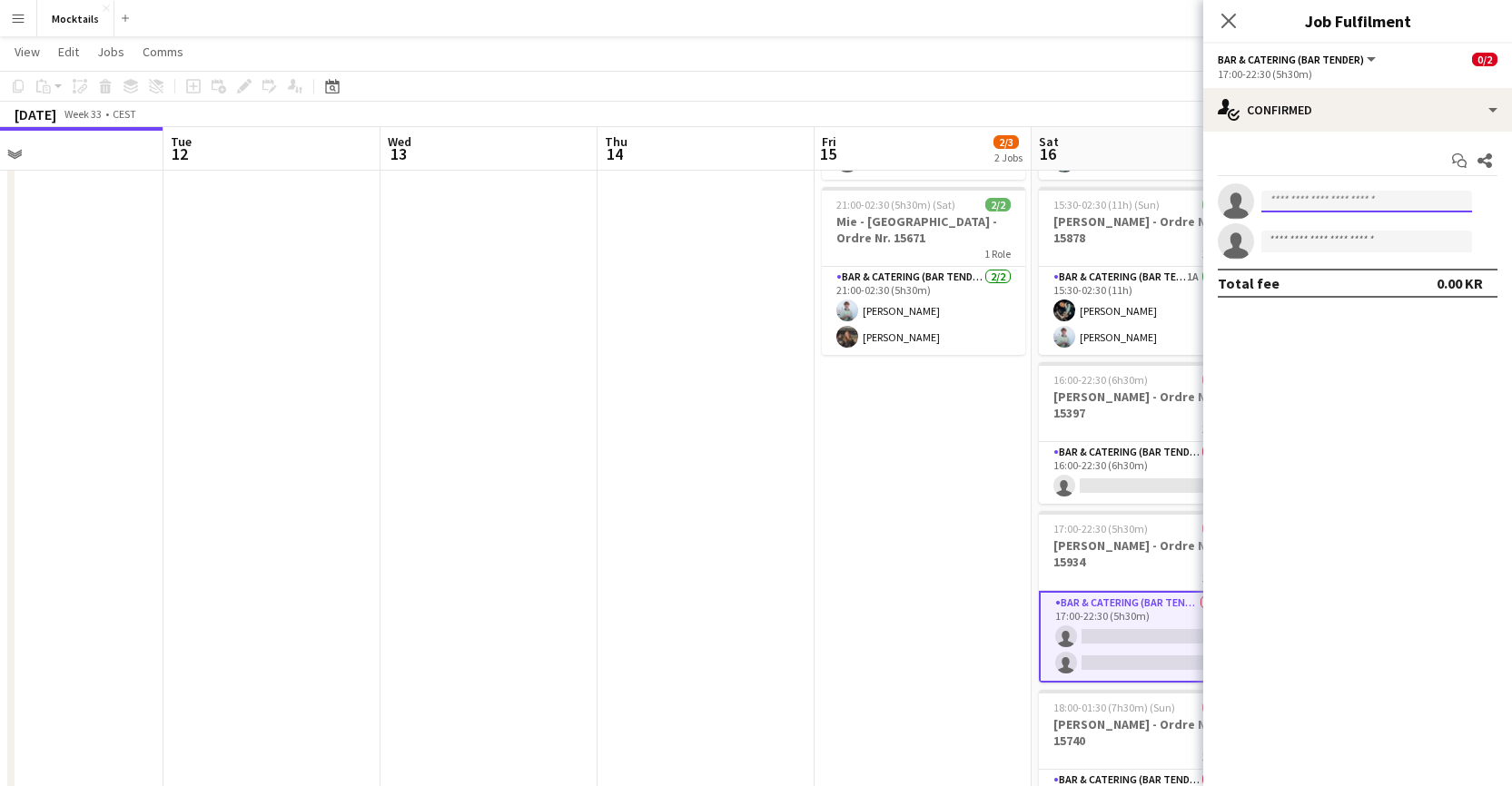
click at [1044, 201] on input at bounding box center [1367, 201] width 211 height 22
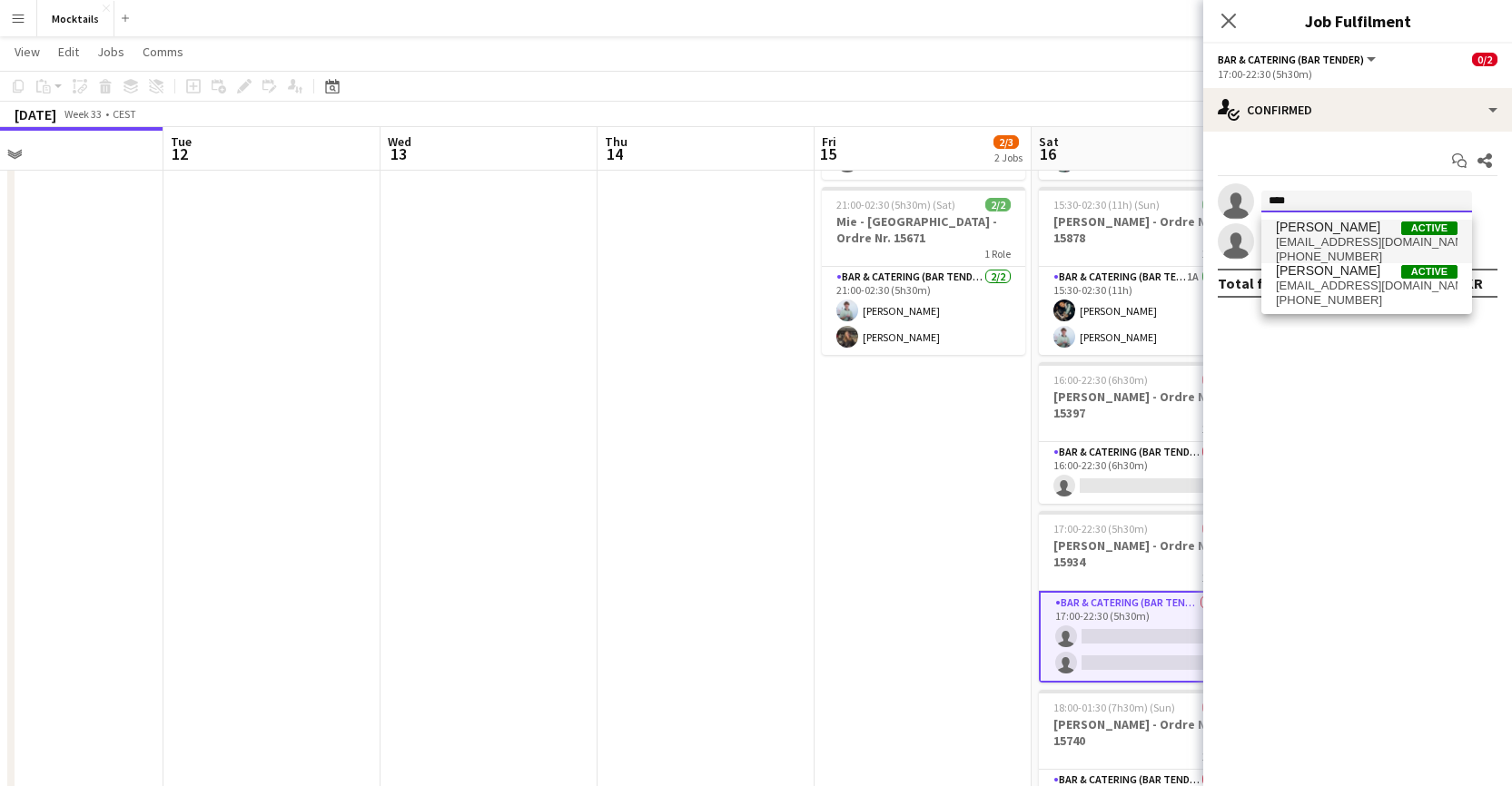
type input "****"
click at [1044, 236] on span "[EMAIL_ADDRESS][DOMAIN_NAME]" at bounding box center [1366, 242] width 182 height 14
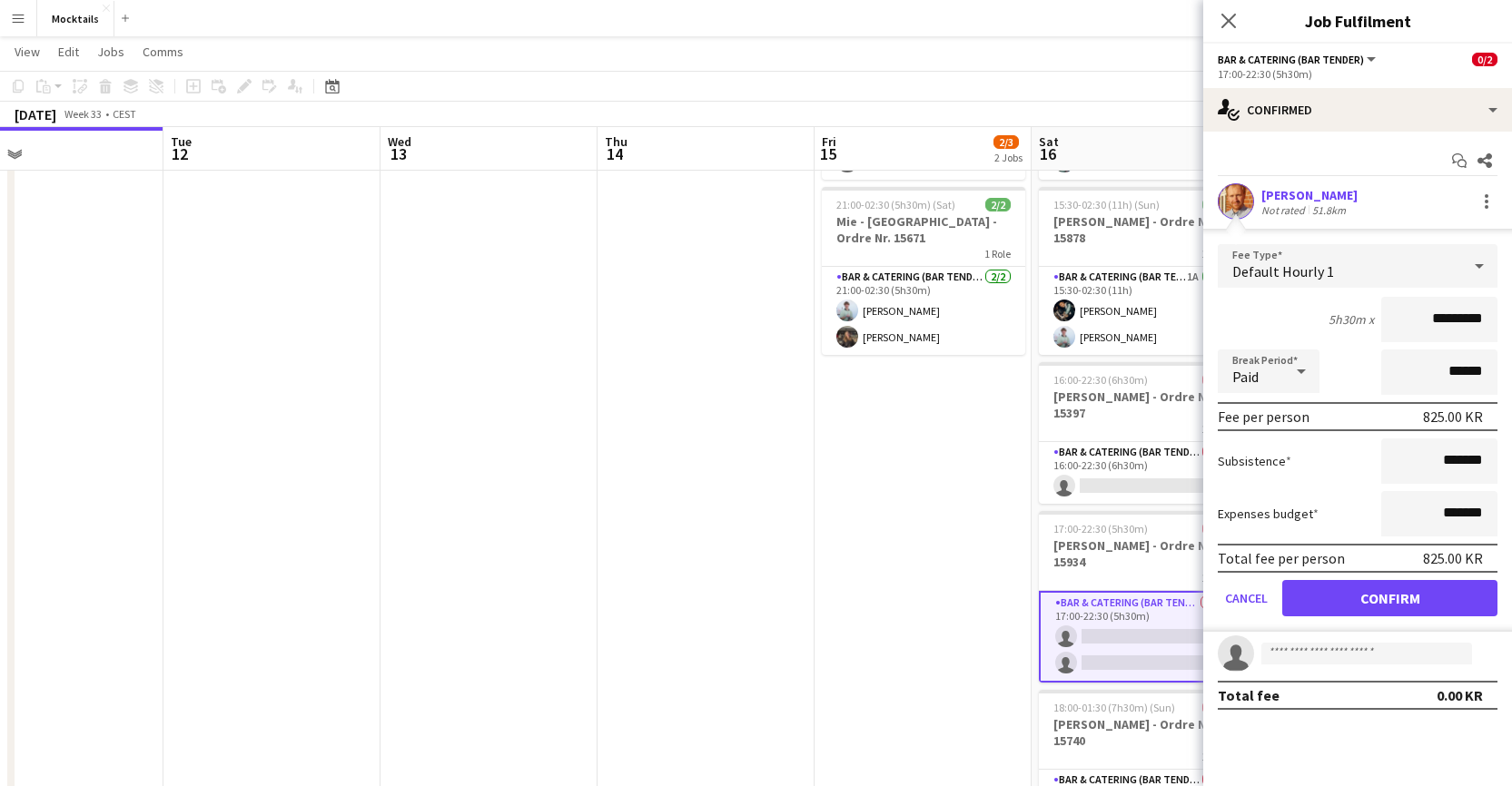
click at [1044, 592] on button "Confirm" at bounding box center [1390, 598] width 216 height 37
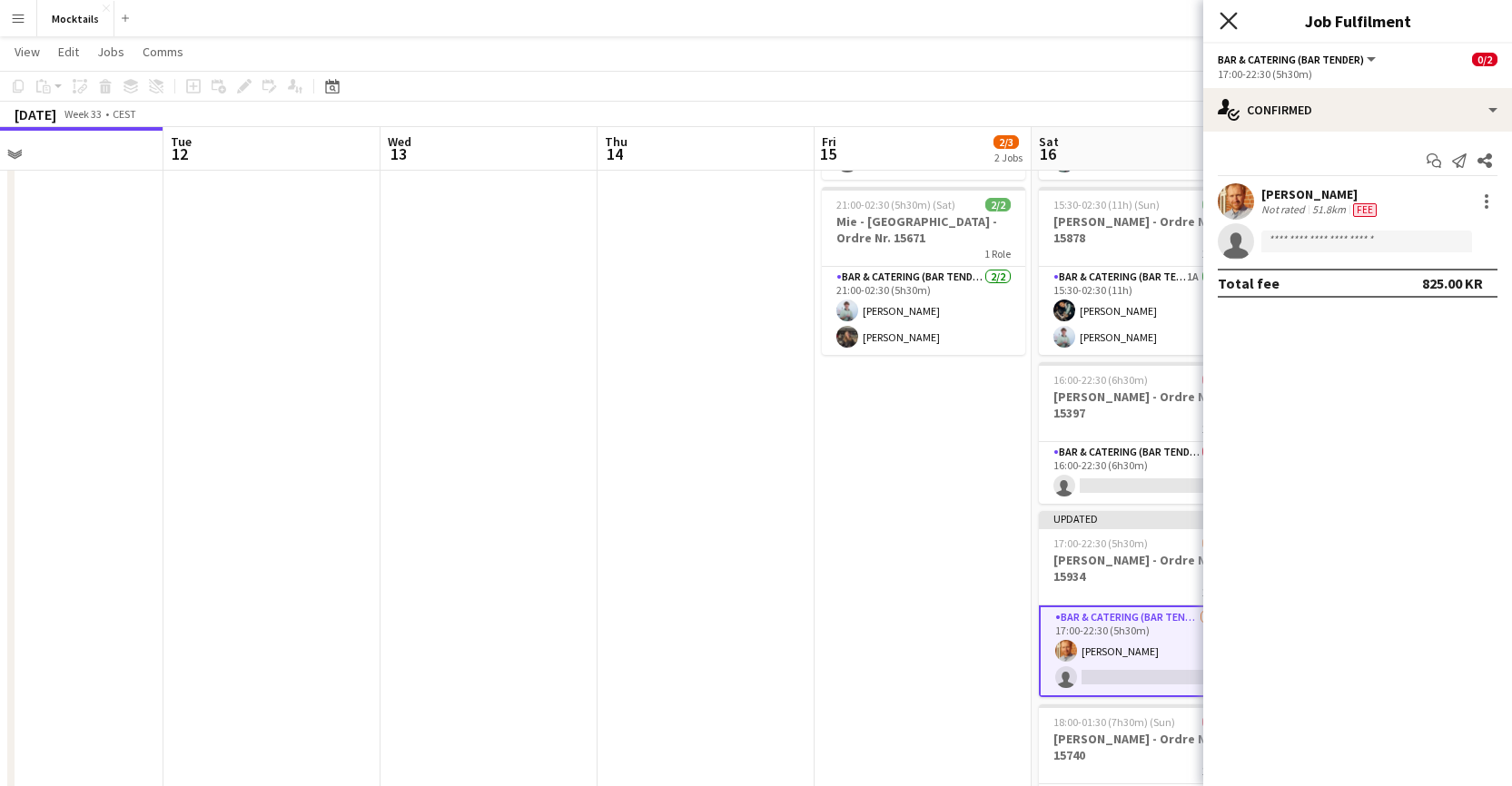
click at [1044, 18] on icon "Close pop-in" at bounding box center [1229, 21] width 17 height 17
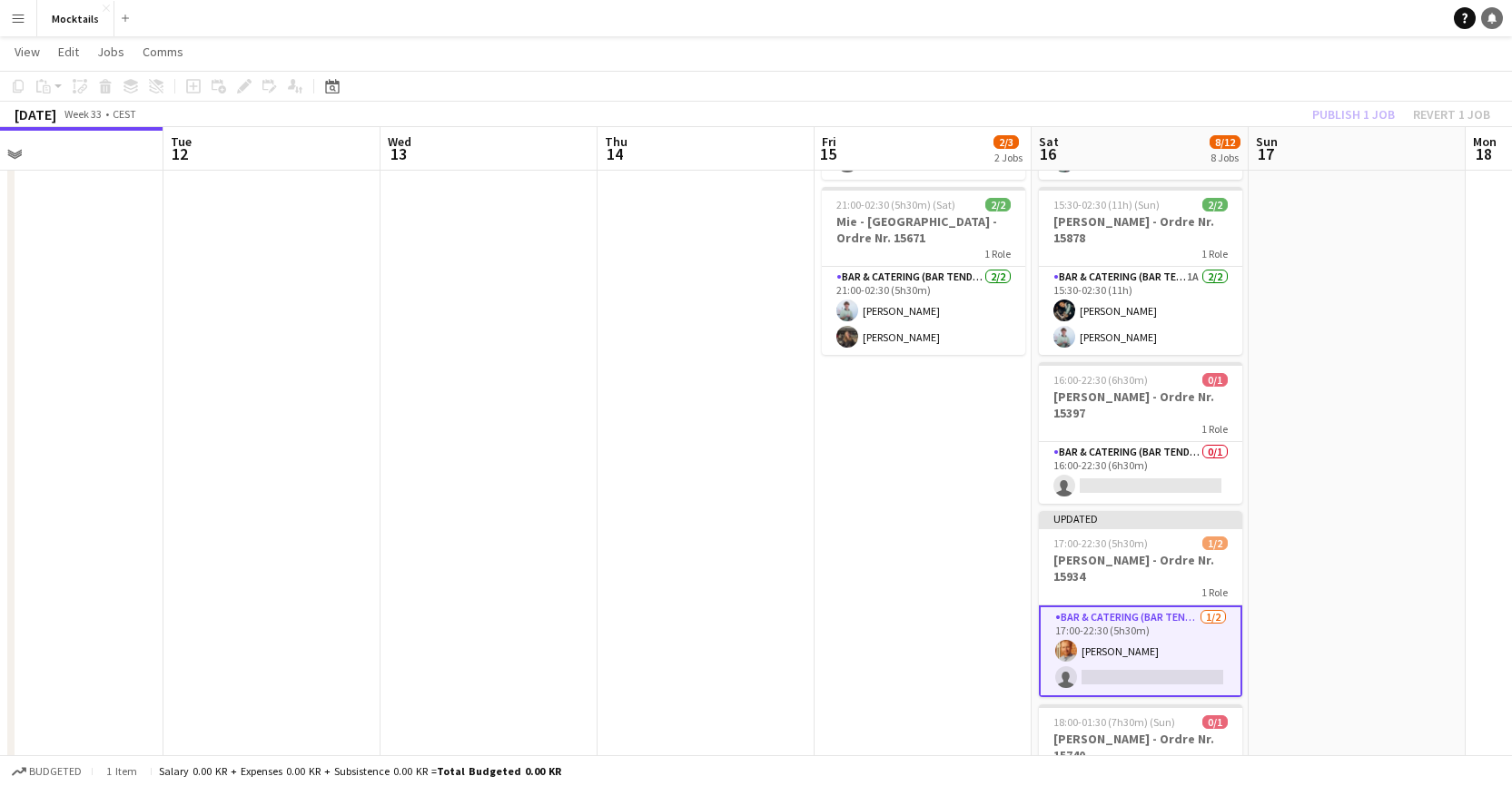
click at [1044, 20] on icon at bounding box center [1492, 18] width 9 height 9
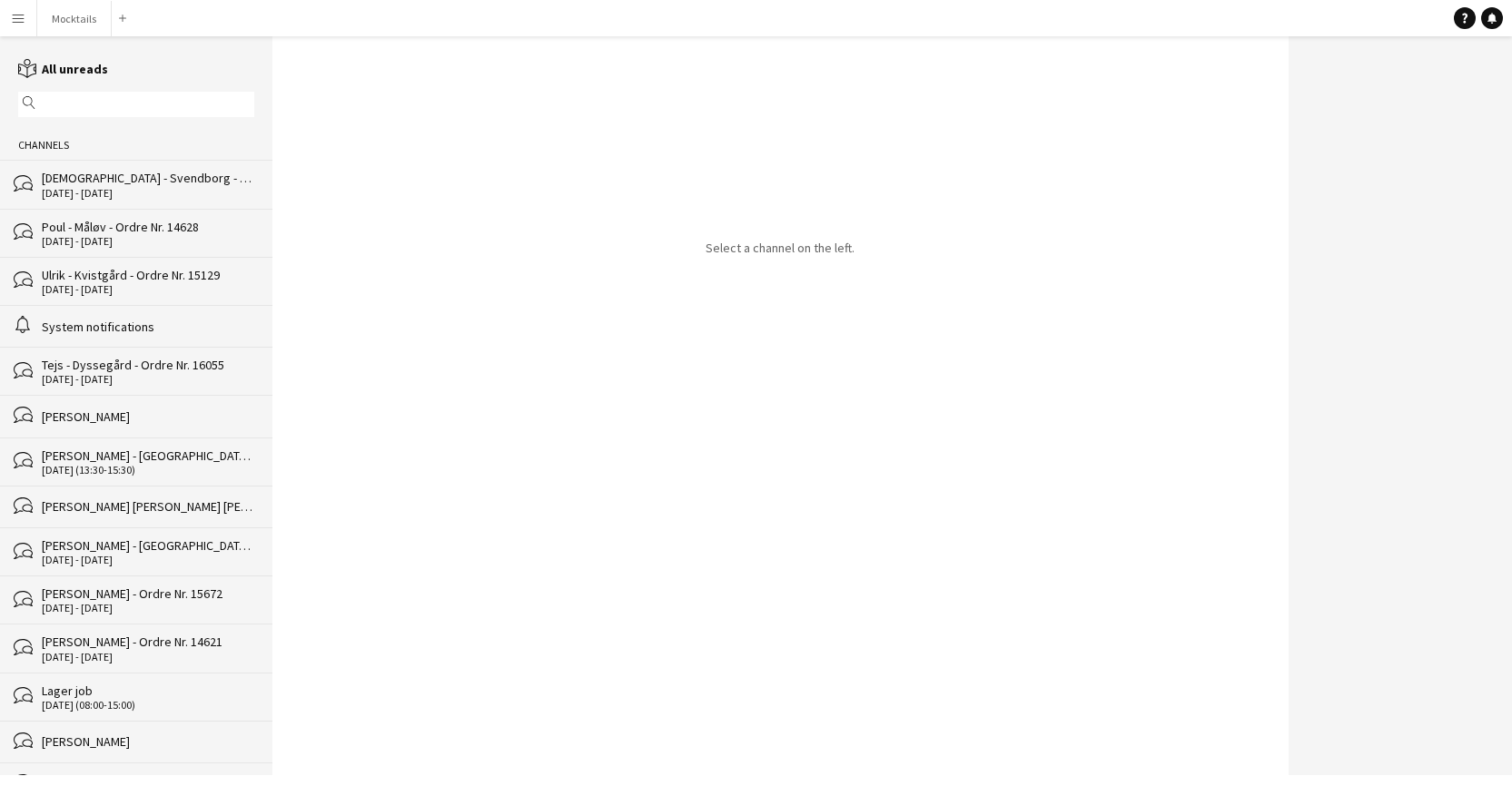
click at [88, 182] on div "[DEMOGRAPHIC_DATA] - Svendborg - Ordre Nr. 12836" at bounding box center [148, 177] width 213 height 16
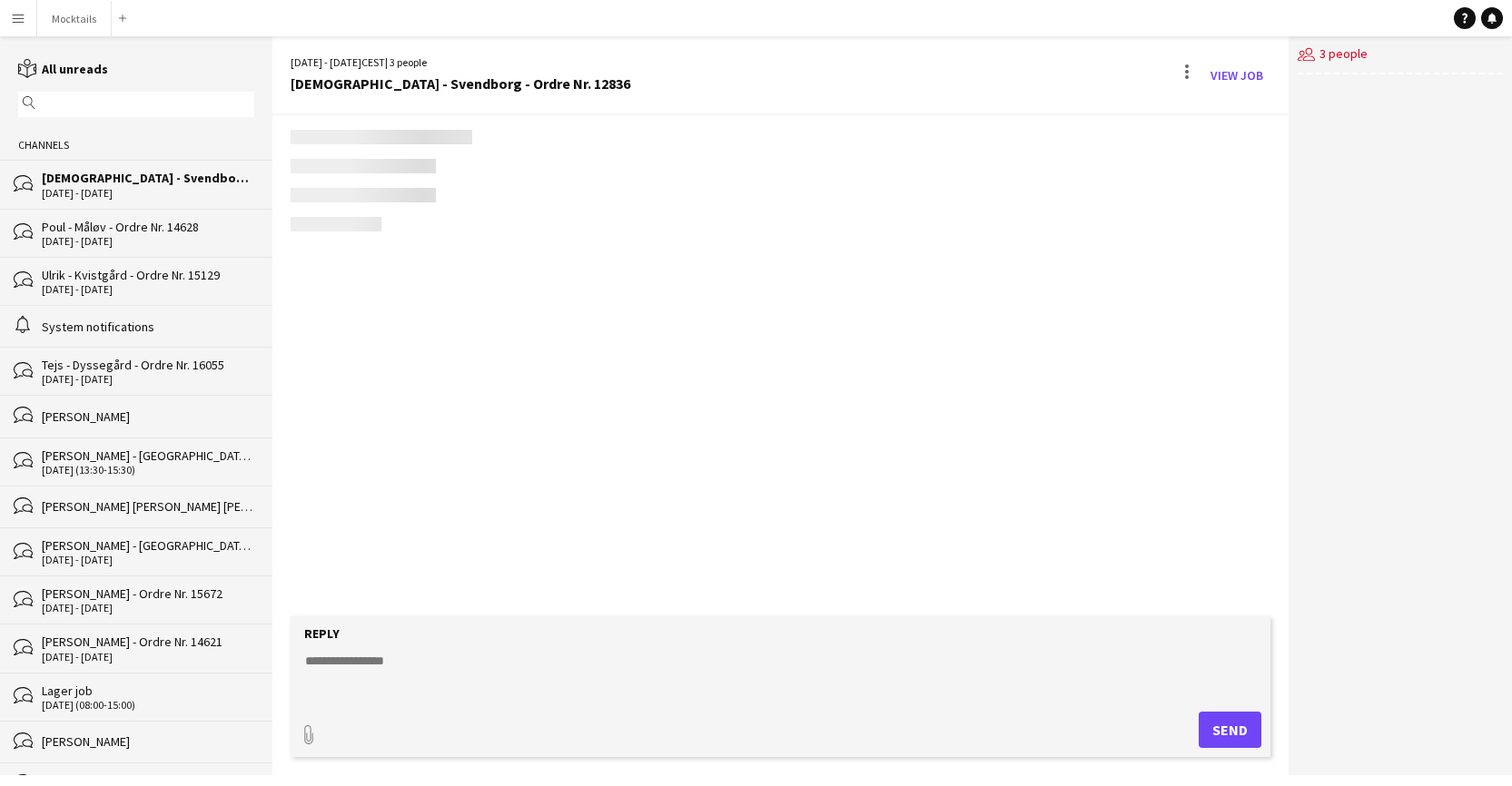
scroll to position [334, 0]
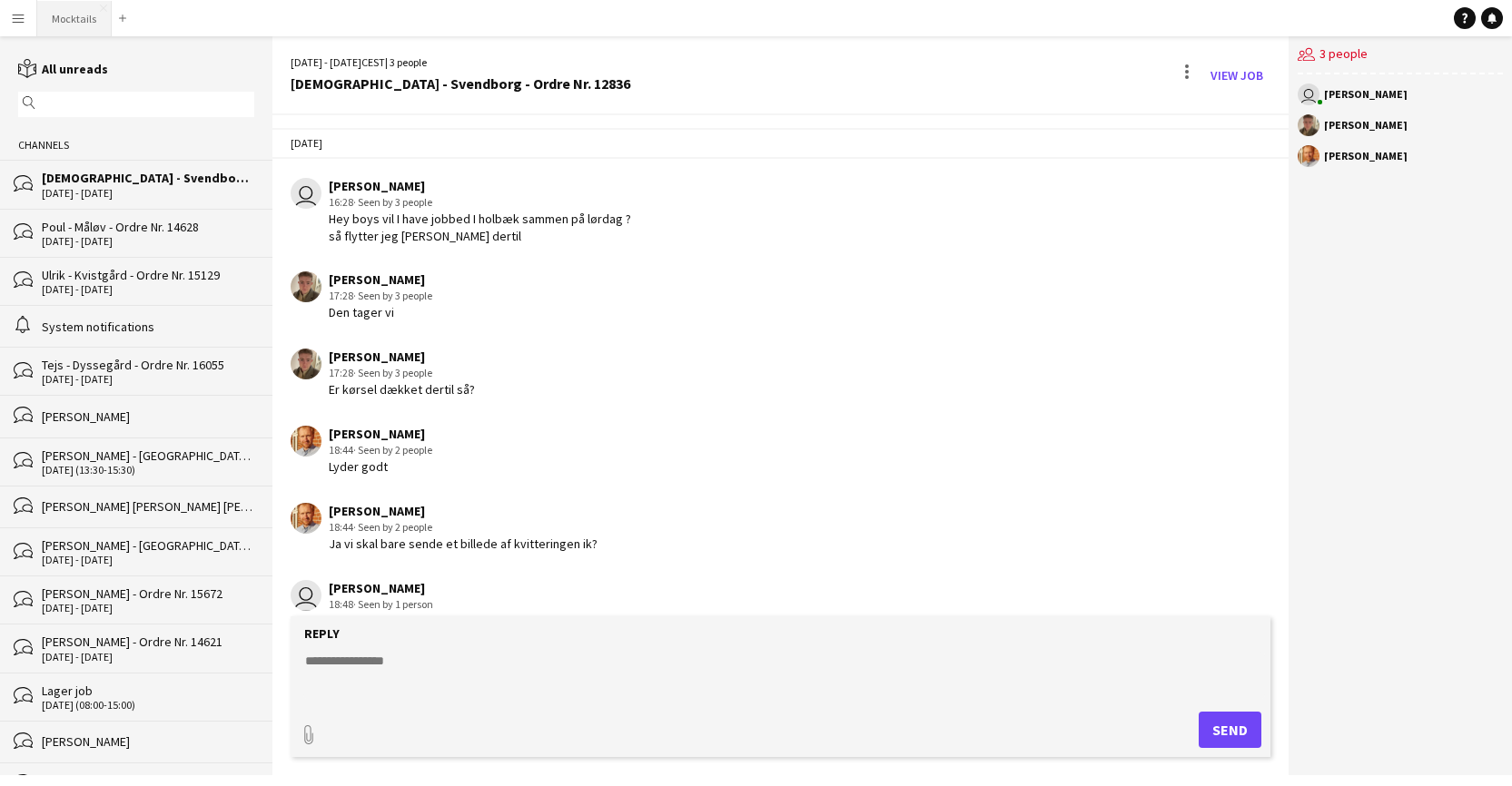
click at [79, 15] on button "Mocktails Close" at bounding box center [74, 19] width 74 height 36
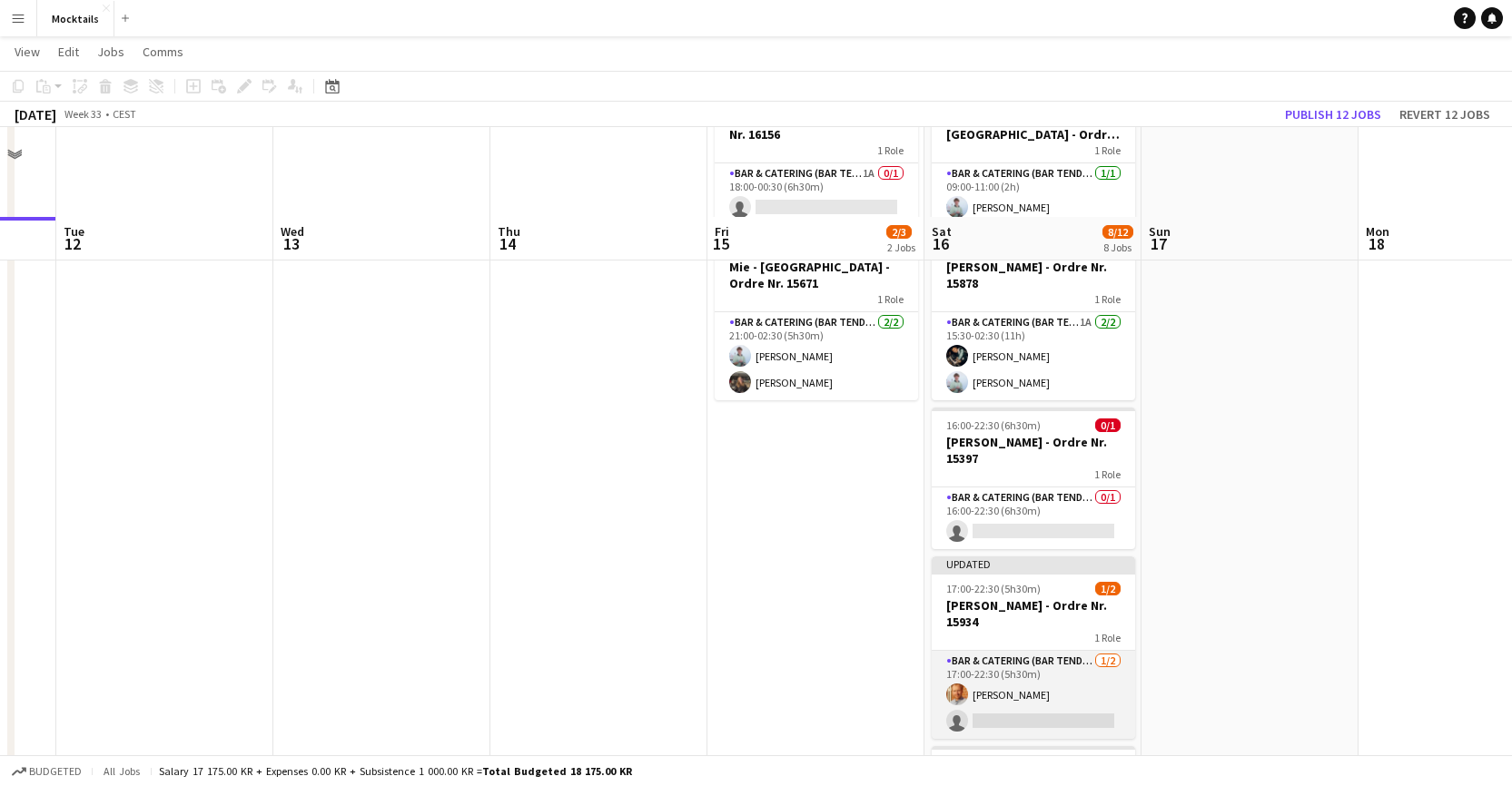
scroll to position [227, 0]
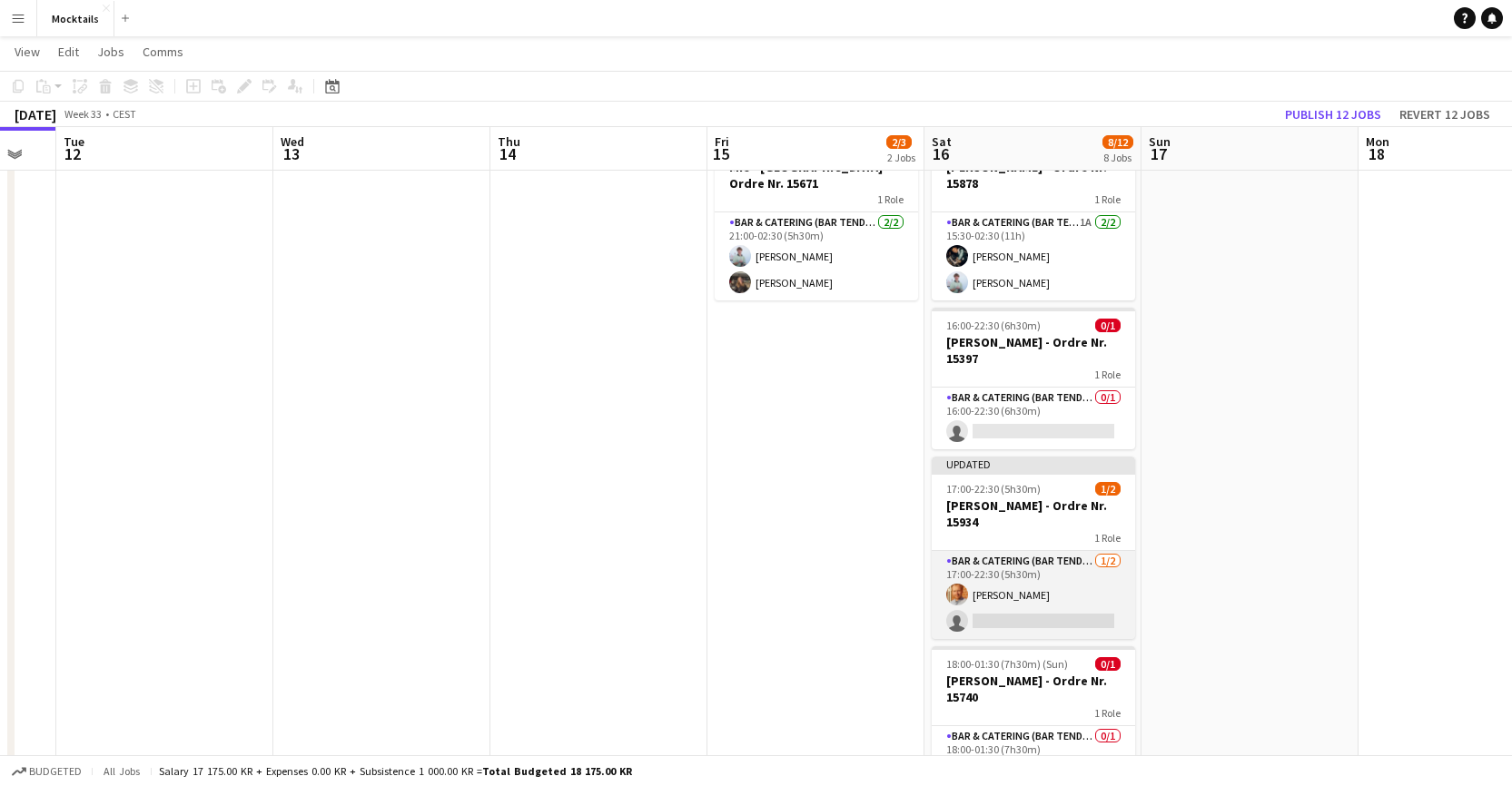
click at [1032, 607] on app-card-role "Bar & Catering (Bar Tender) [DATE] 17:00-22:30 (5h30m) [PERSON_NAME] single-neu…" at bounding box center [1034, 596] width 203 height 88
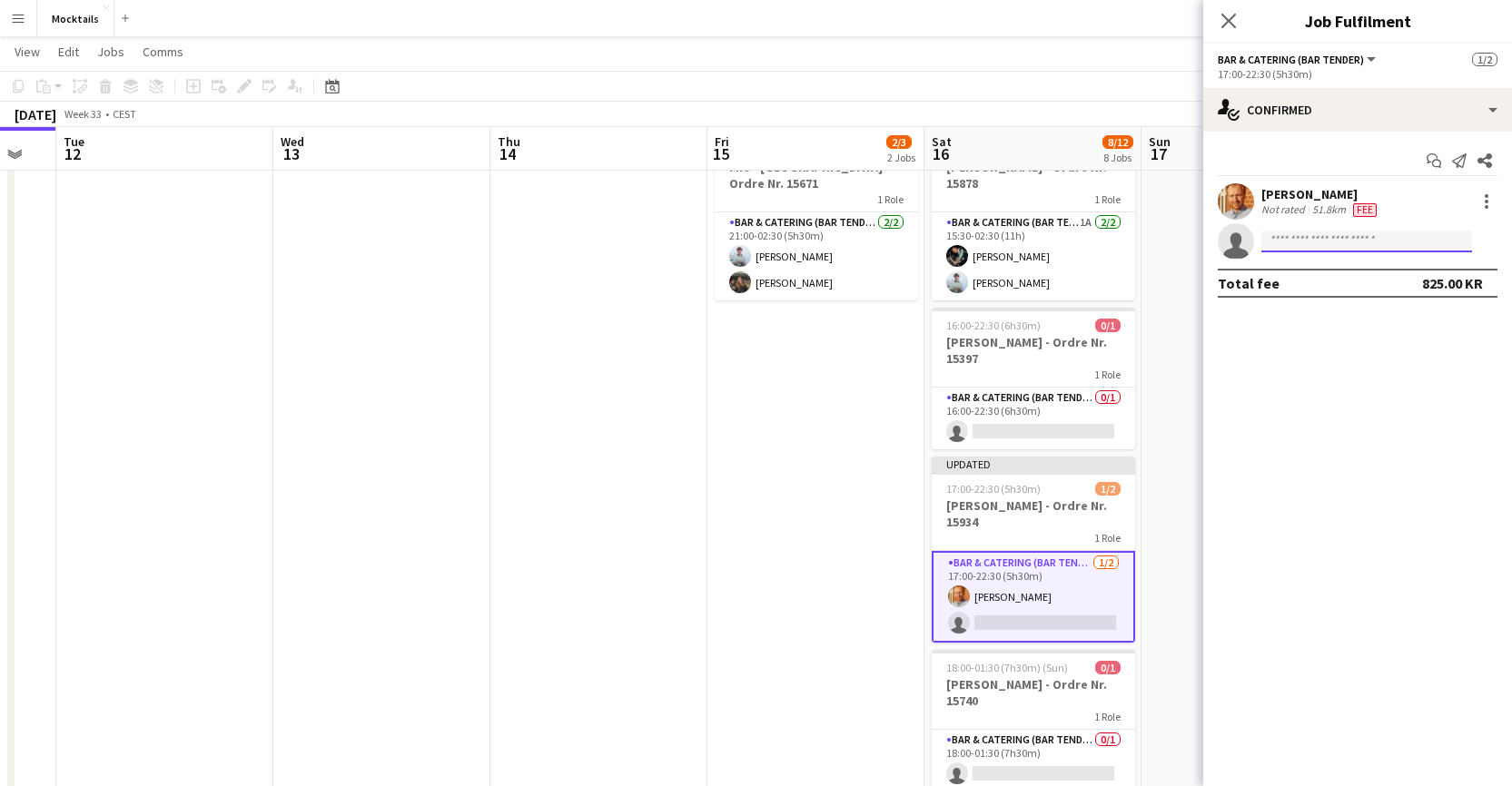
click at [1044, 247] on input at bounding box center [1367, 241] width 211 height 22
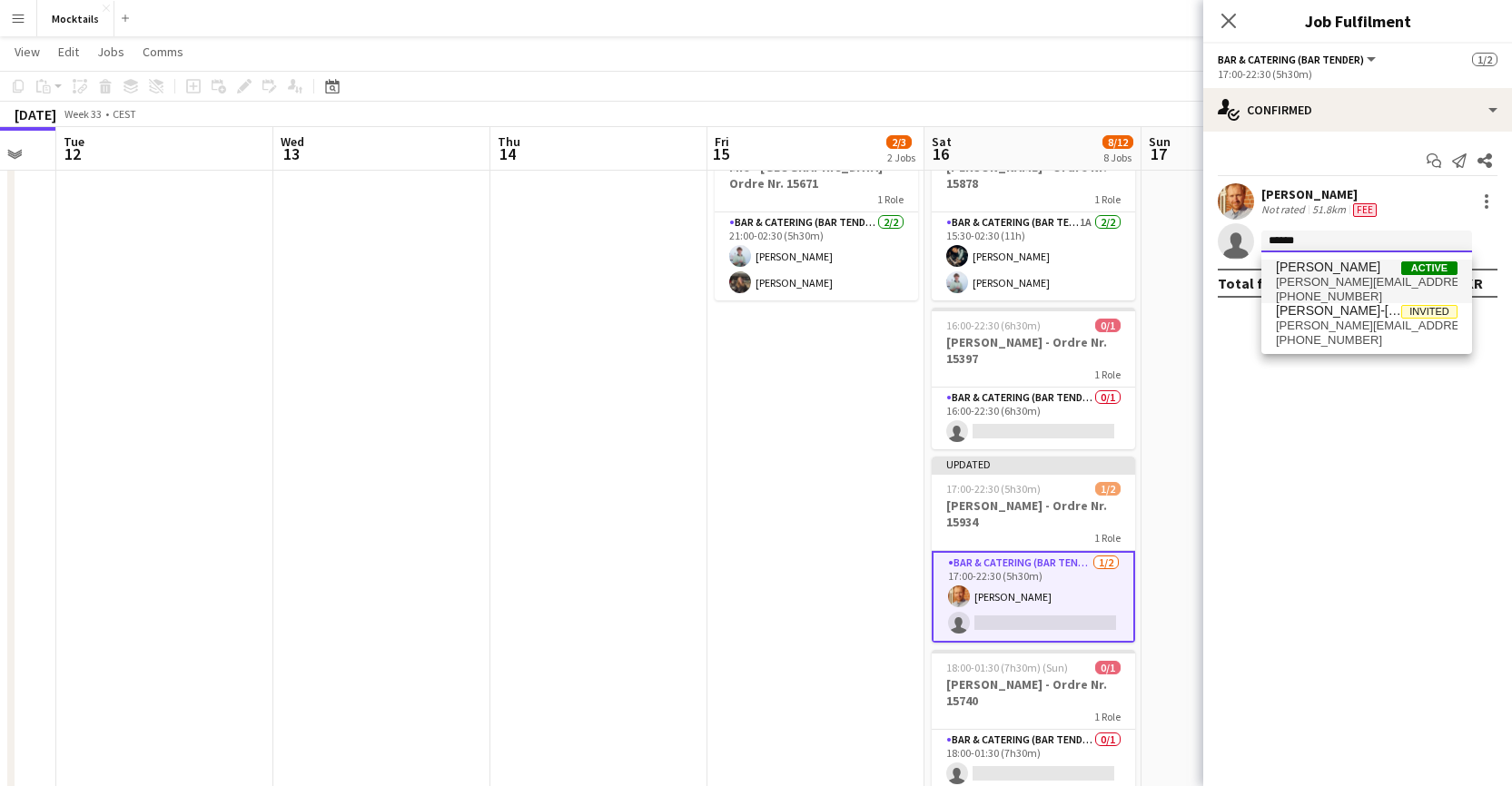
type input "******"
click at [1044, 270] on span "[PERSON_NAME]" at bounding box center [1327, 267] width 105 height 15
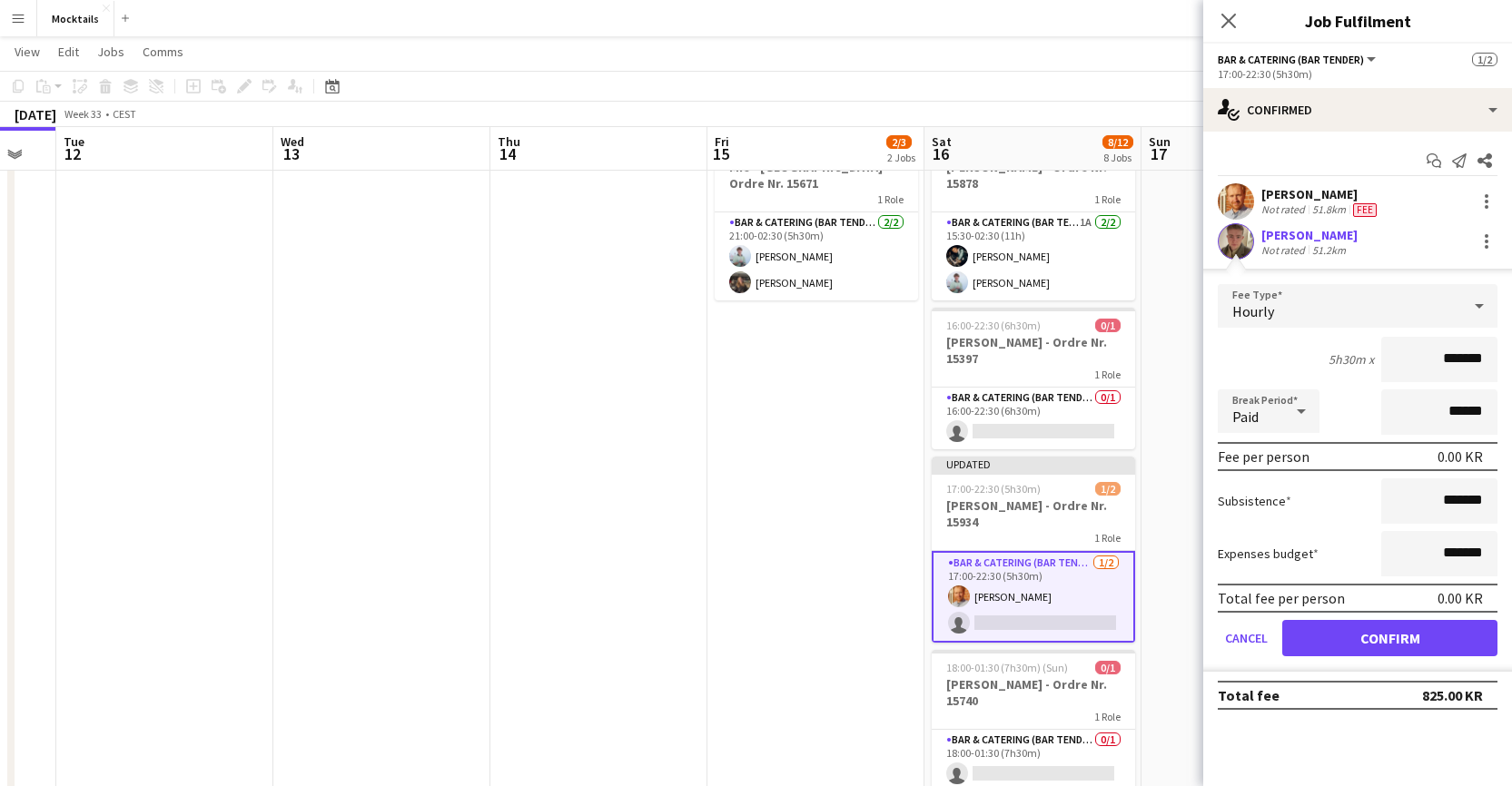
click at [1044, 361] on input "*******" at bounding box center [1439, 360] width 116 height 45
type input "******"
click at [1044, 632] on button "Confirm" at bounding box center [1390, 638] width 216 height 37
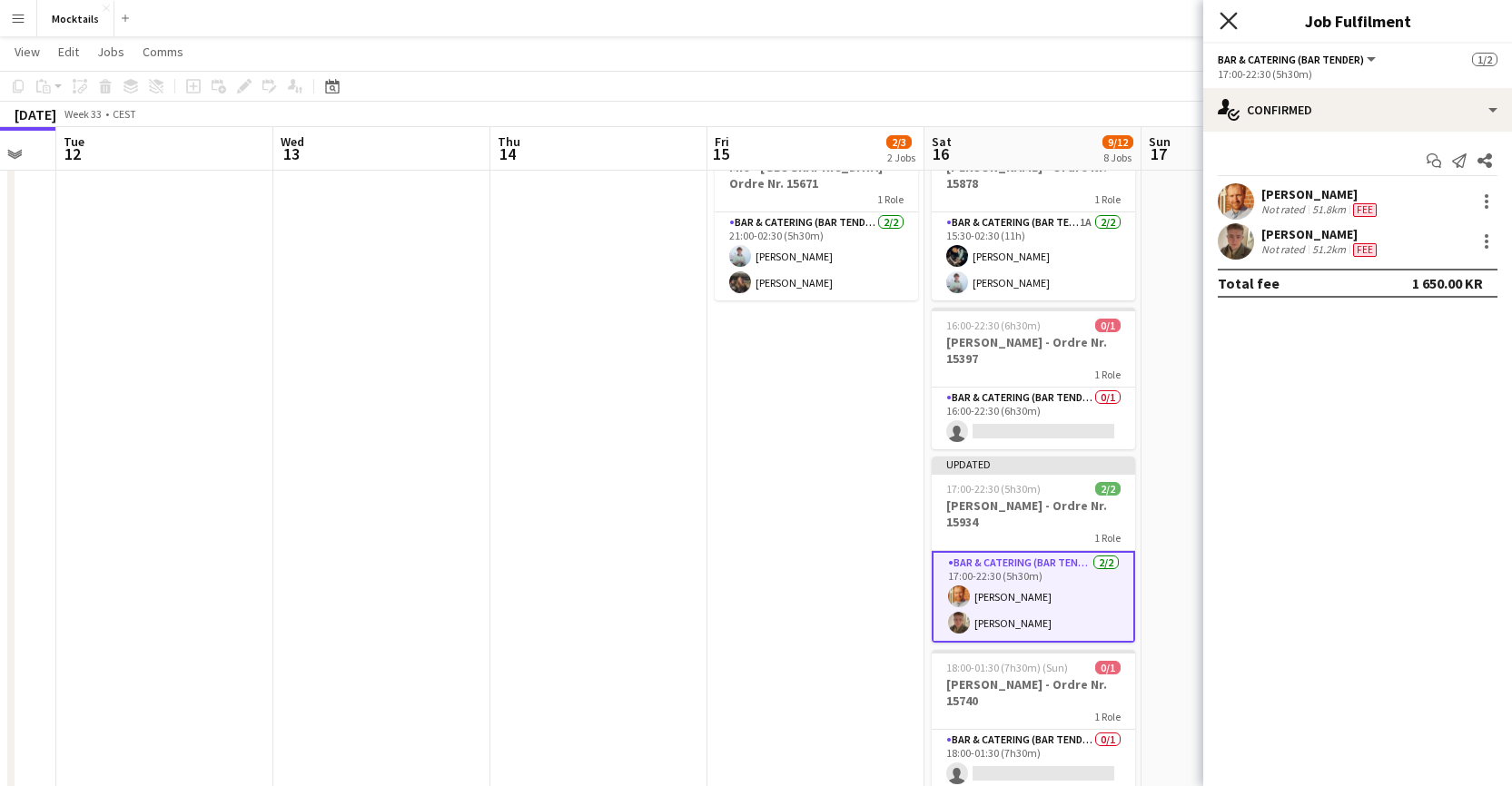
click at [1044, 21] on icon "Close pop-in" at bounding box center [1229, 21] width 17 height 17
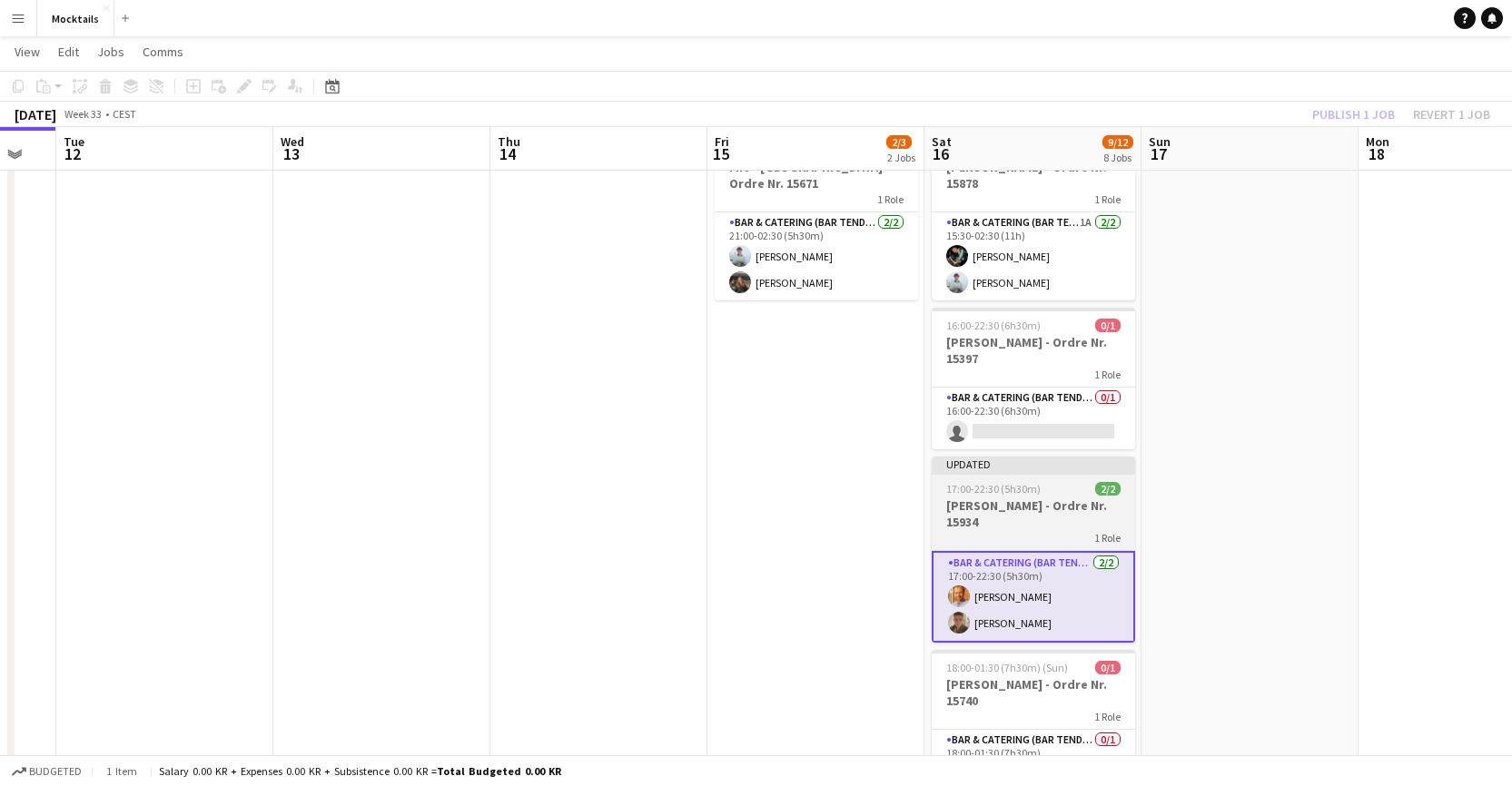
click at [1044, 532] on div "1 Role" at bounding box center [1034, 537] width 203 height 14
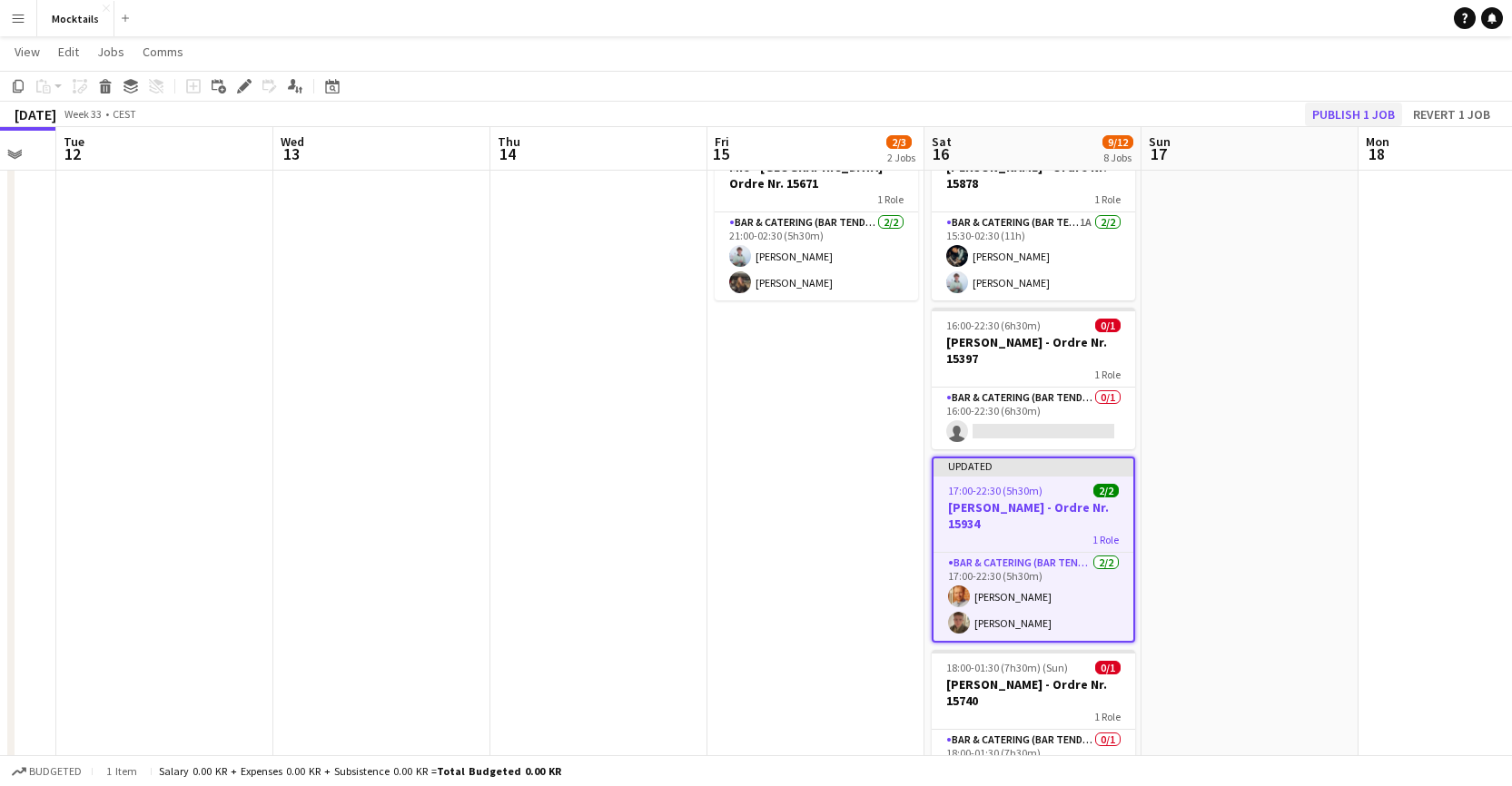
click at [1044, 113] on button "Publish 1 job" at bounding box center [1353, 114] width 97 height 24
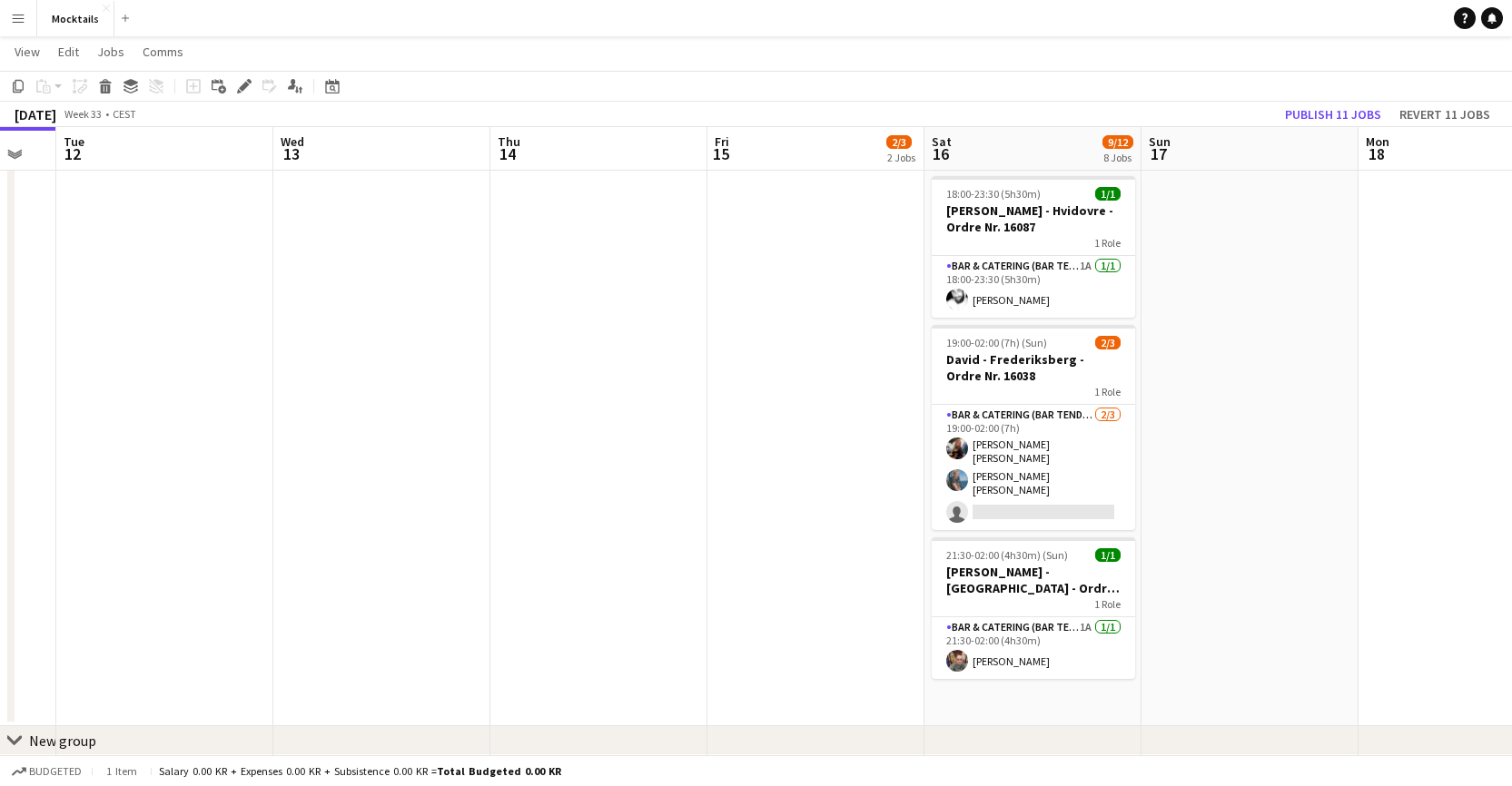
scroll to position [835, 0]
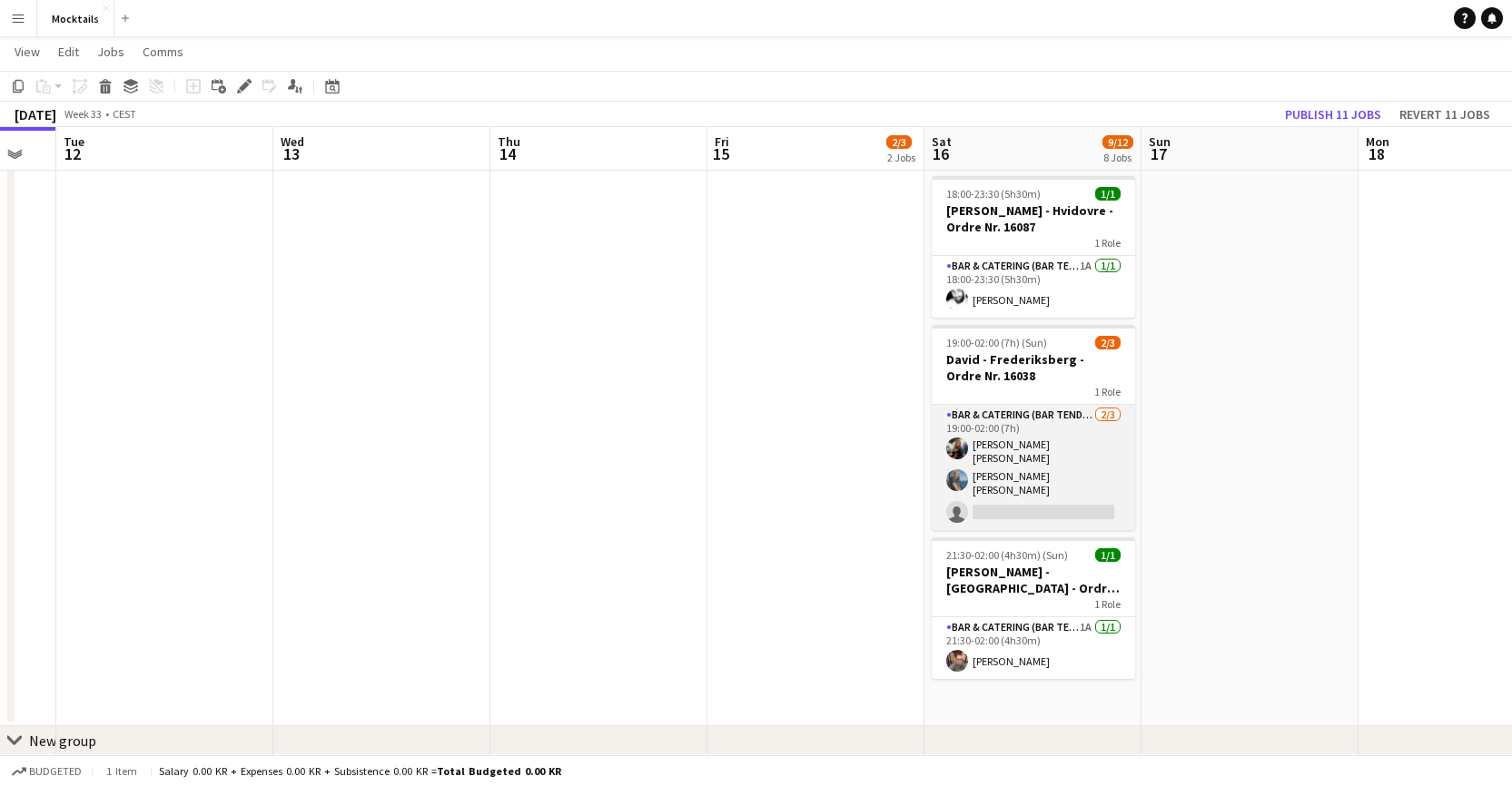
click at [1043, 485] on app-card-role "Bar & Catering (Bar Tender) [DATE] 19:00-02:00 (7h) [PERSON_NAME] [PERSON_NAME]…" at bounding box center [1034, 467] width 203 height 125
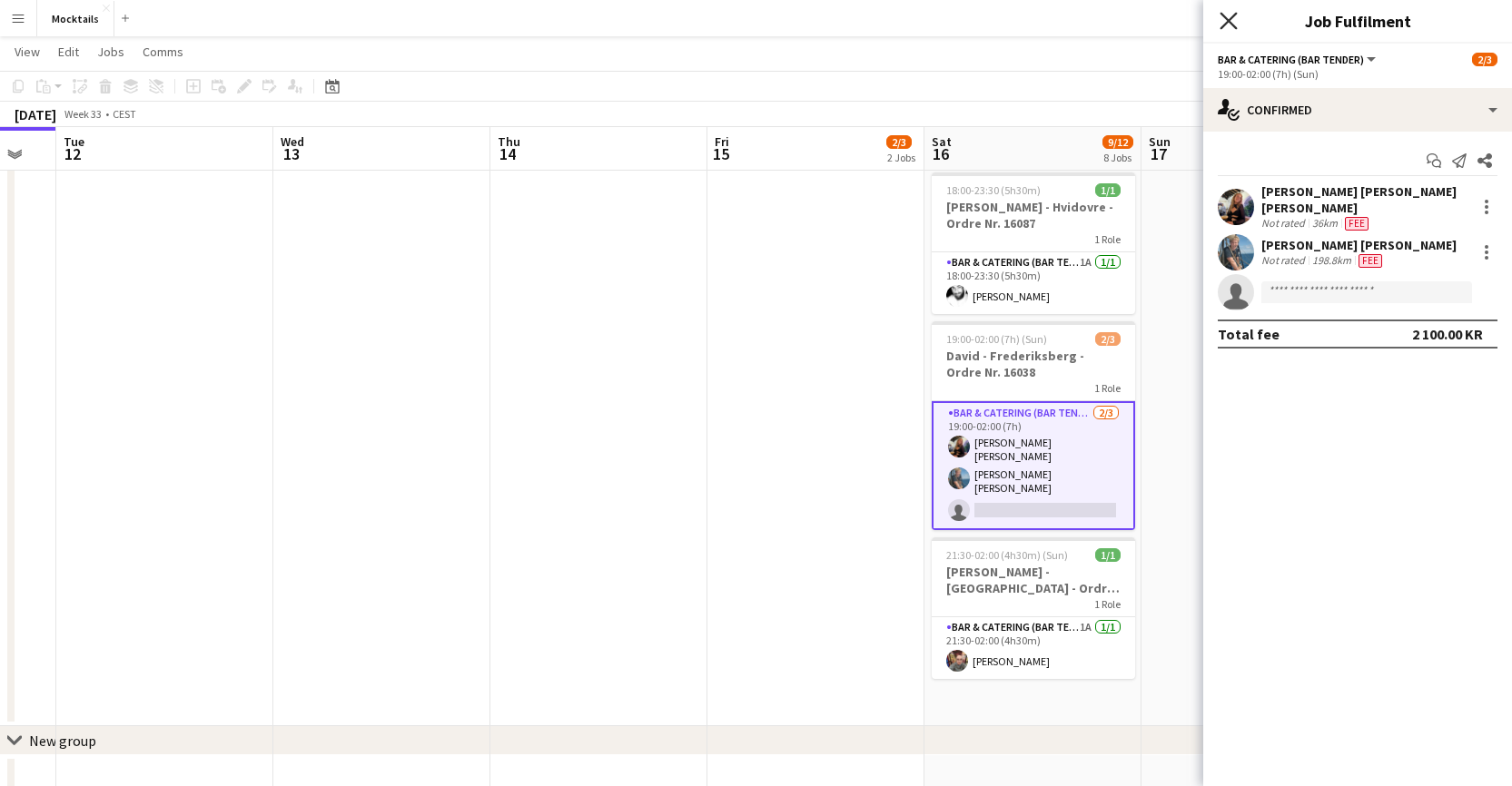
click at [1044, 13] on icon "Close pop-in" at bounding box center [1229, 21] width 17 height 17
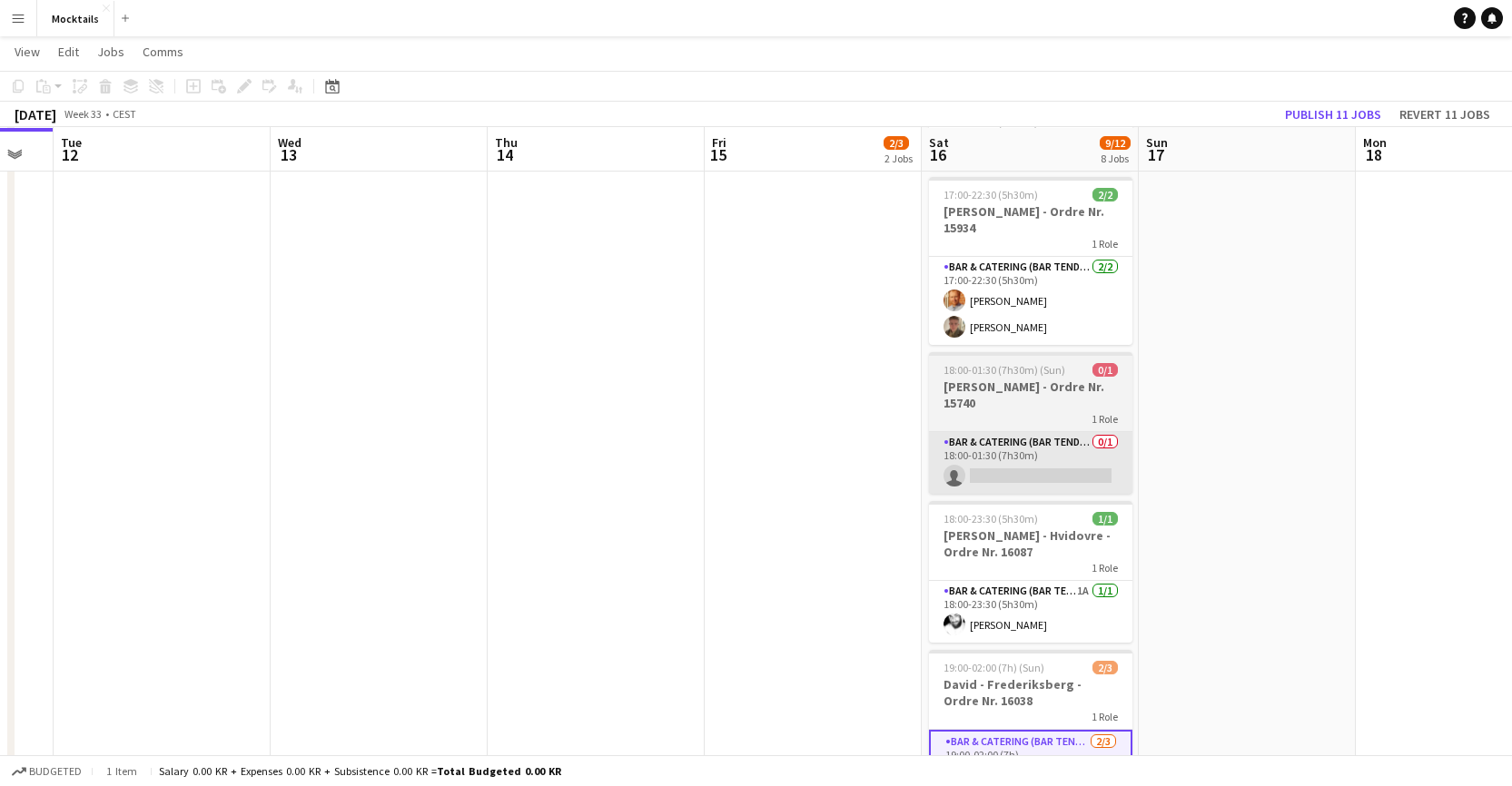
scroll to position [507, 0]
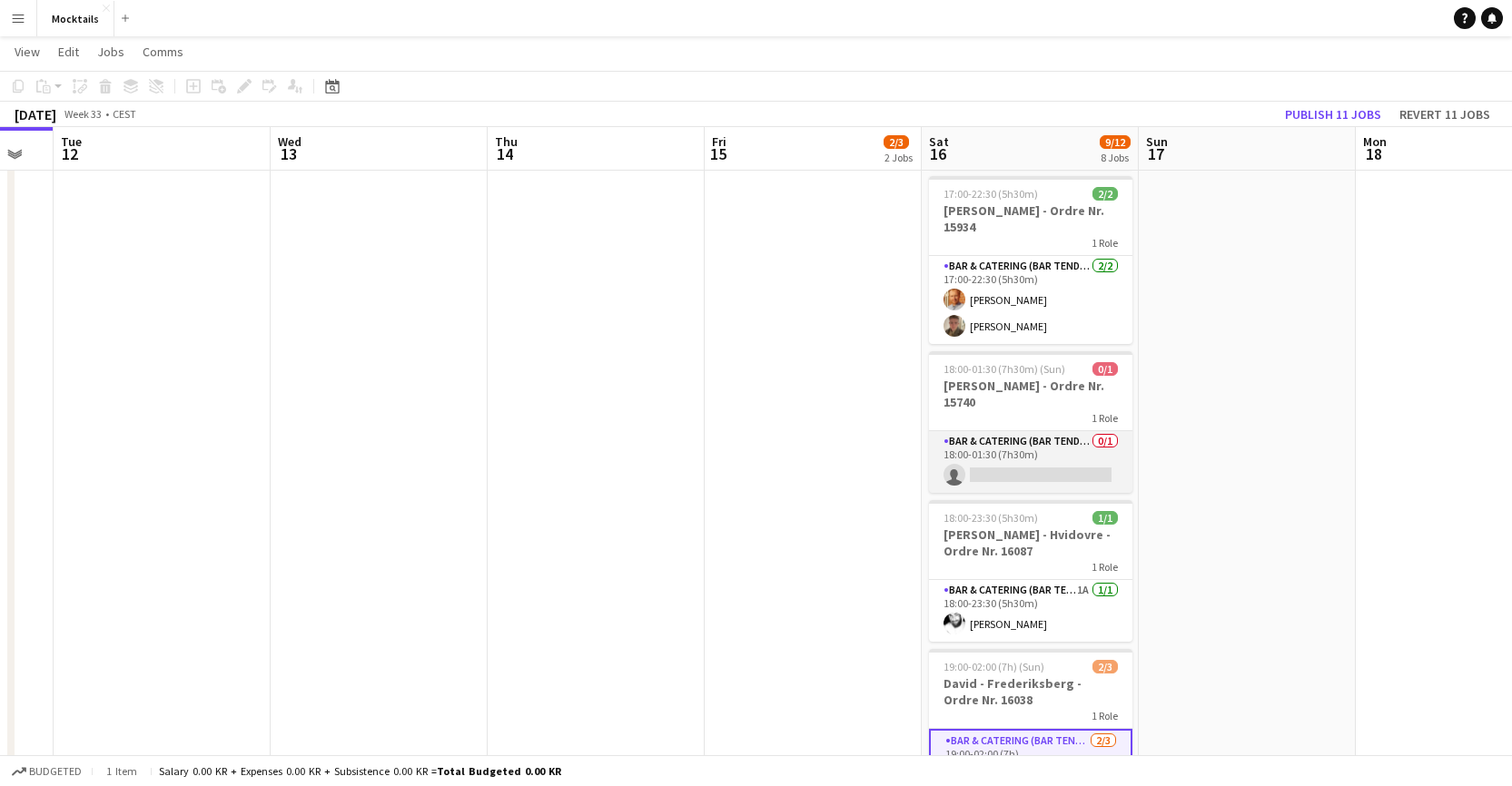
click at [1035, 446] on app-card-role "Bar & Catering (Bar Tender) 0/1 18:00-01:30 (7h30m) single-neutral-actions" at bounding box center [1031, 462] width 203 height 62
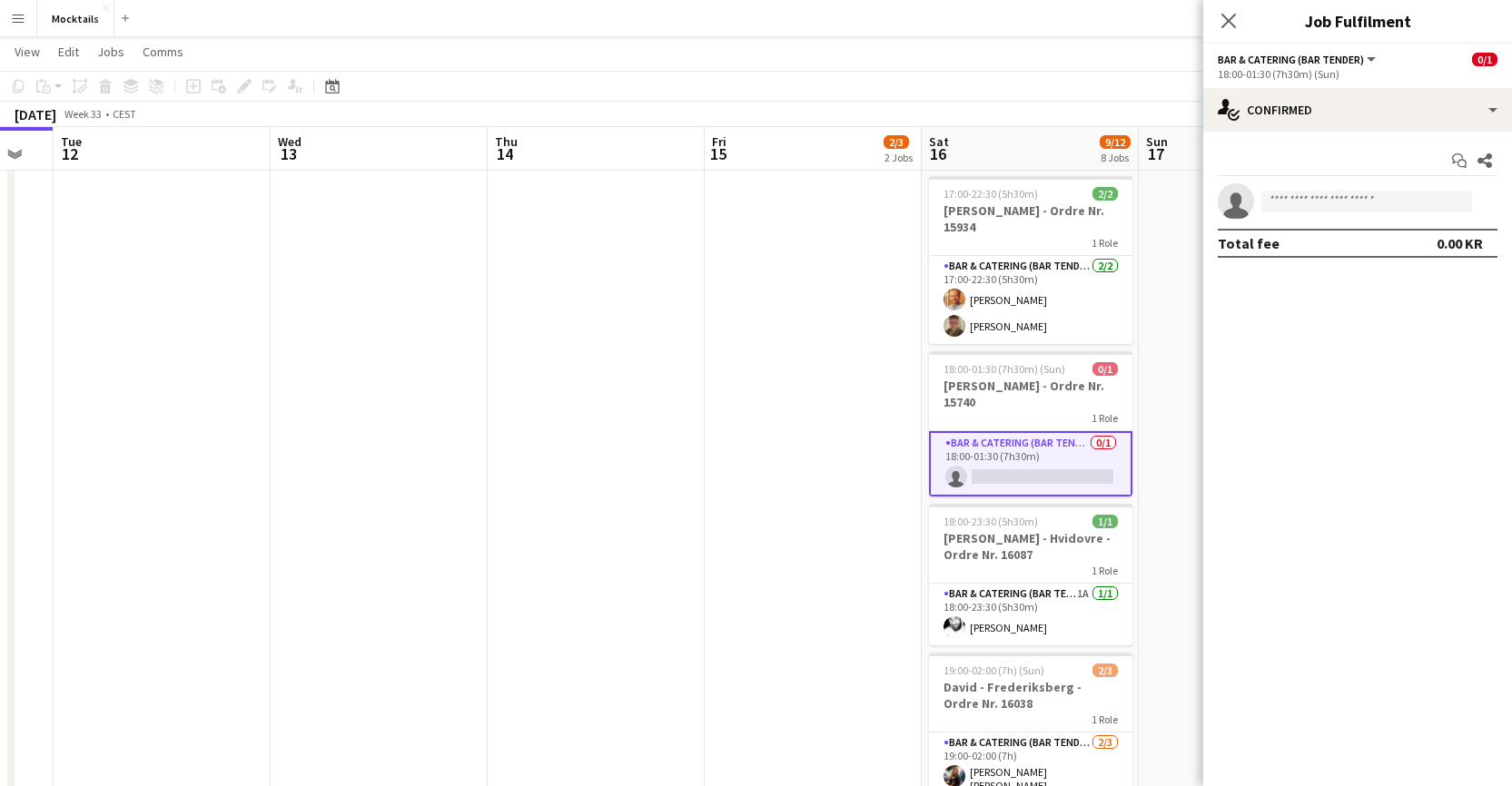
click at [1044, 9] on div "Close pop-in" at bounding box center [1229, 21] width 51 height 41
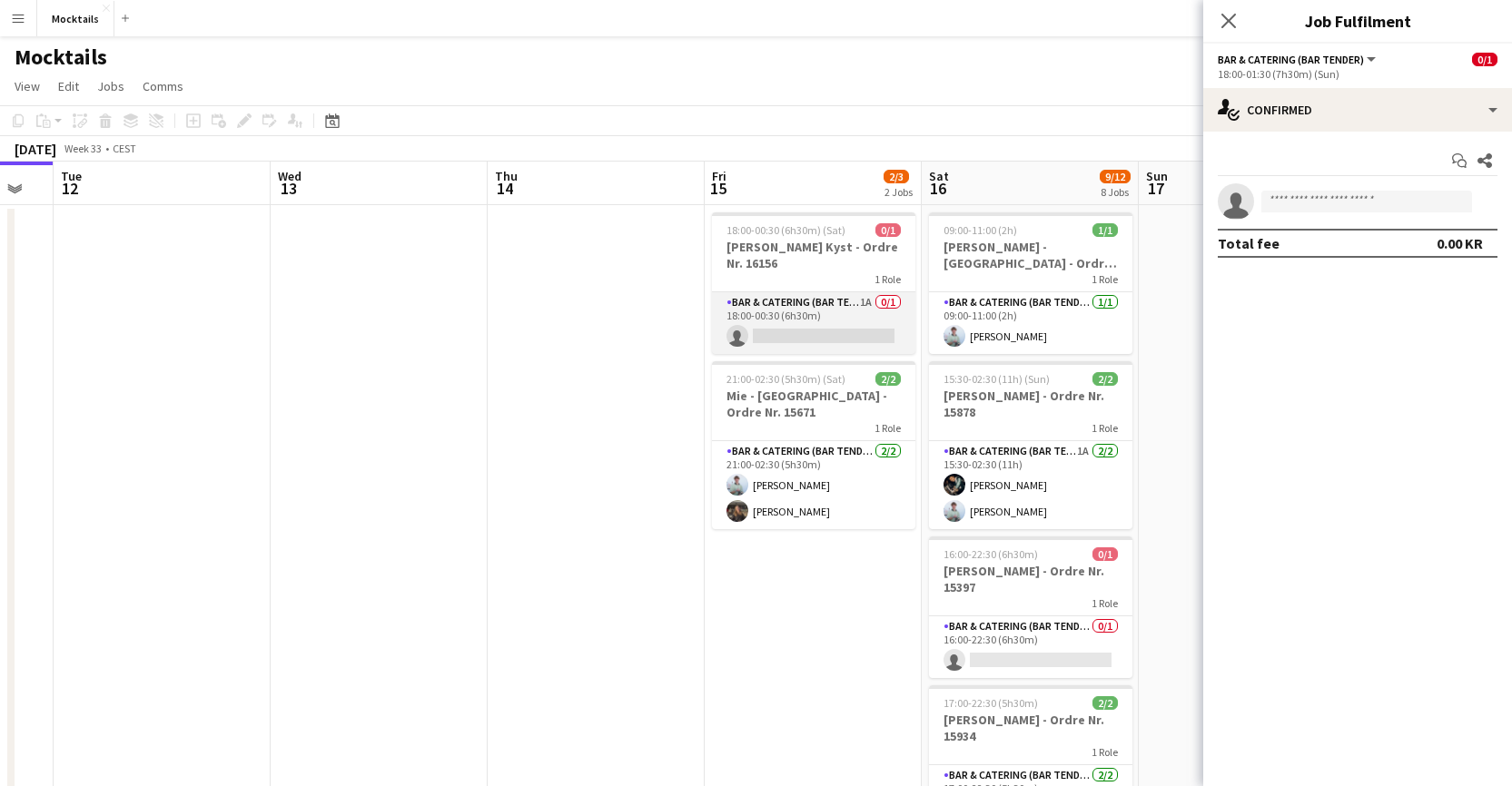
scroll to position [0, 0]
click at [829, 324] on app-card-role "Bar & Catering (Bar Tender) 1A 0/1 18:00-00:30 (6h30m) single-neutral-actions" at bounding box center [813, 324] width 203 height 62
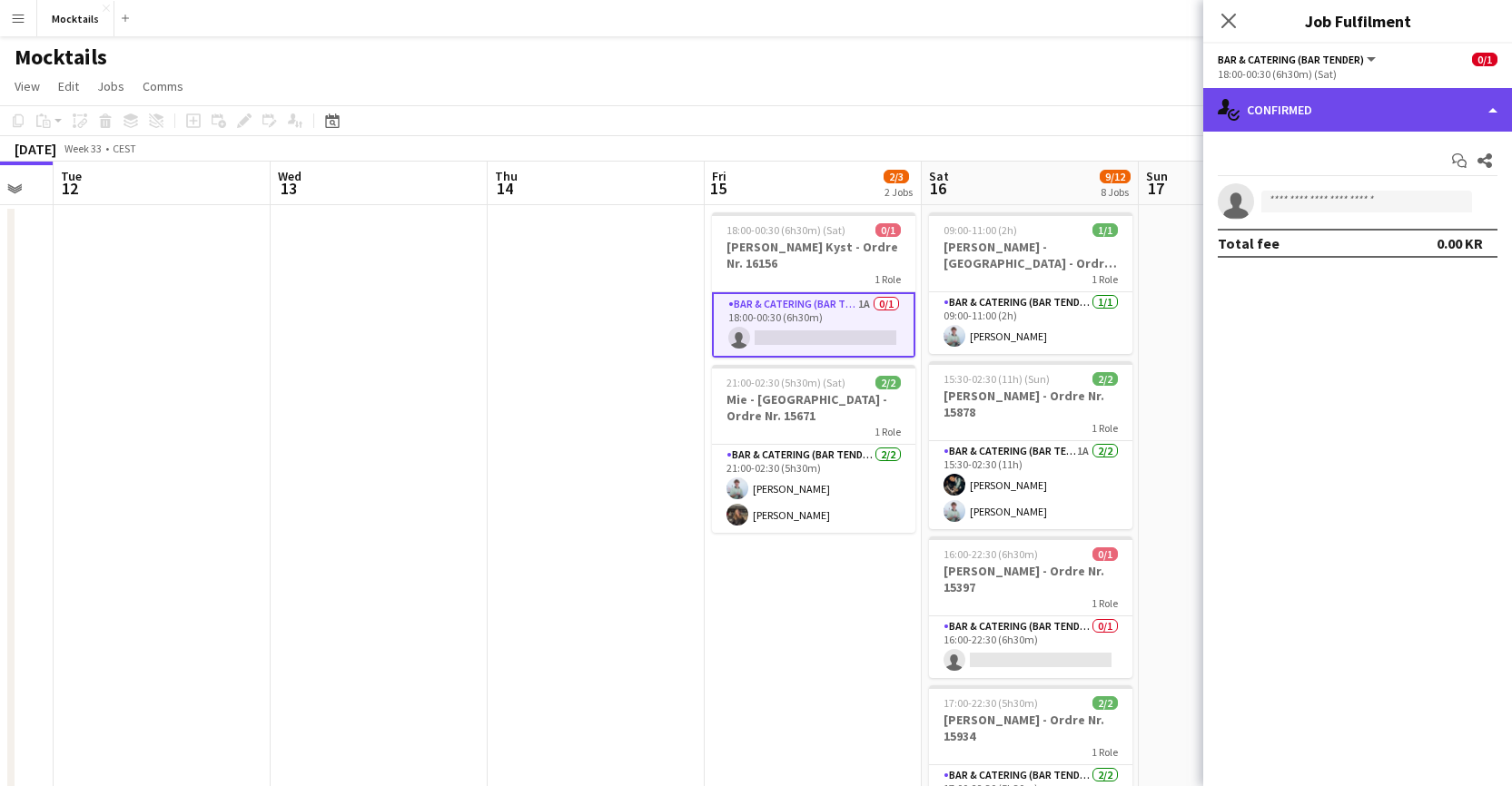
click at [1044, 107] on div "single-neutral-actions-check-2 Confirmed" at bounding box center [1358, 110] width 309 height 43
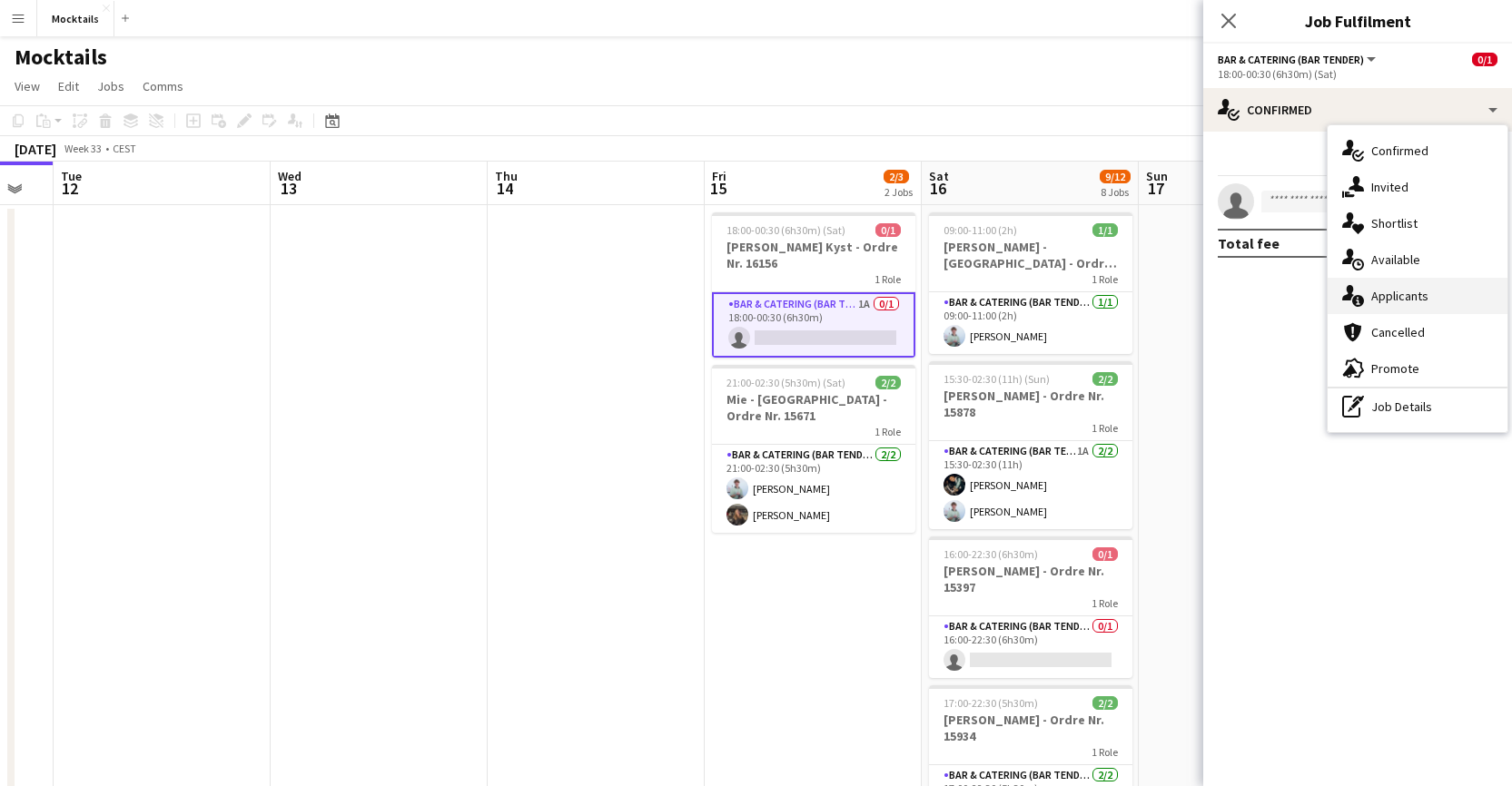
click at [1044, 296] on div "single-neutral-actions-information Applicants" at bounding box center [1417, 296] width 180 height 37
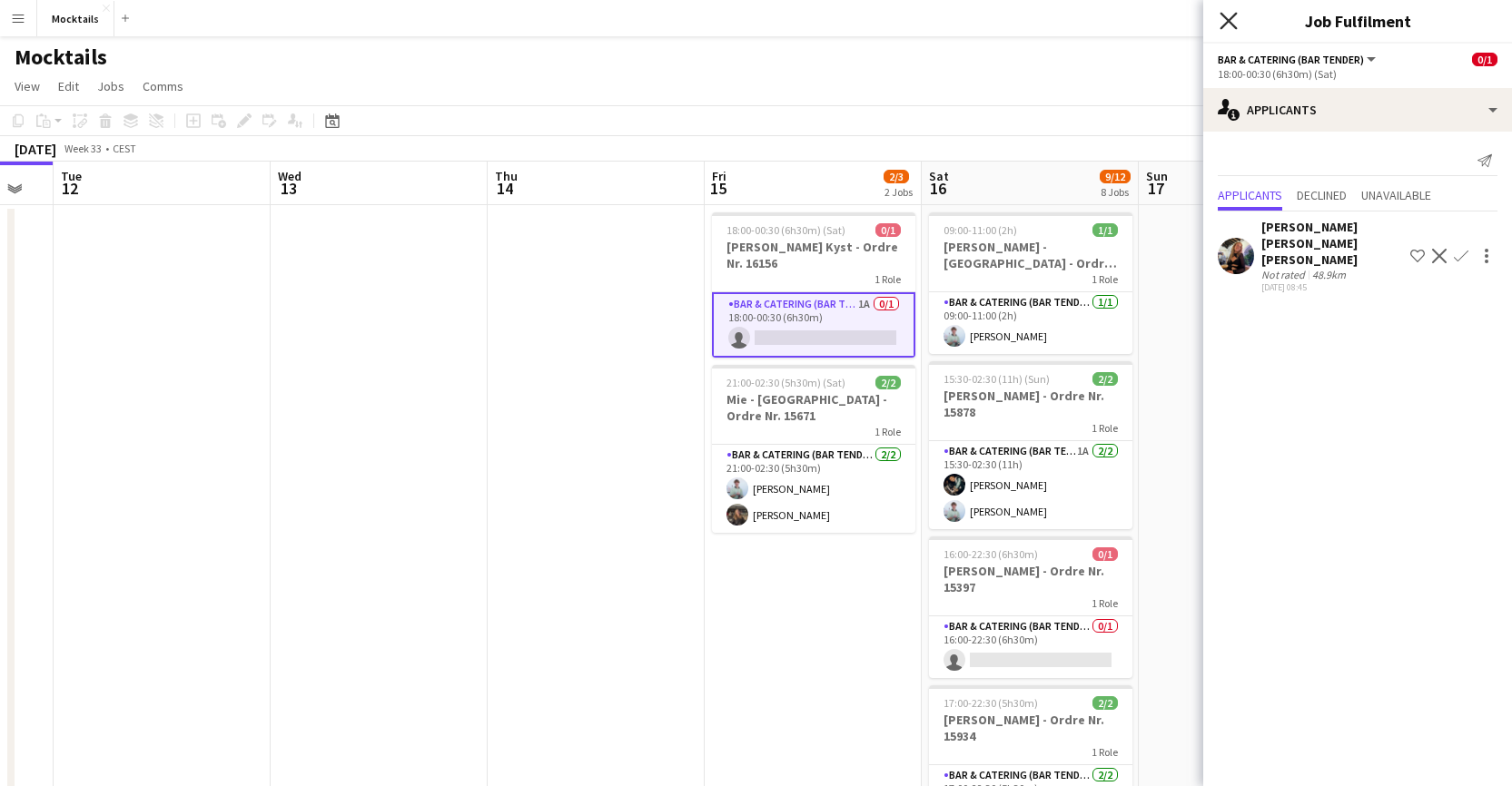
click at [1044, 24] on icon "Close pop-in" at bounding box center [1229, 21] width 17 height 17
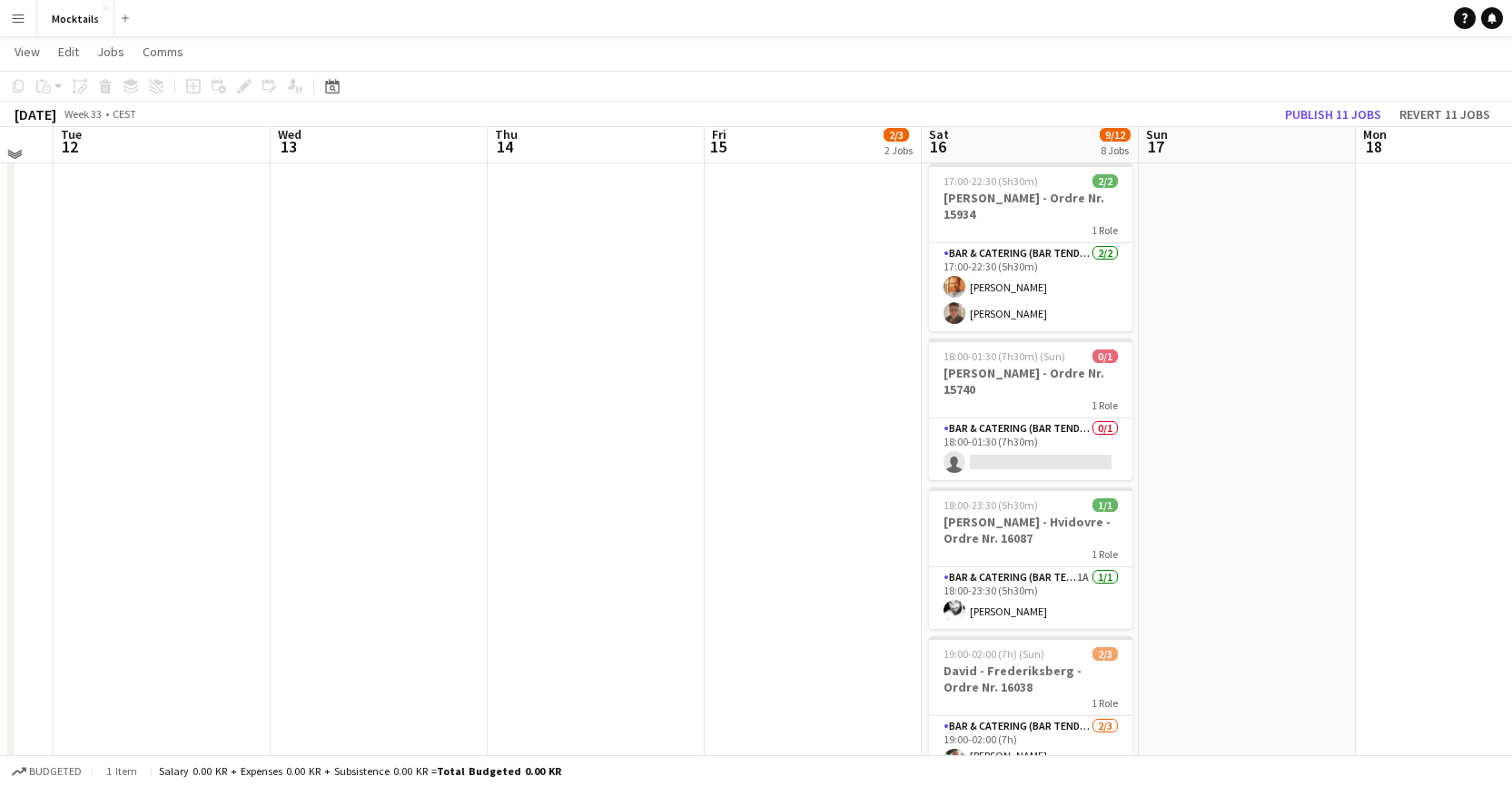
scroll to position [511, 0]
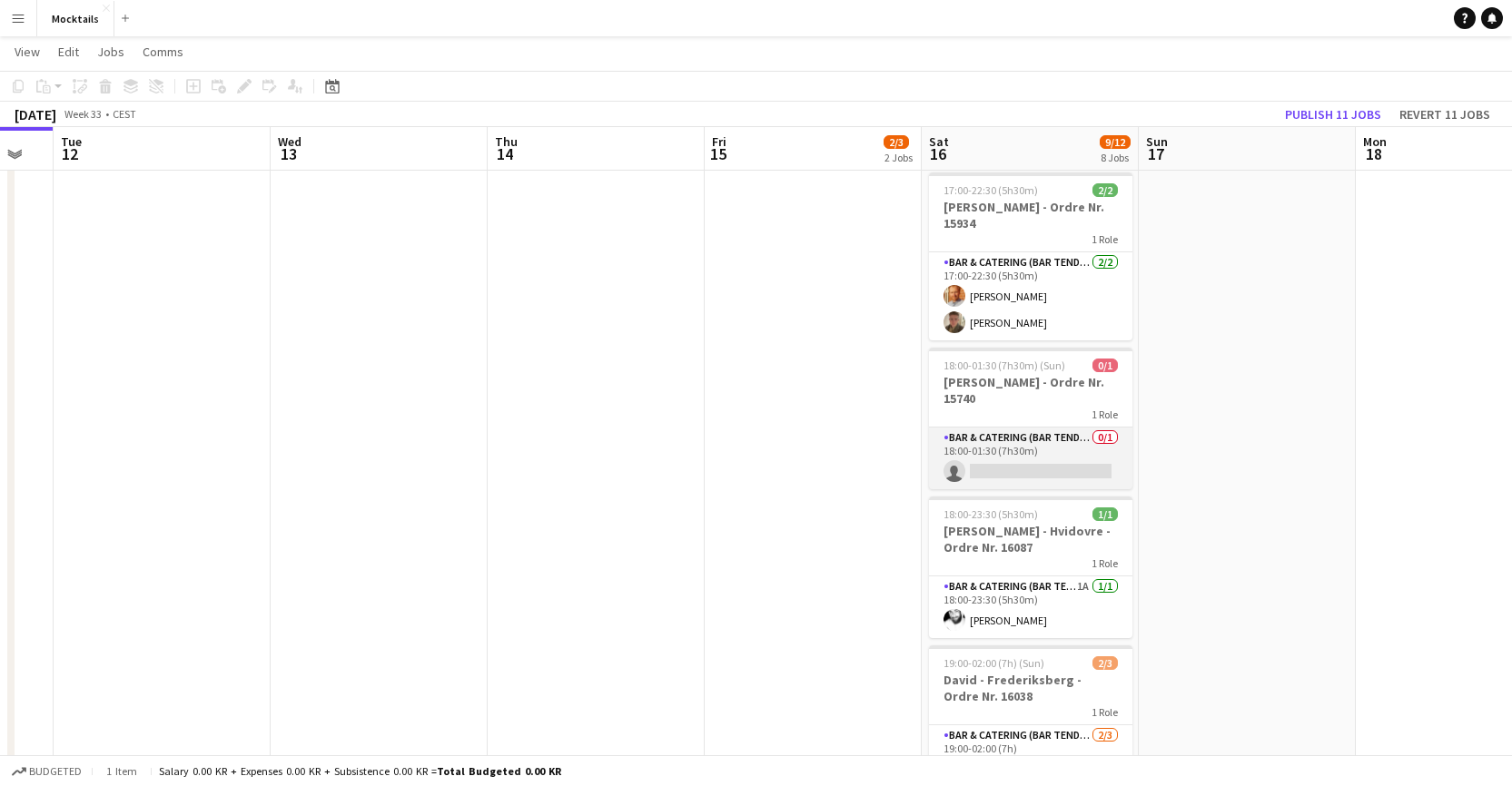
click at [1044, 462] on app-card-role "Bar & Catering (Bar Tender) 0/1 18:00-01:30 (7h30m) single-neutral-actions" at bounding box center [1031, 458] width 203 height 62
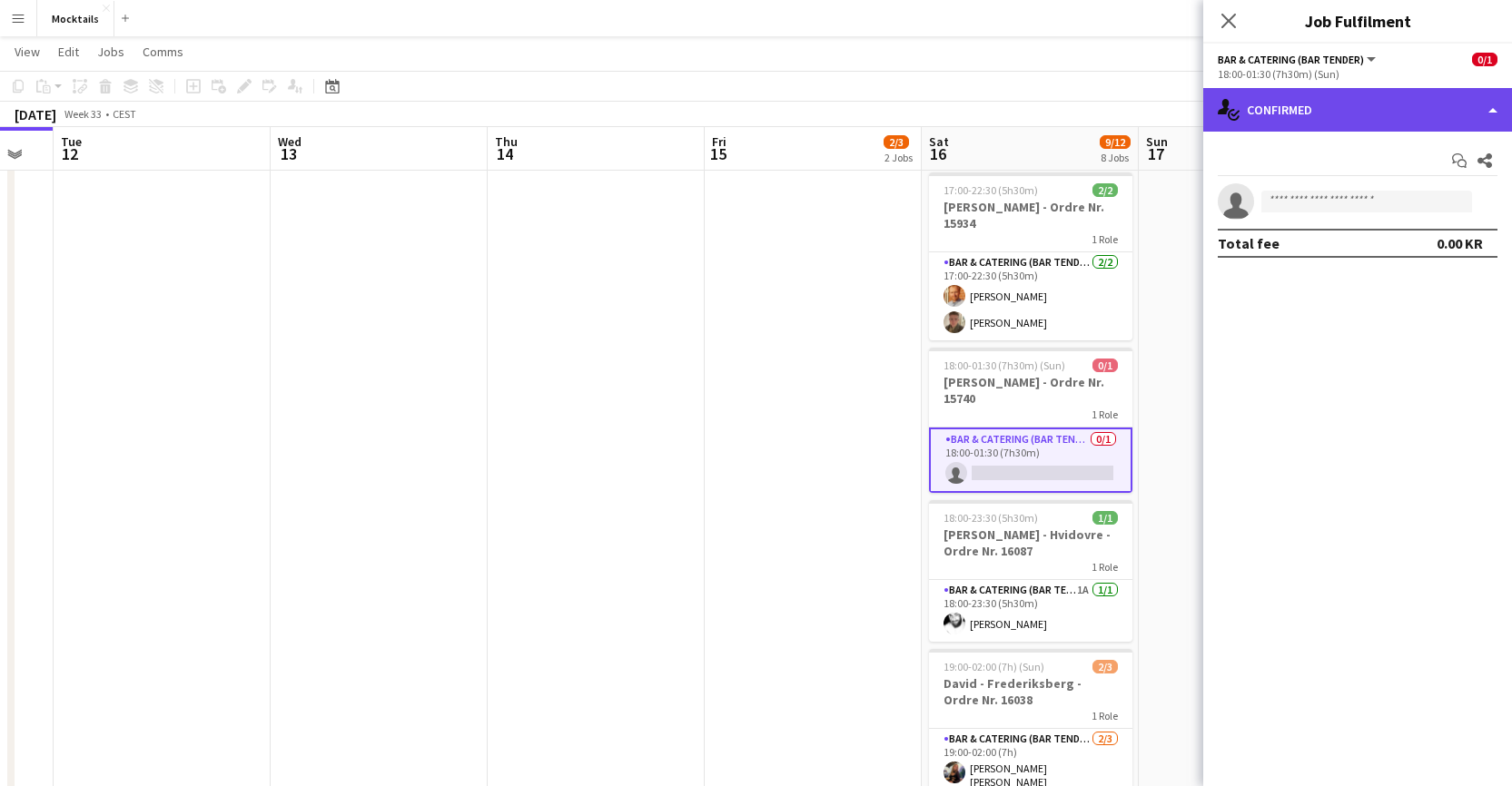
click at [1044, 104] on div "single-neutral-actions-check-2 Confirmed" at bounding box center [1358, 110] width 309 height 43
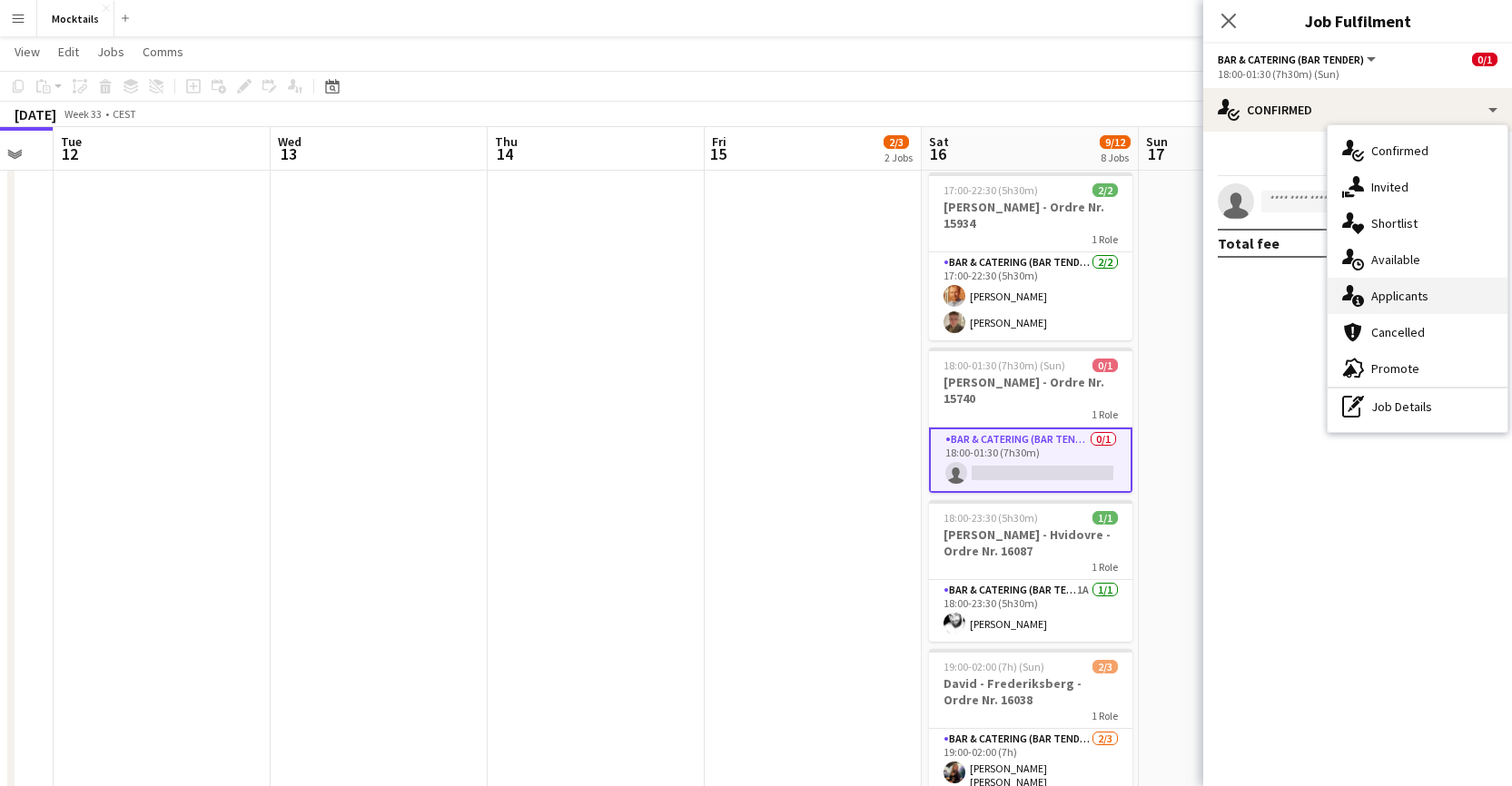
click at [1044, 286] on div "single-neutral-actions-information Applicants" at bounding box center [1417, 296] width 180 height 37
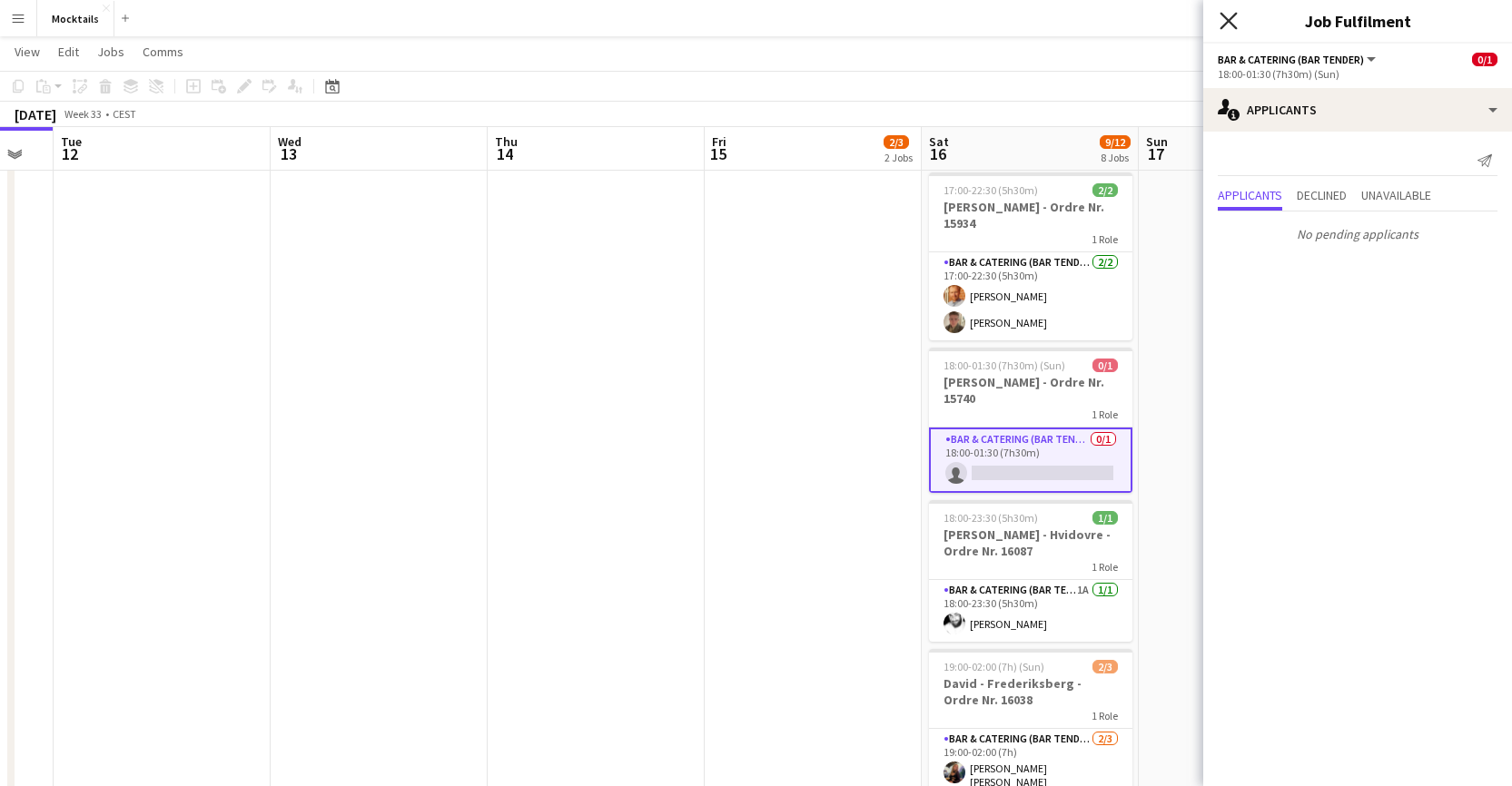
click at [1044, 22] on icon at bounding box center [1229, 21] width 17 height 17
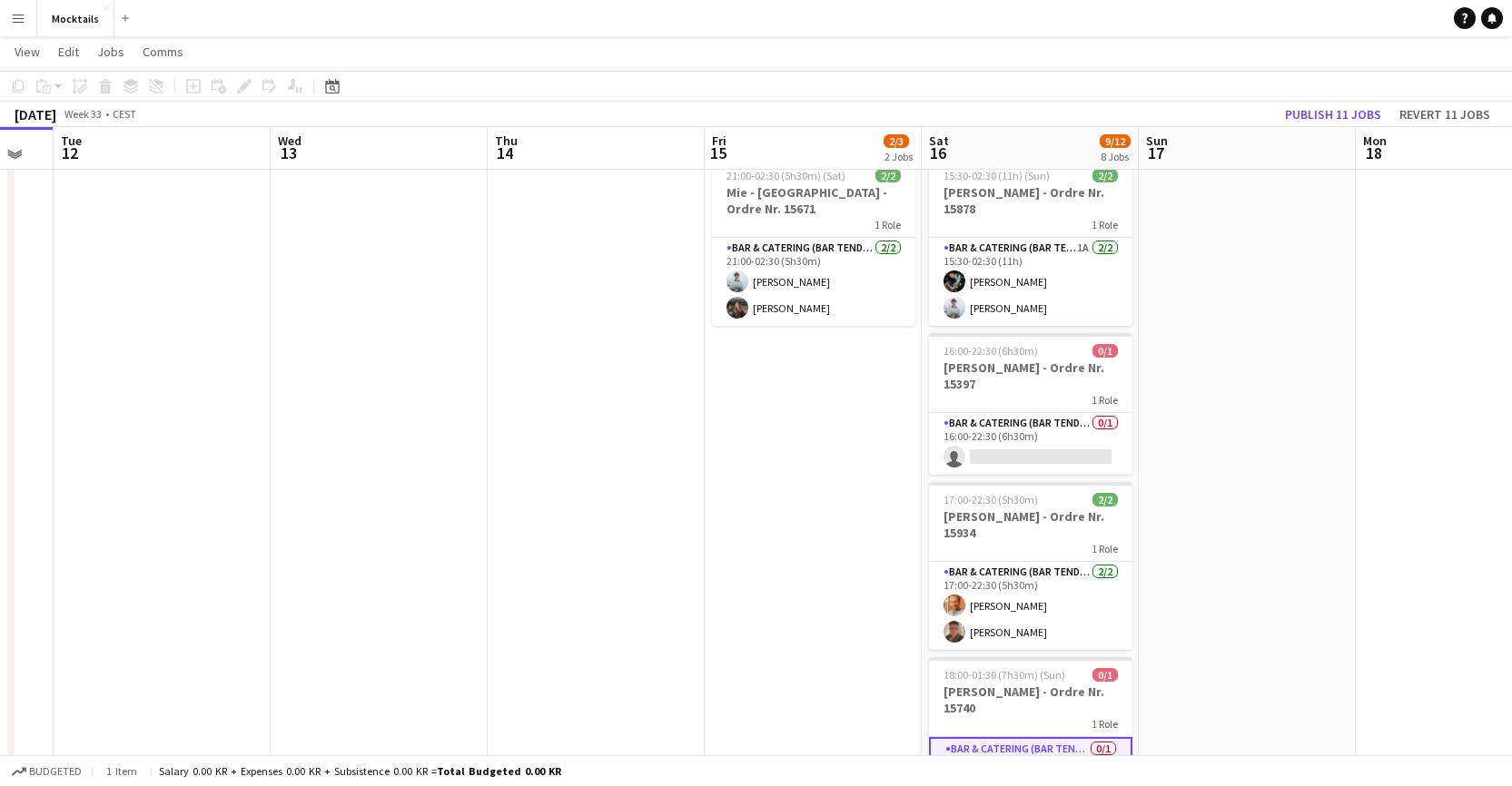
scroll to position [129, 0]
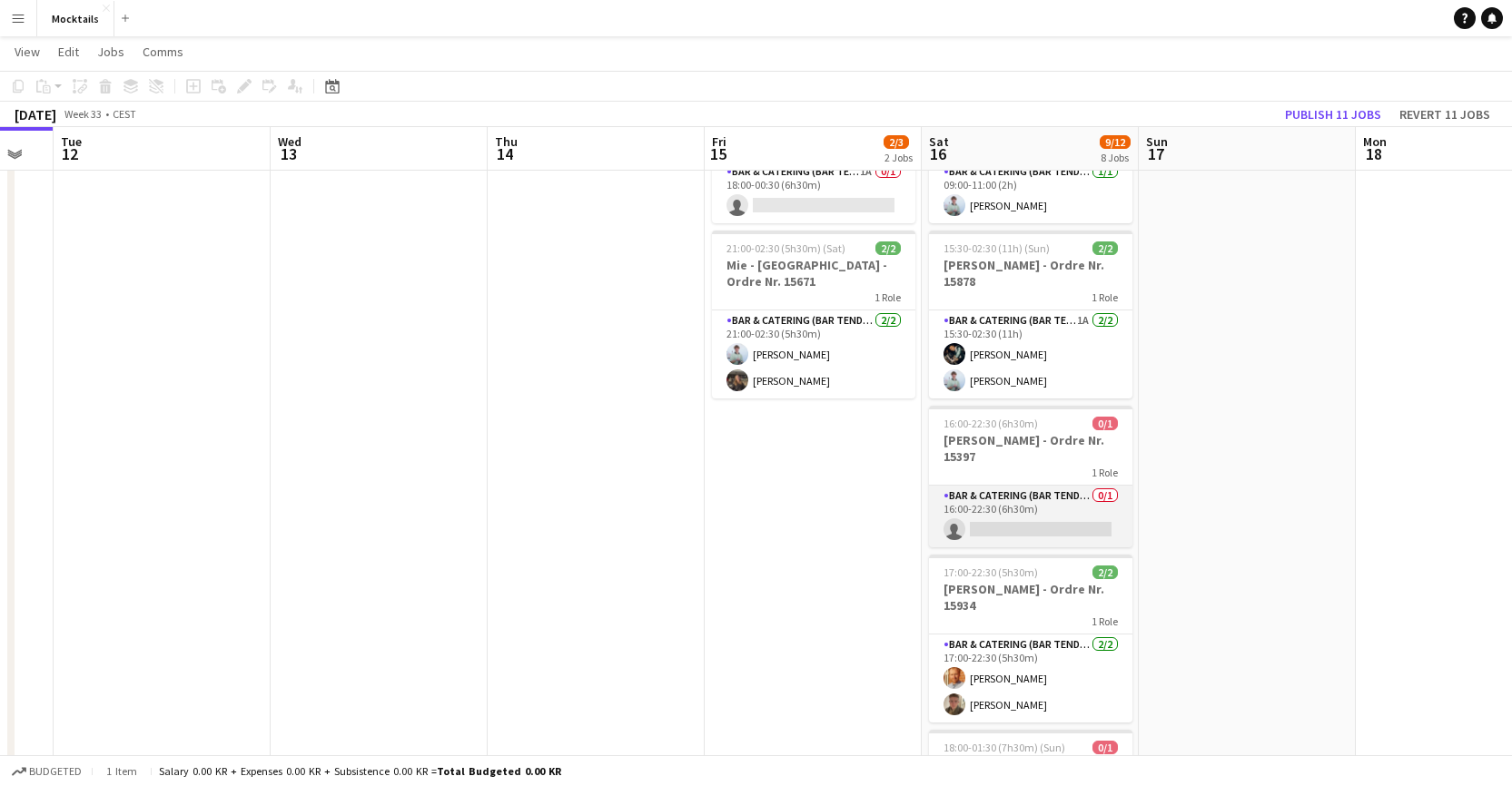
click at [1020, 522] on app-card-role "Bar & Catering (Bar Tender) 0/1 16:00-22:30 (6h30m) single-neutral-actions" at bounding box center [1031, 517] width 203 height 62
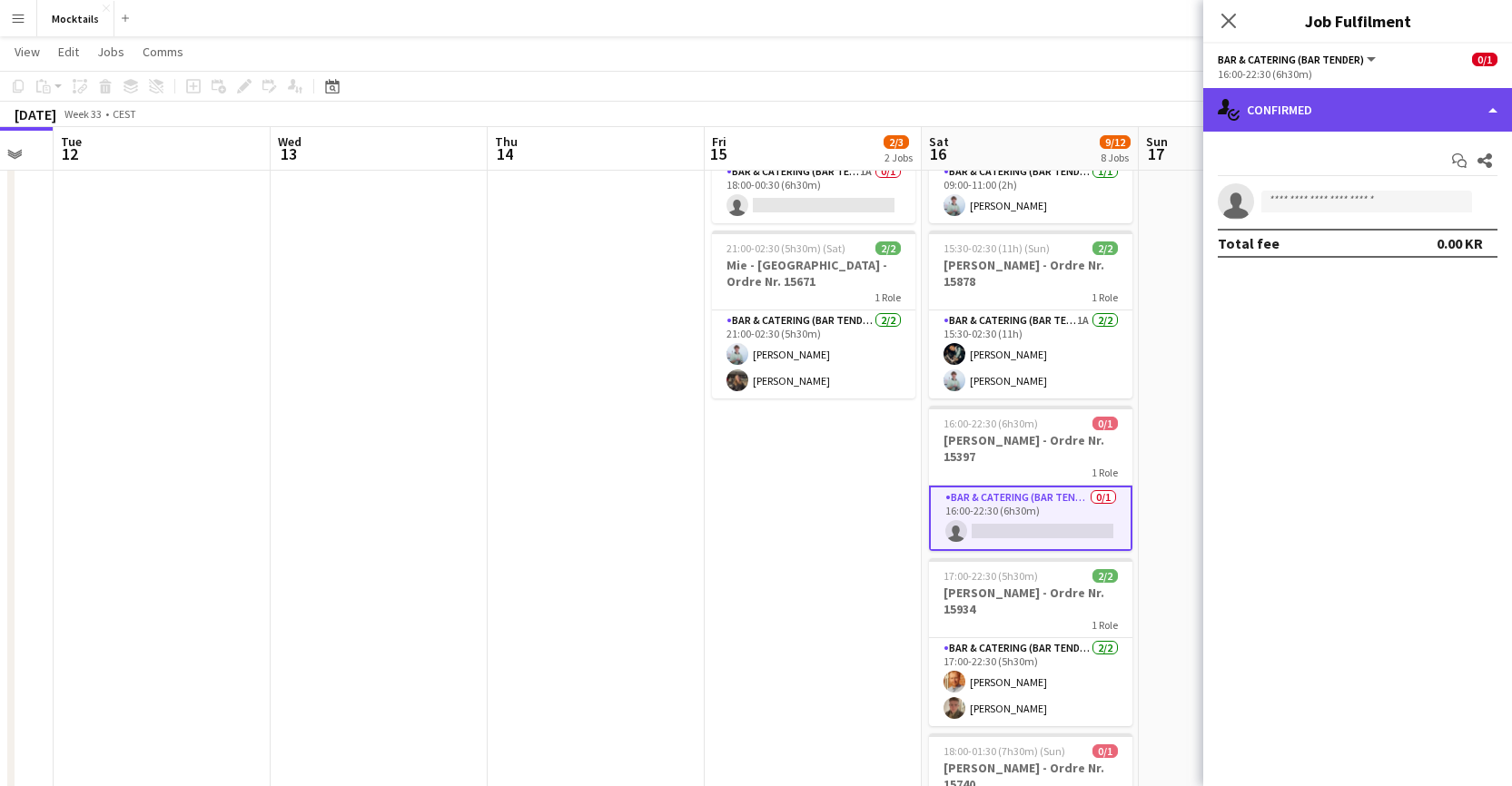
click at [1044, 110] on div "single-neutral-actions-check-2 Confirmed" at bounding box center [1358, 110] width 309 height 43
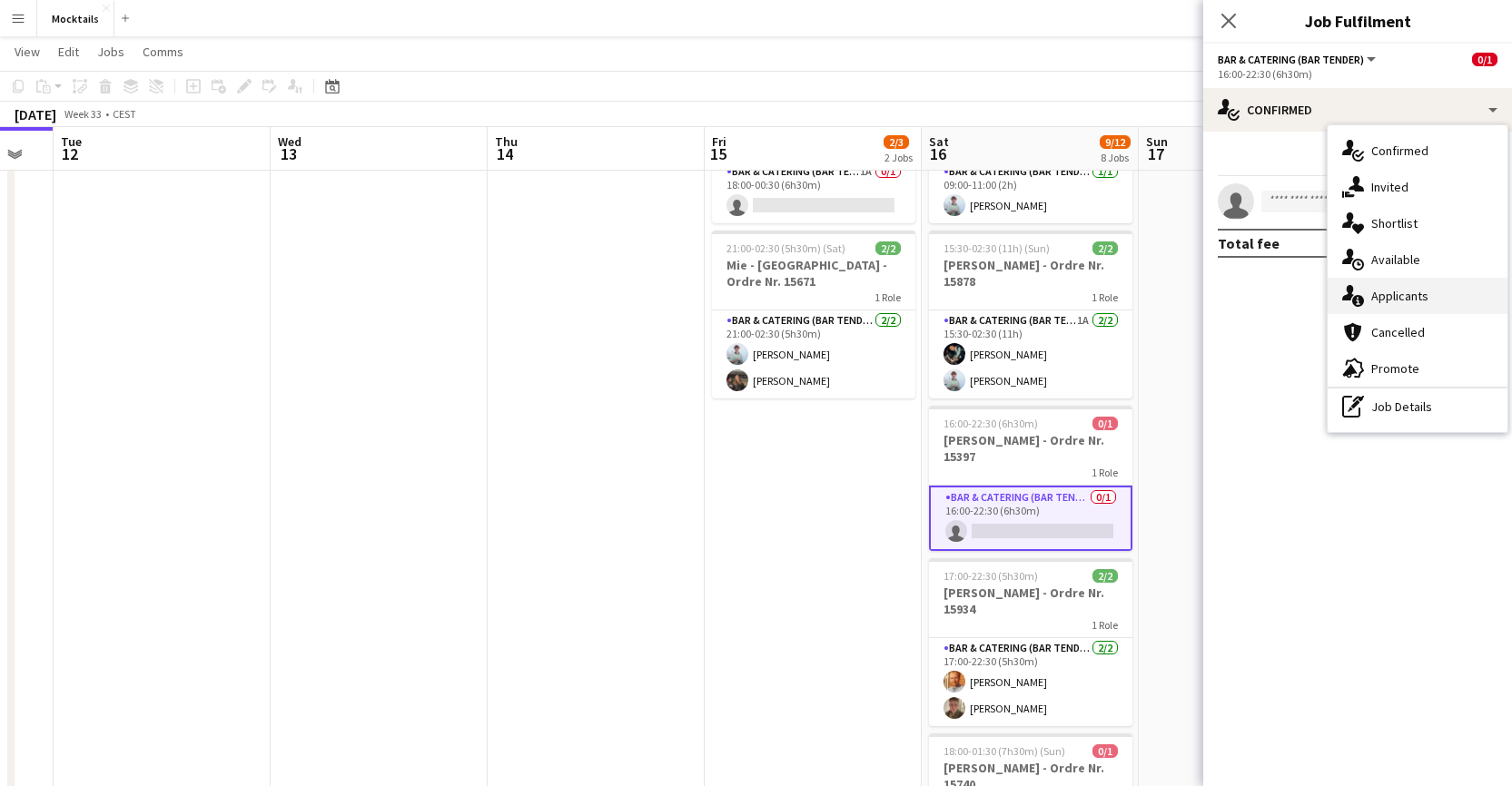
click at [1044, 299] on div "single-neutral-actions-information Applicants" at bounding box center [1417, 296] width 180 height 37
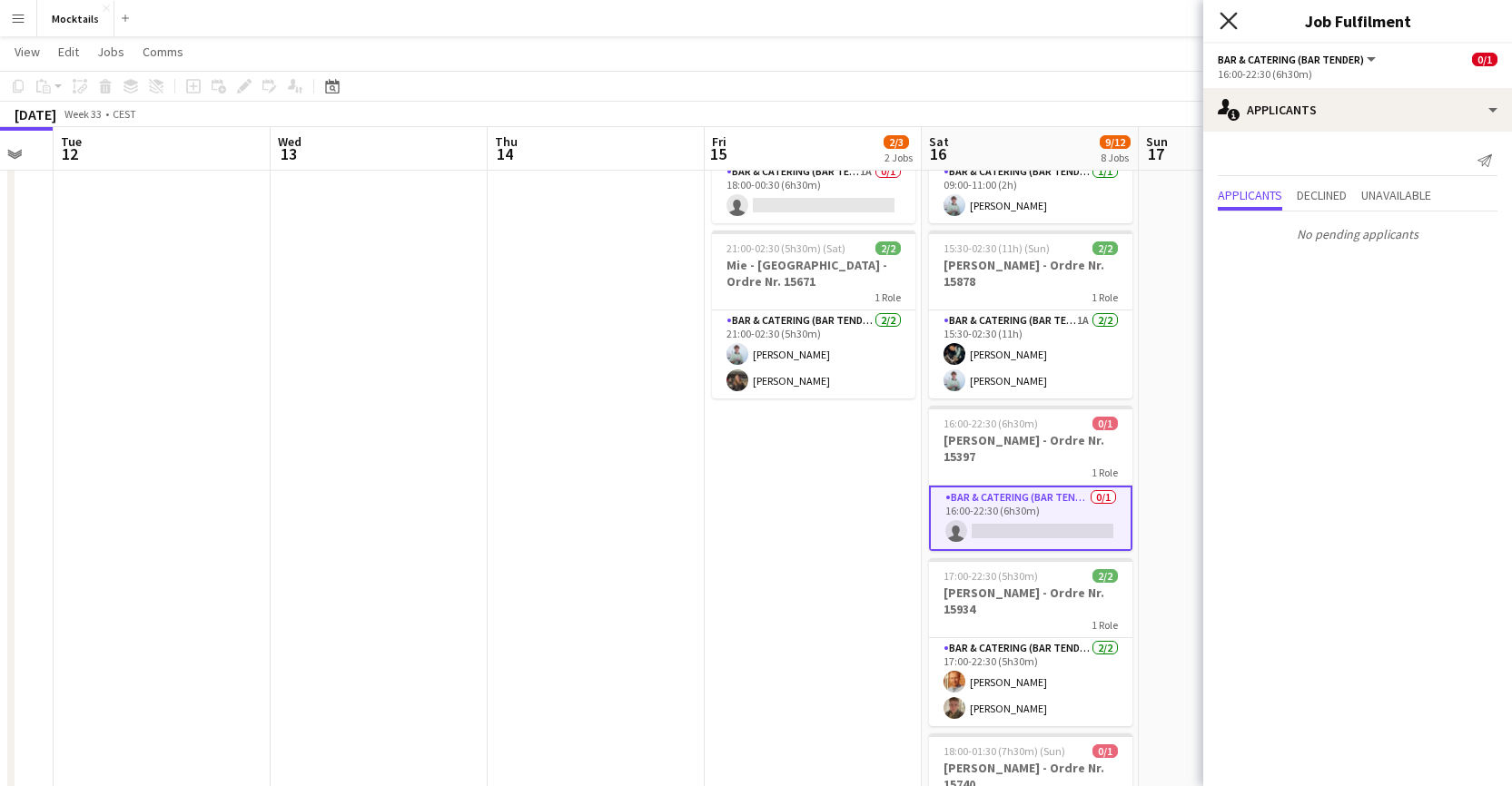
click at [1044, 16] on icon "Close pop-in" at bounding box center [1229, 21] width 17 height 17
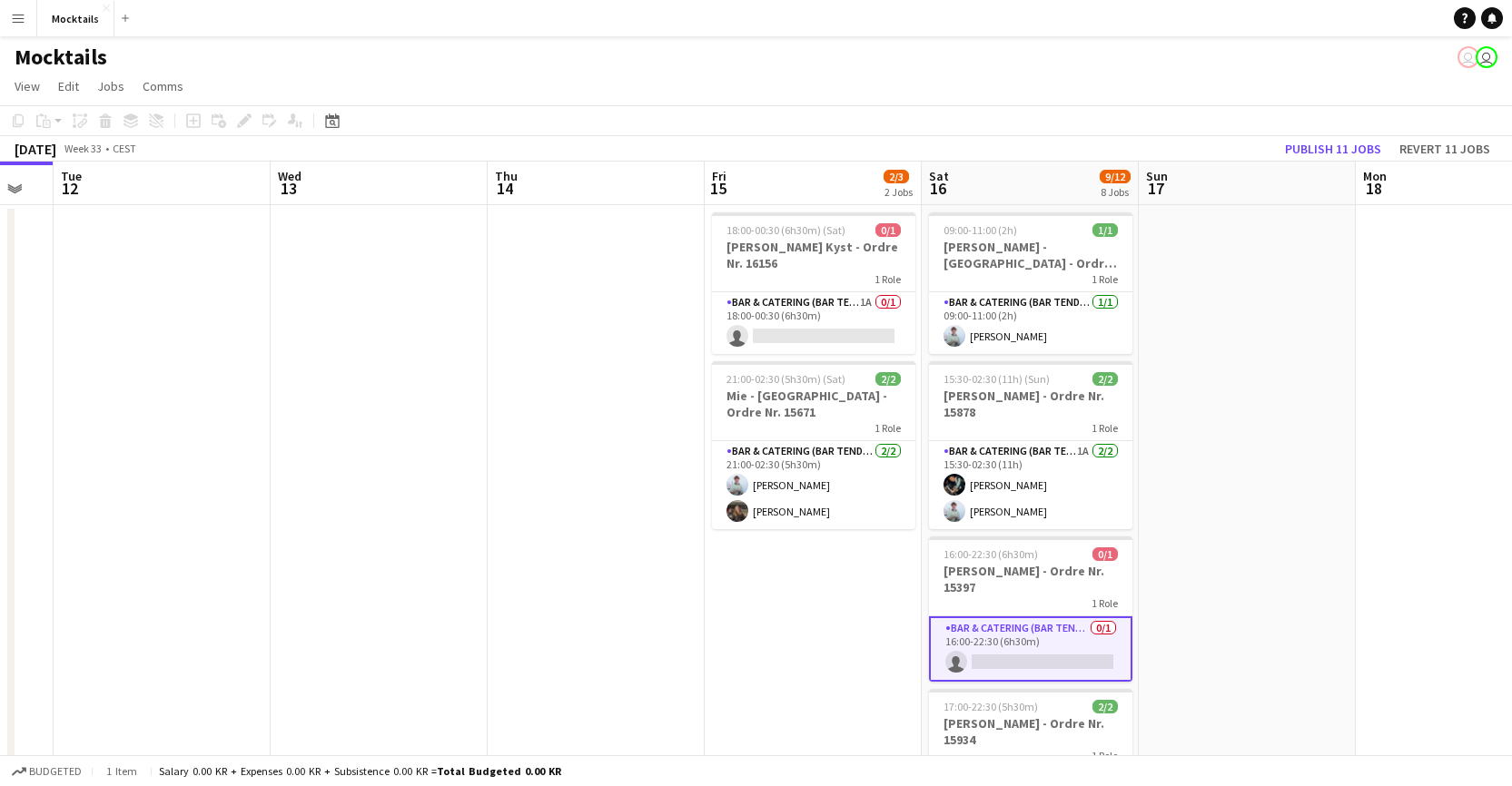
scroll to position [0, 0]
click at [845, 329] on app-card-role "Bar & Catering (Bar Tender) 1A 0/1 18:00-00:30 (6h30m) single-neutral-actions" at bounding box center [813, 324] width 203 height 62
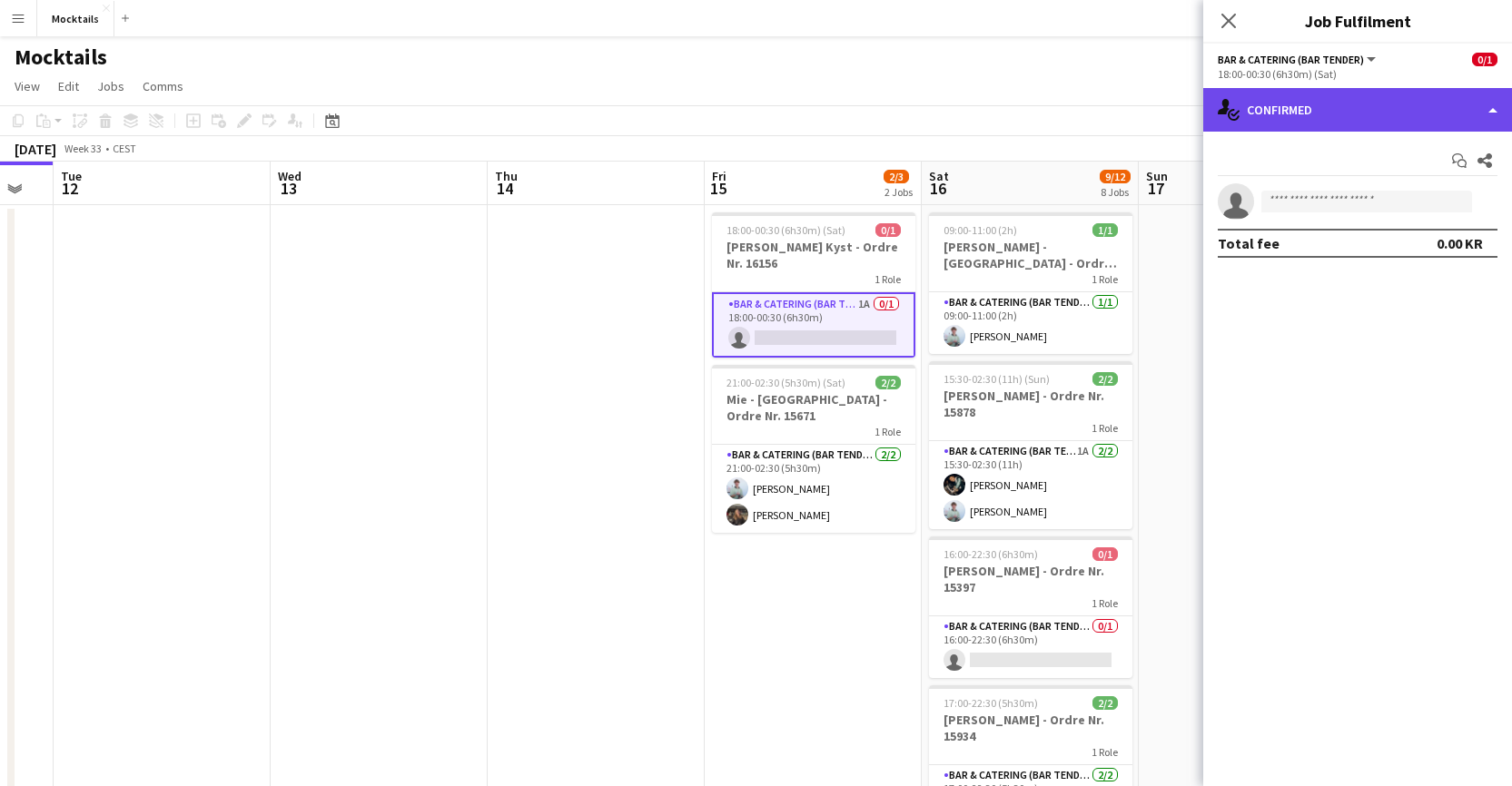
click at [1044, 108] on div "single-neutral-actions-check-2 Confirmed" at bounding box center [1358, 110] width 309 height 43
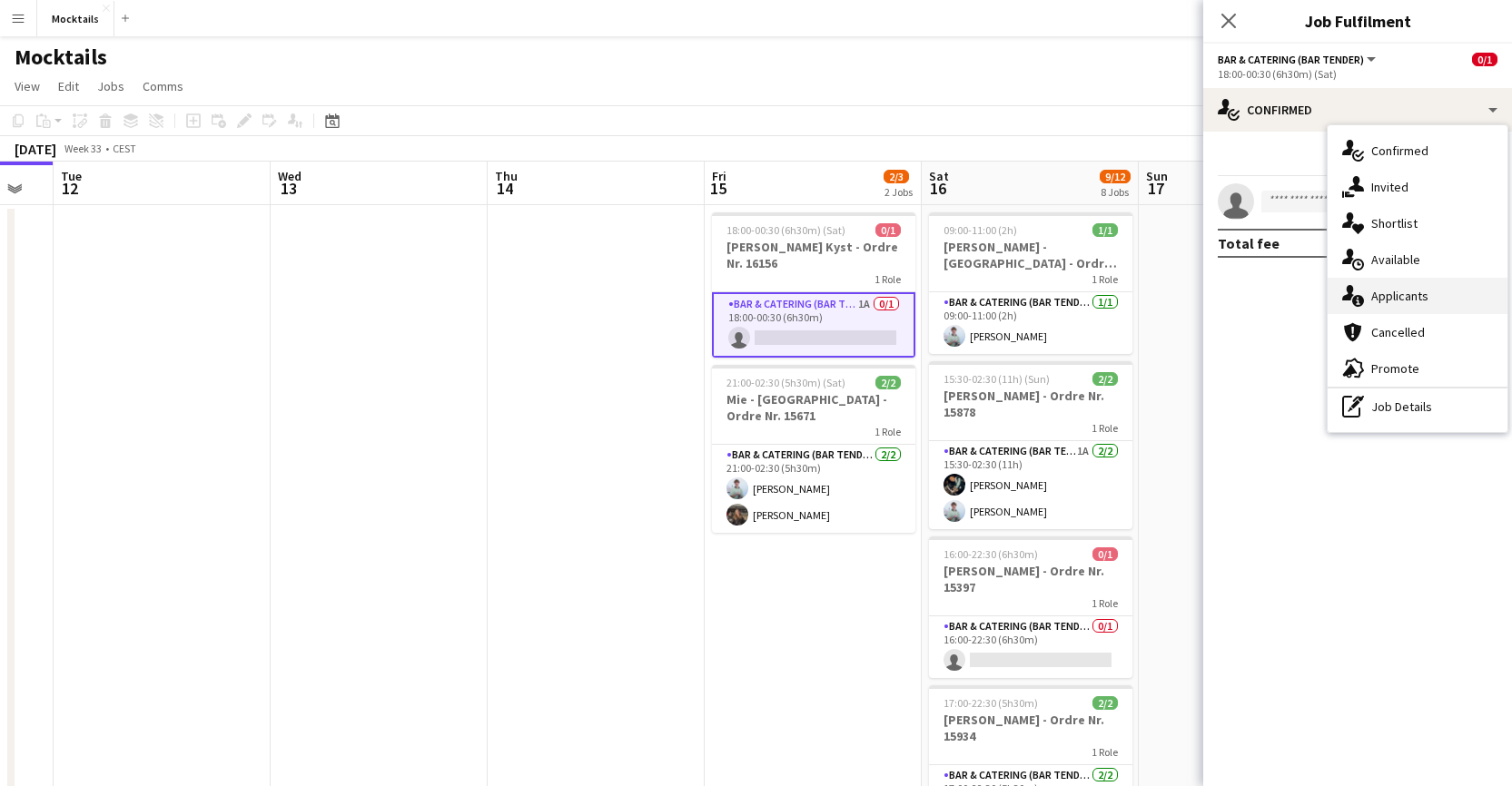
click at [1044, 300] on div "single-neutral-actions-information Applicants" at bounding box center [1417, 296] width 180 height 37
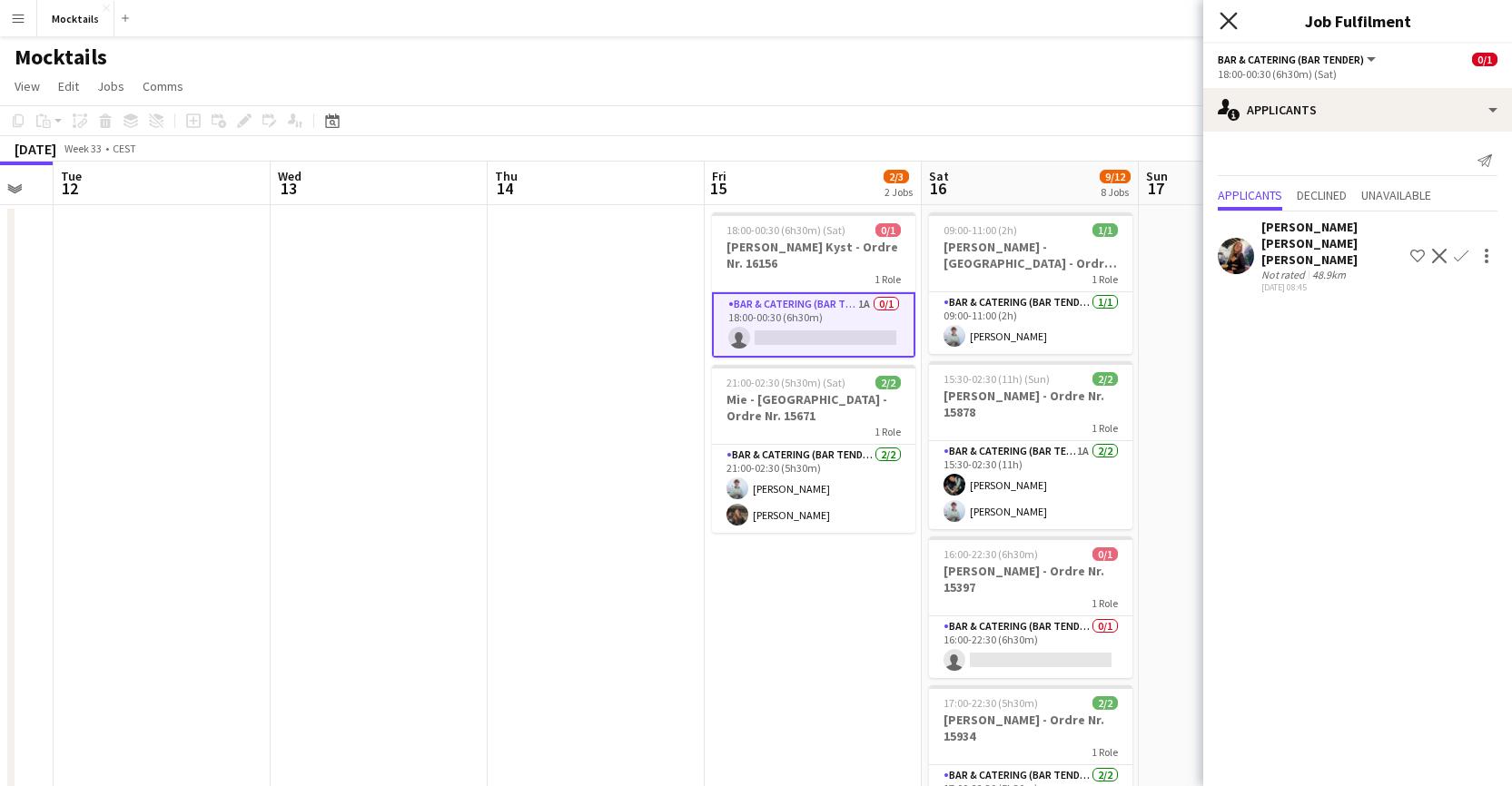
click at [1044, 23] on icon at bounding box center [1229, 21] width 17 height 17
